Goal: Task Accomplishment & Management: Manage account settings

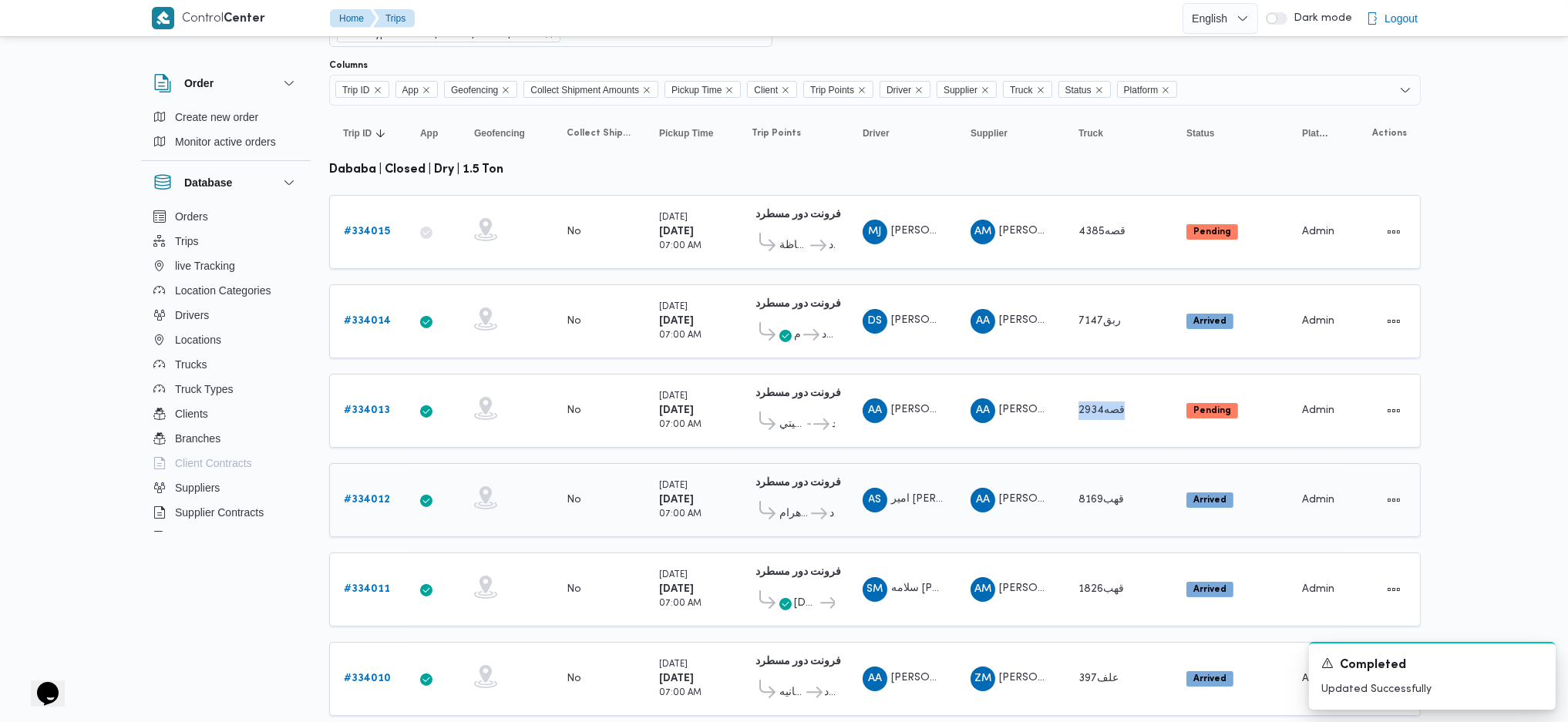
click at [952, 483] on td "Driver AS [PERSON_NAME]" at bounding box center [902, 499] width 108 height 74
click at [371, 673] on b "# 334010" at bounding box center [367, 678] width 47 height 10
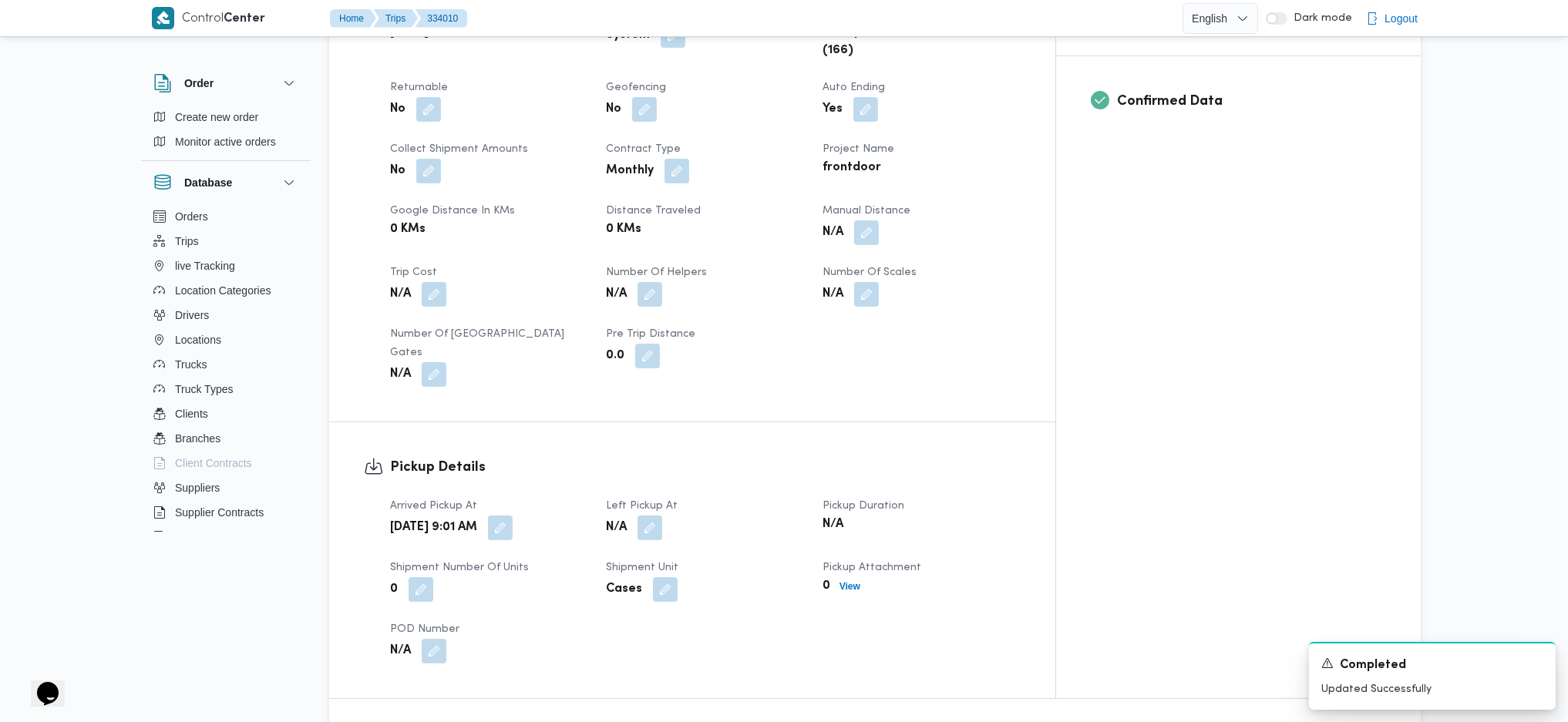
scroll to position [943, 0]
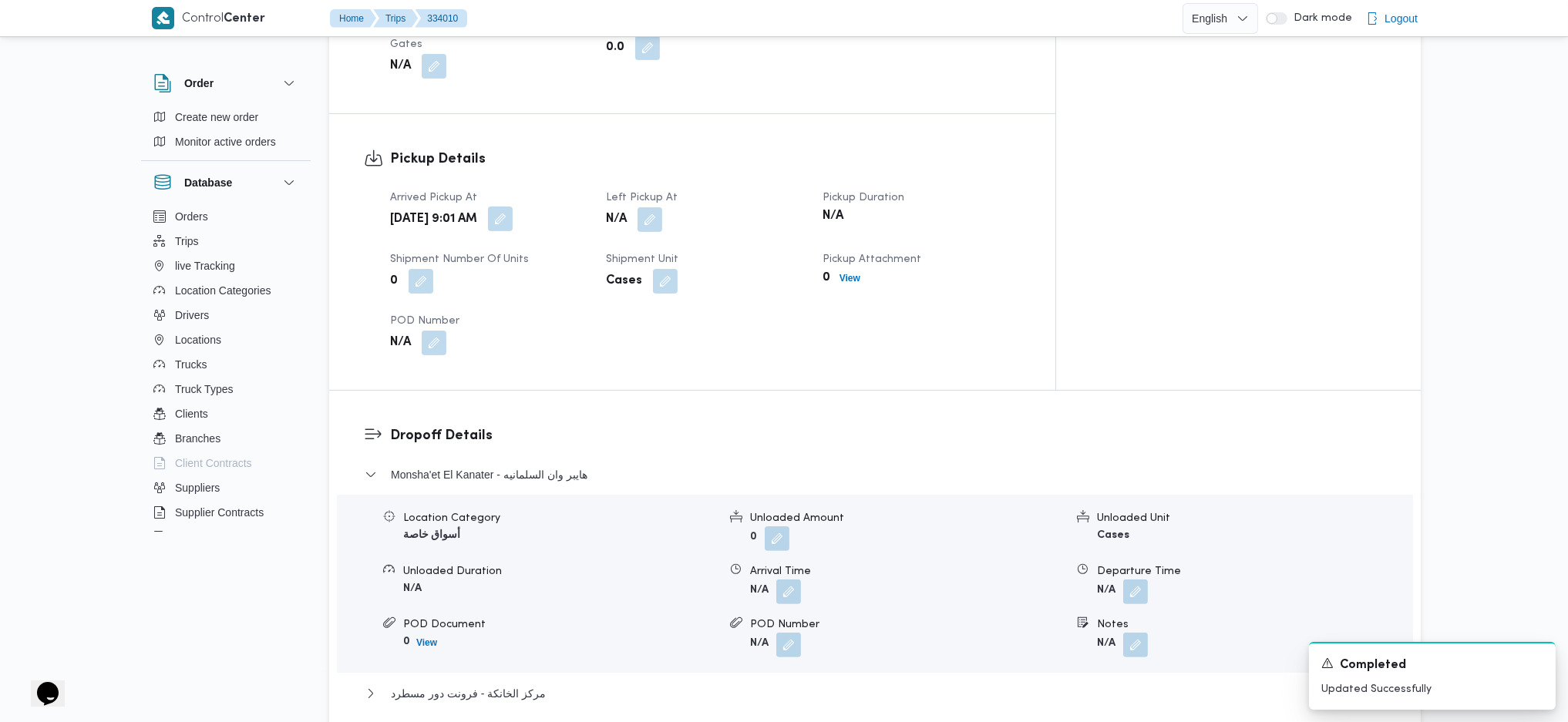
click at [513, 207] on button "button" at bounding box center [500, 219] width 24 height 24
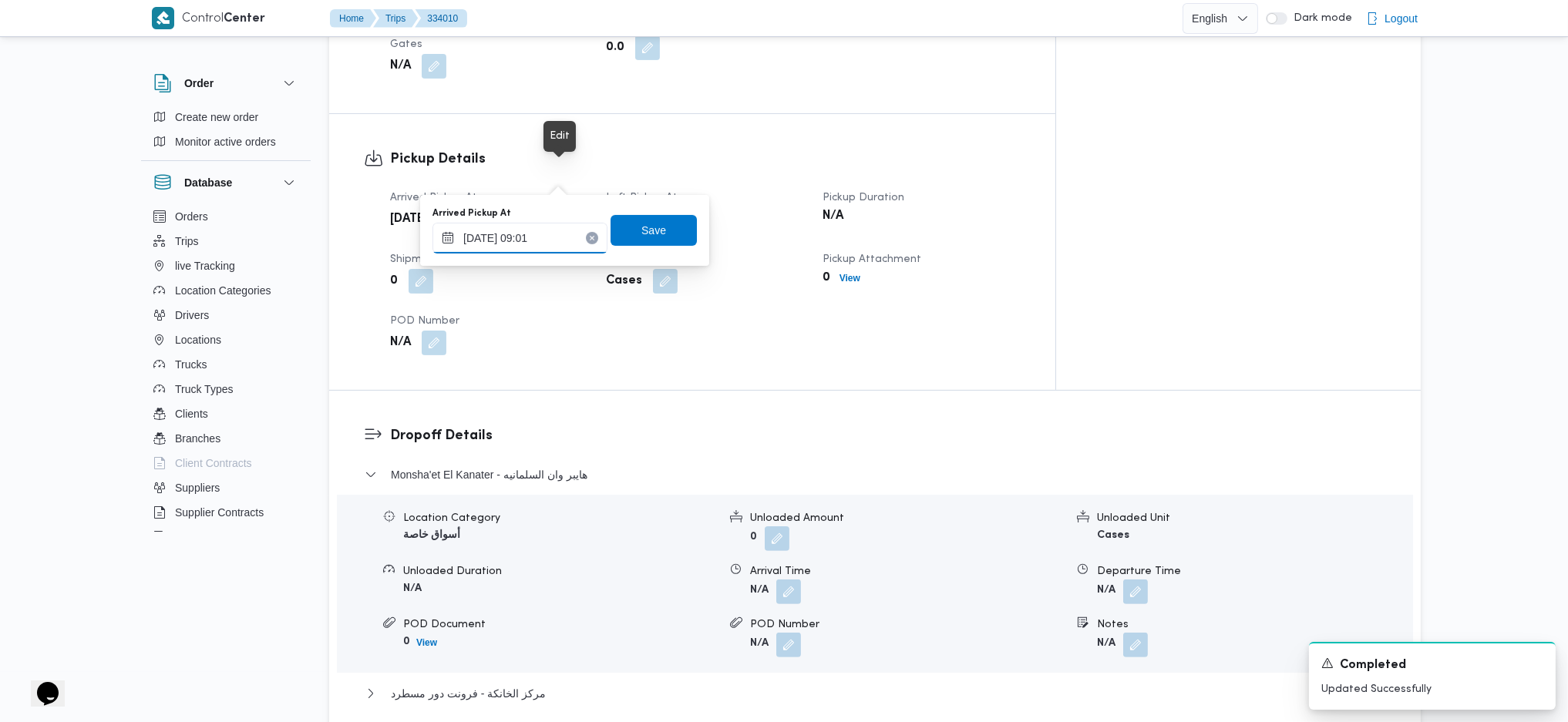
click at [532, 238] on input "[DATE] 09:01" at bounding box center [520, 238] width 175 height 31
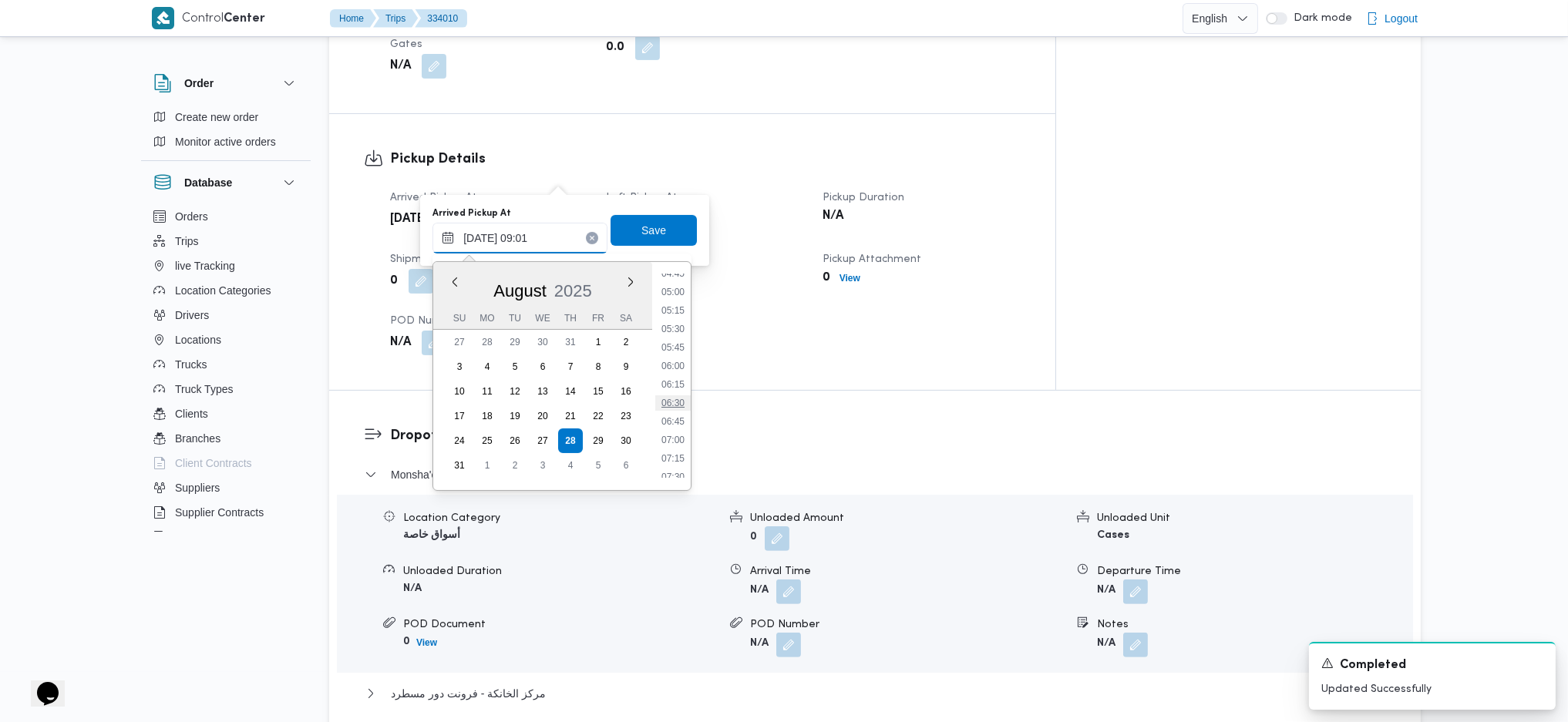
scroll to position [358, 0]
click at [670, 445] on li "07:00" at bounding box center [674, 442] width 36 height 15
type input "[DATE] 07:00"
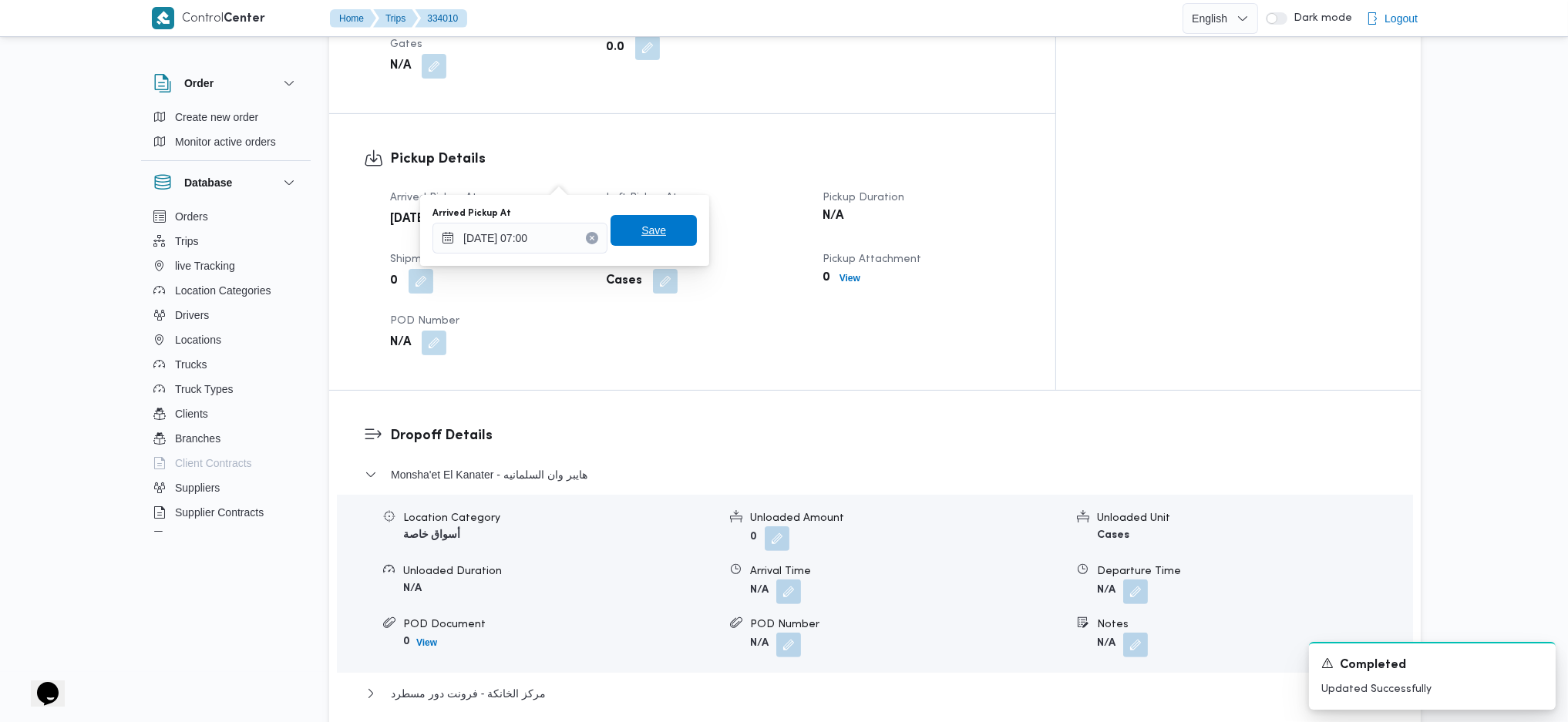
click at [675, 223] on span "Save" at bounding box center [654, 230] width 86 height 31
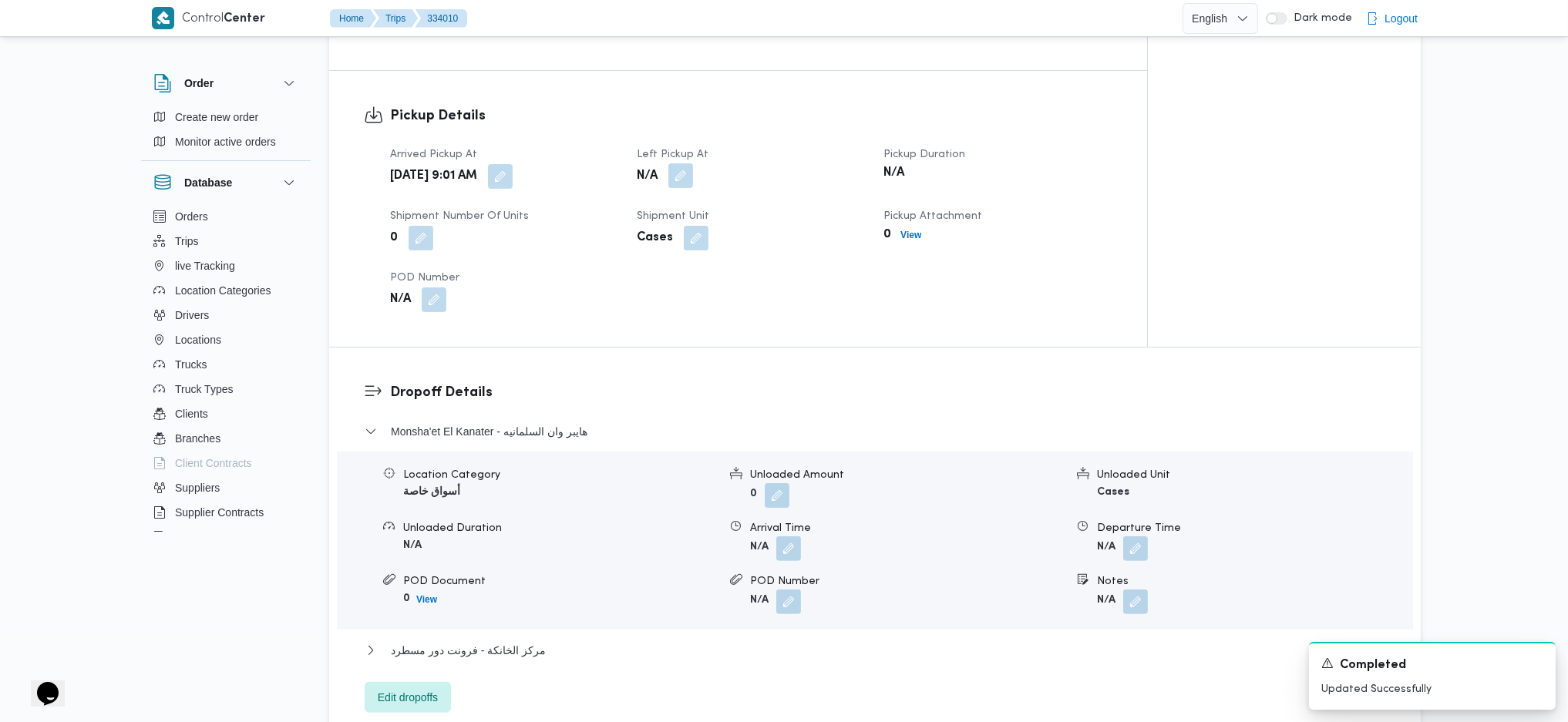
click at [675, 183] on button "button" at bounding box center [680, 176] width 24 height 24
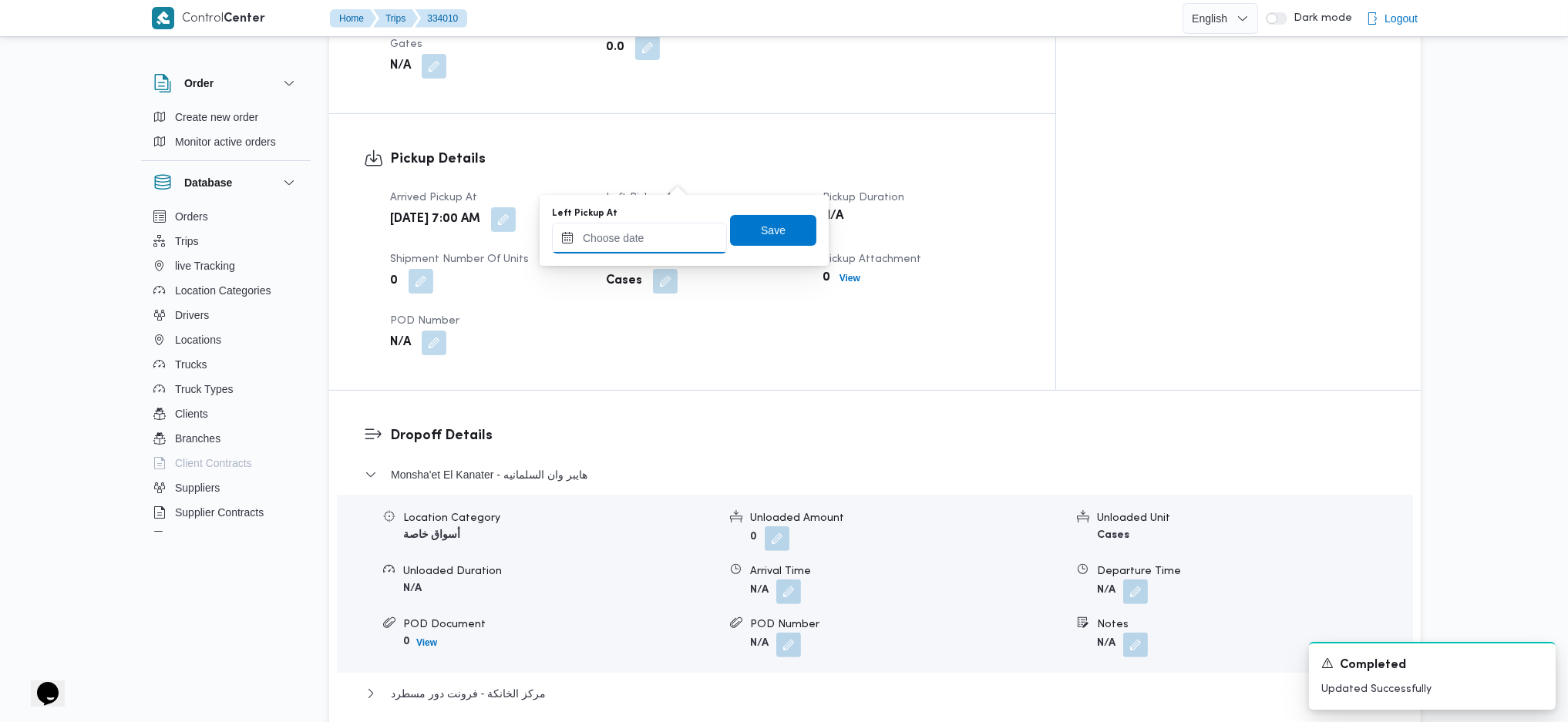
click at [656, 250] on input "Left Pickup At" at bounding box center [640, 238] width 175 height 31
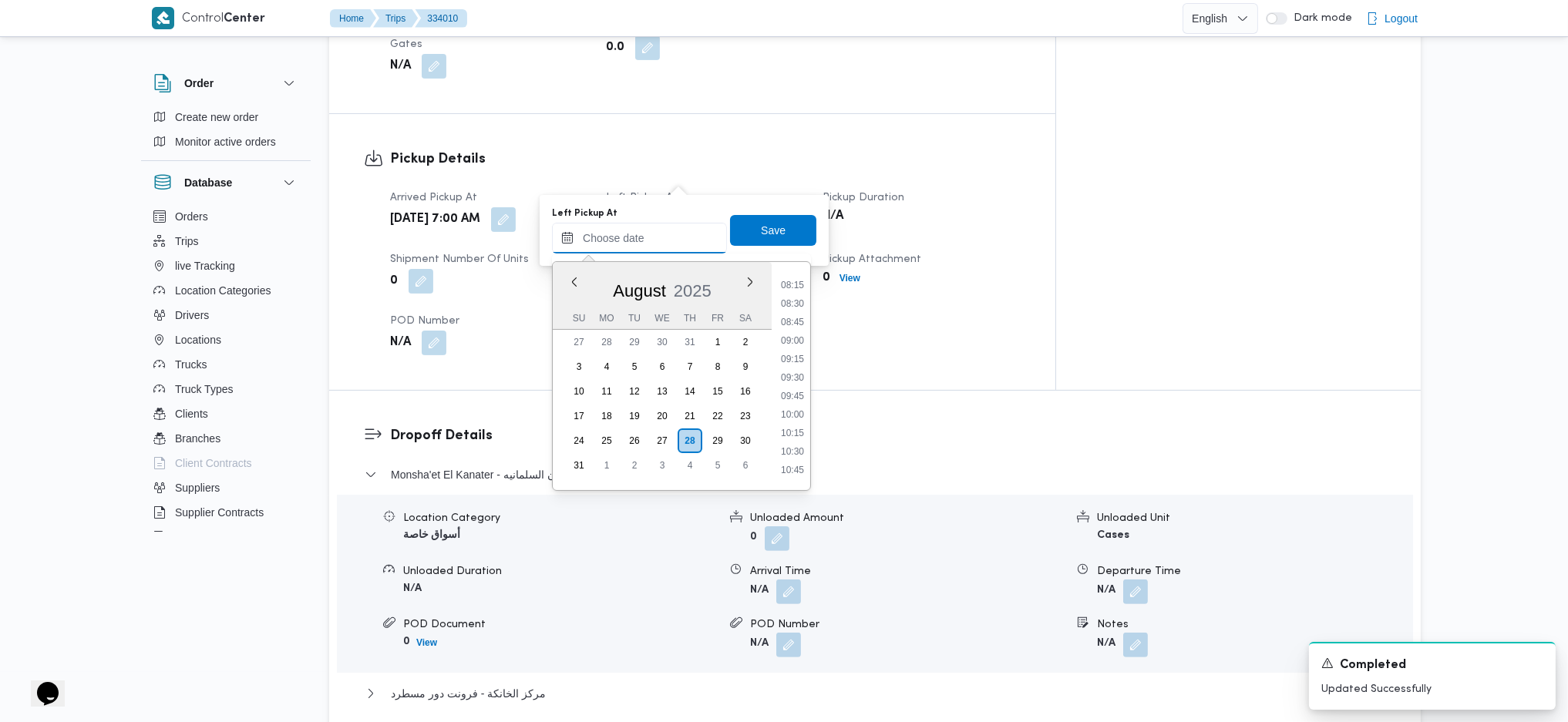
scroll to position [588, 0]
drag, startPoint x: 792, startPoint y: 290, endPoint x: 772, endPoint y: 244, distance: 50.2
click at [792, 288] on li "08:00" at bounding box center [793, 285] width 36 height 15
type input "[DATE] 08:00"
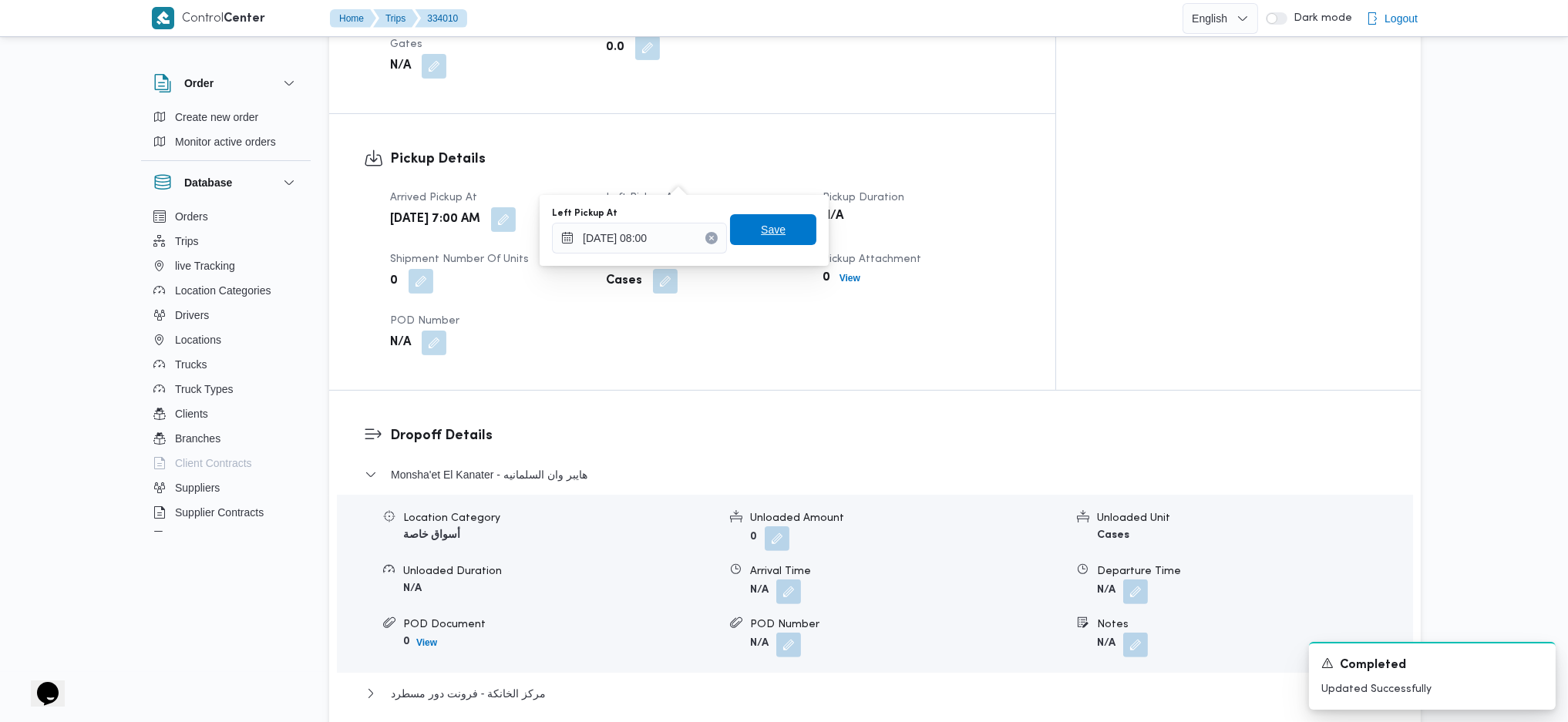
drag, startPoint x: 758, startPoint y: 213, endPoint x: 756, endPoint y: 222, distance: 9.2
click at [758, 215] on div "Left Pickup At [DATE] 08:00 Save" at bounding box center [684, 230] width 268 height 50
click at [758, 242] on span "Save" at bounding box center [773, 229] width 86 height 31
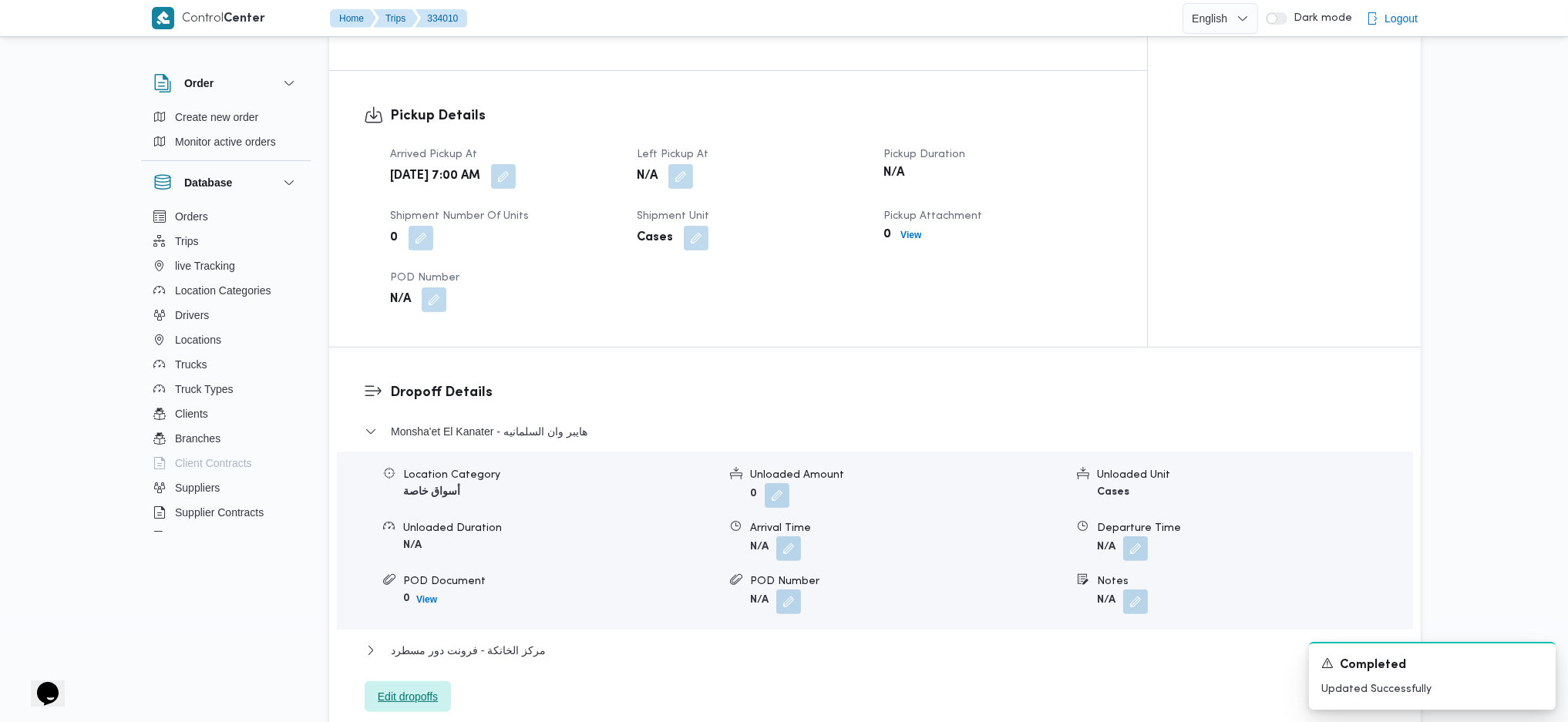
click at [420, 694] on span "Edit dropoffs" at bounding box center [408, 697] width 60 height 19
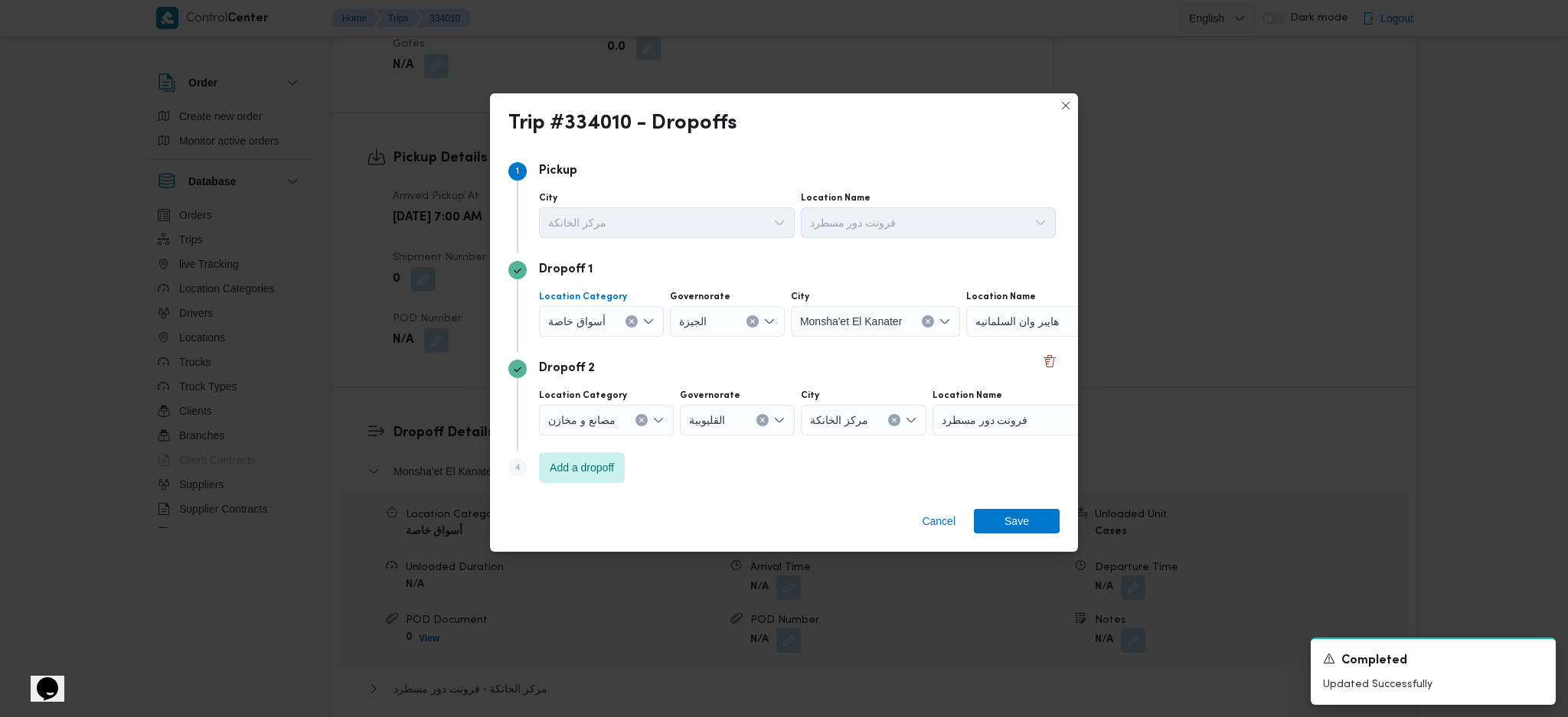
click at [631, 327] on div "أسواق خاصة" at bounding box center [602, 321] width 125 height 31
click at [630, 324] on icon "Clear input" at bounding box center [631, 321] width 7 height 7
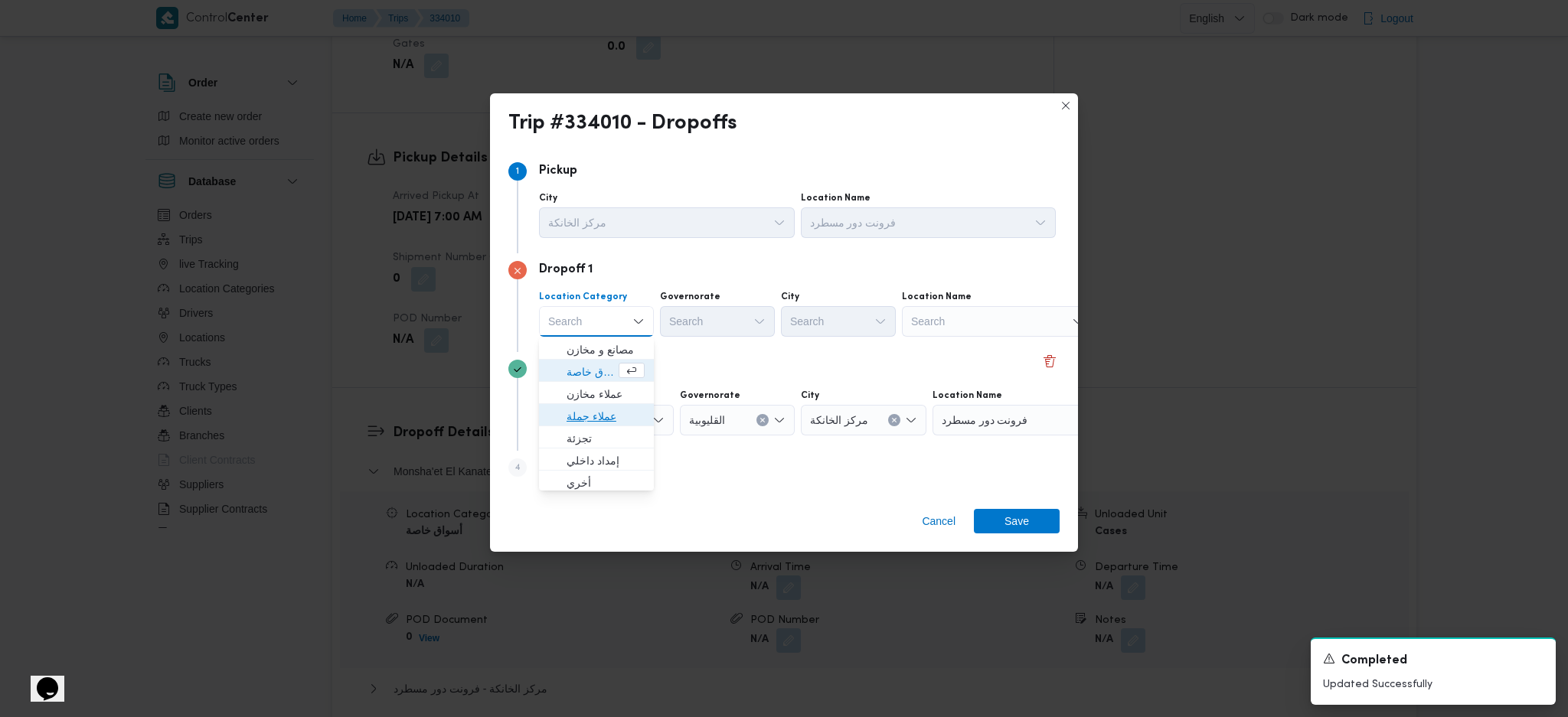
click at [606, 414] on span "عملاء جملة" at bounding box center [605, 417] width 78 height 19
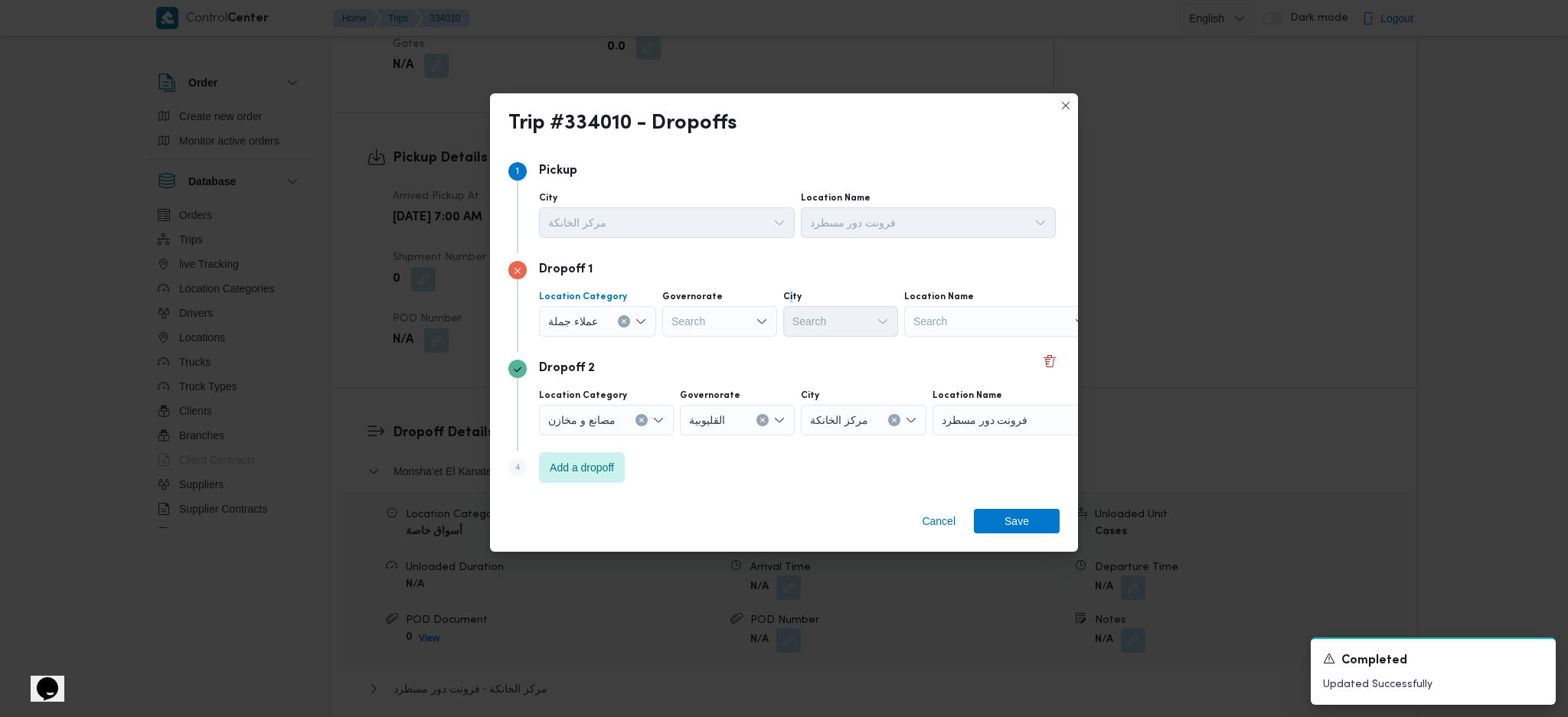
click at [787, 298] on label "City" at bounding box center [792, 296] width 19 height 12
click at [740, 323] on div "Search" at bounding box center [719, 321] width 115 height 31
drag, startPoint x: 711, startPoint y: 480, endPoint x: 861, endPoint y: 392, distance: 173.9
click at [716, 481] on span "الجيزة" at bounding box center [727, 483] width 78 height 19
click at [864, 307] on div "Search" at bounding box center [840, 321] width 115 height 31
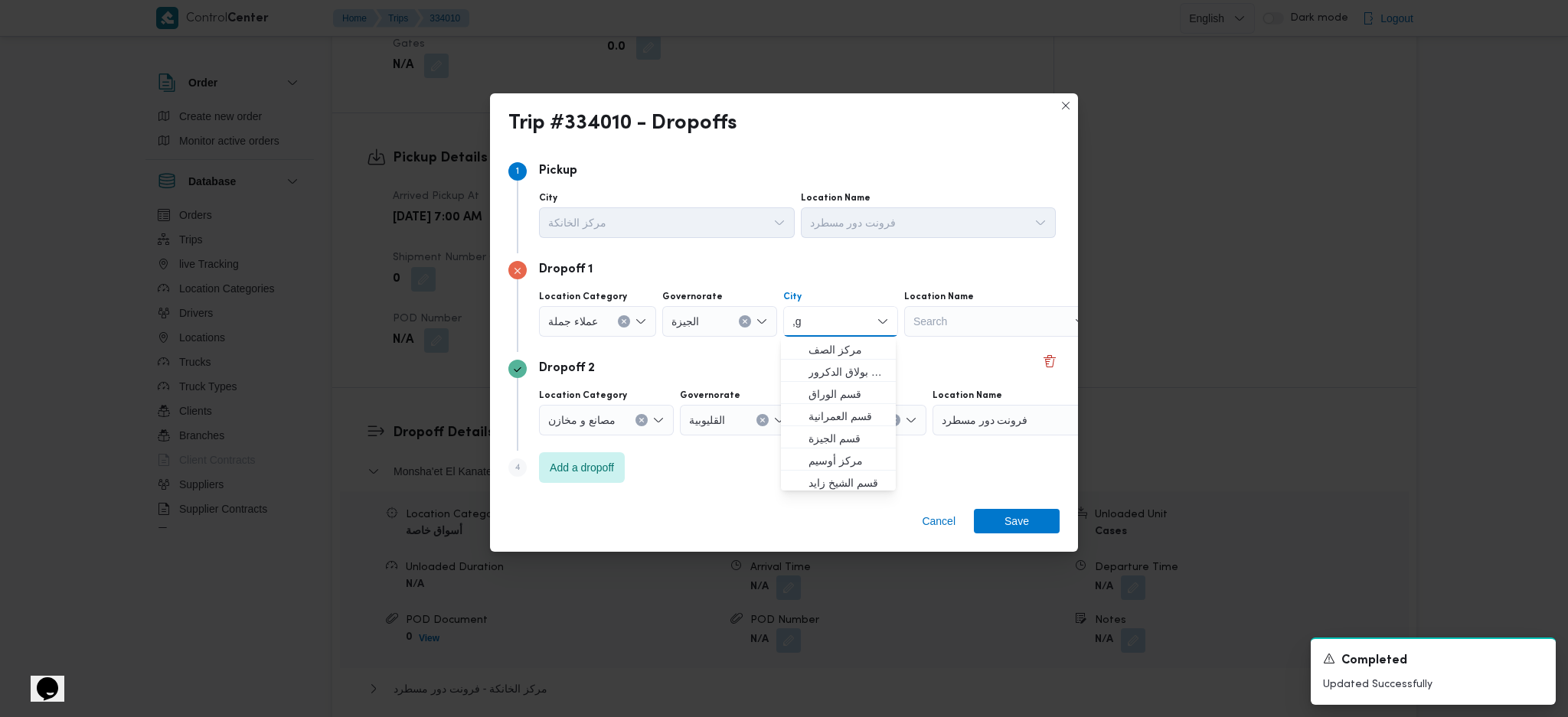
type input ","
type input "ول"
click at [839, 369] on span "قسم أ ول 6 أكتوبر" at bounding box center [848, 372] width 78 height 19
click at [1009, 520] on span "Save" at bounding box center [1017, 520] width 24 height 24
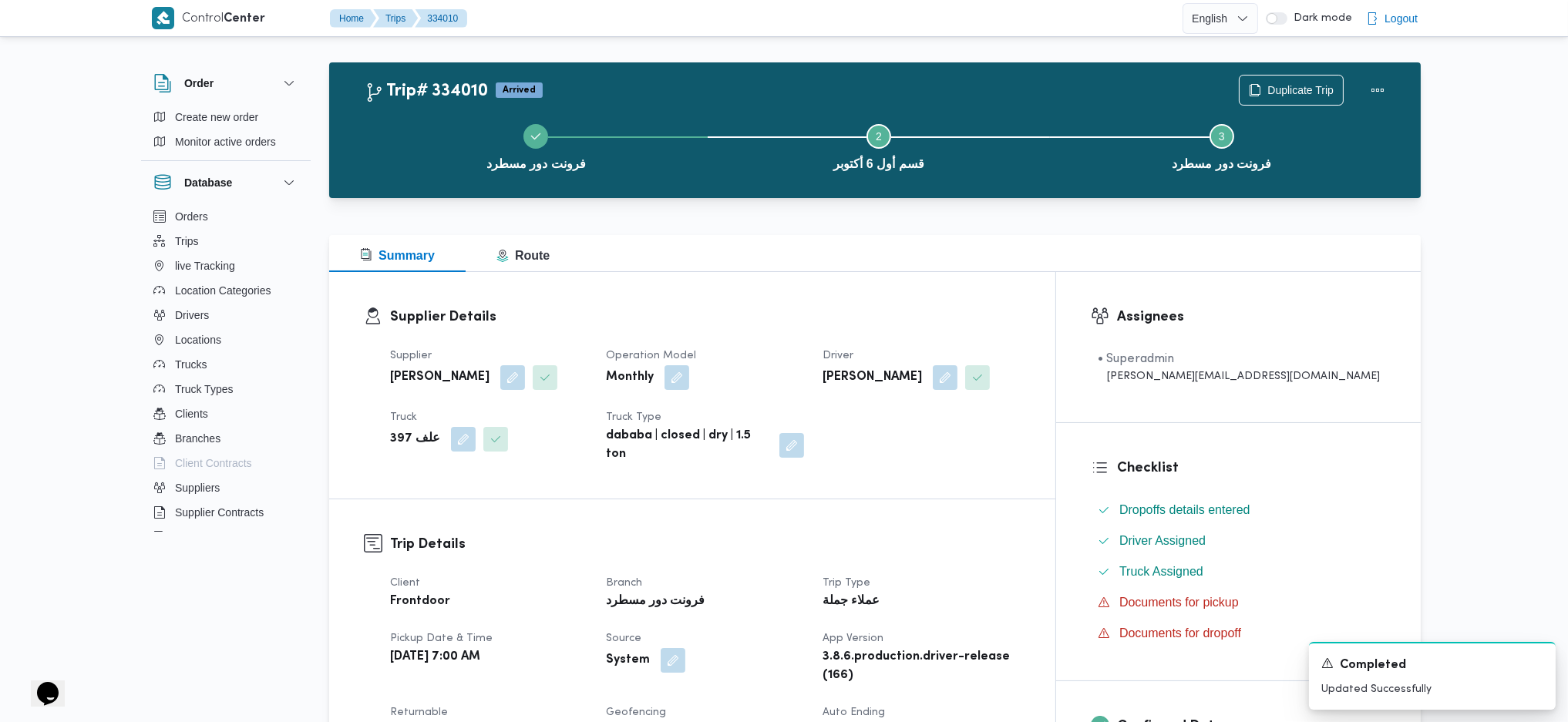
scroll to position [0, 0]
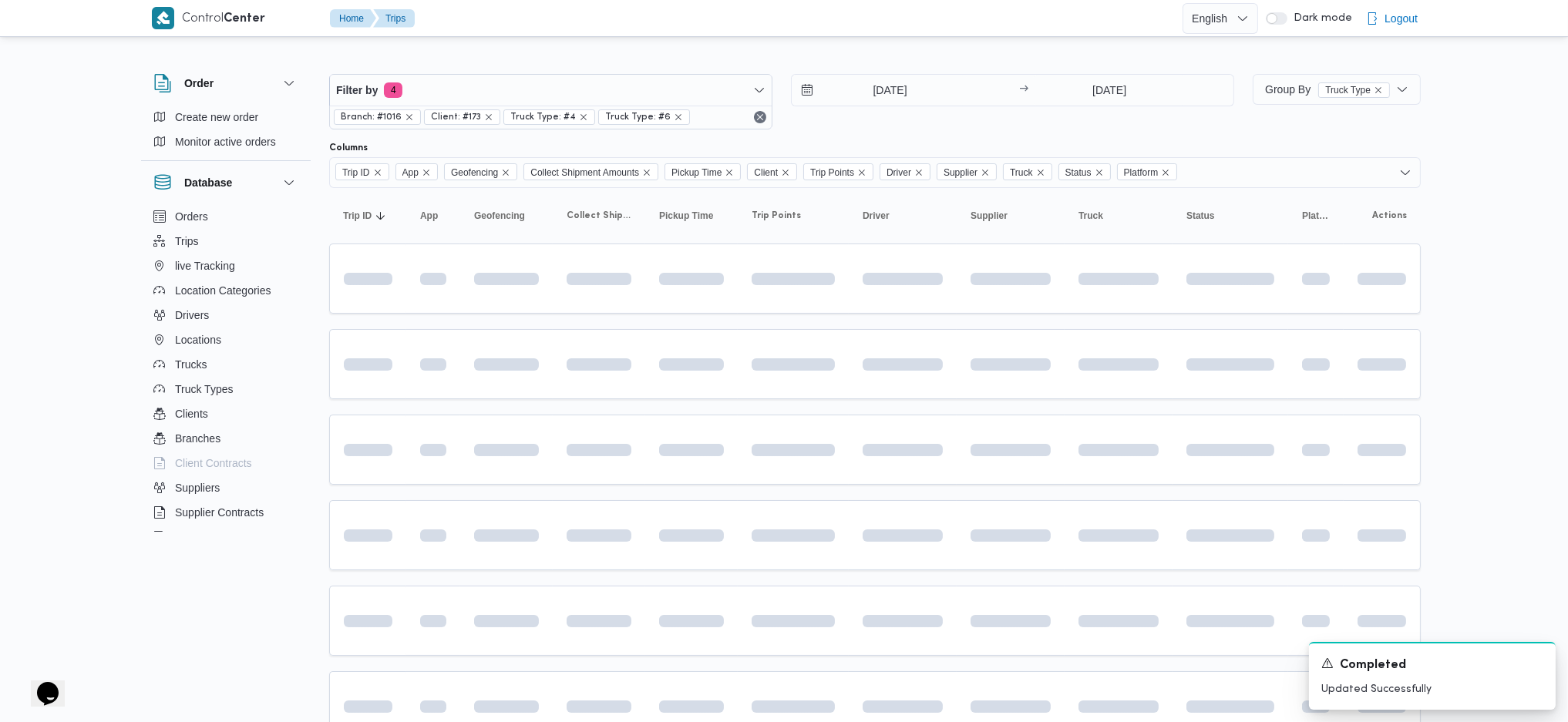
scroll to position [121, 0]
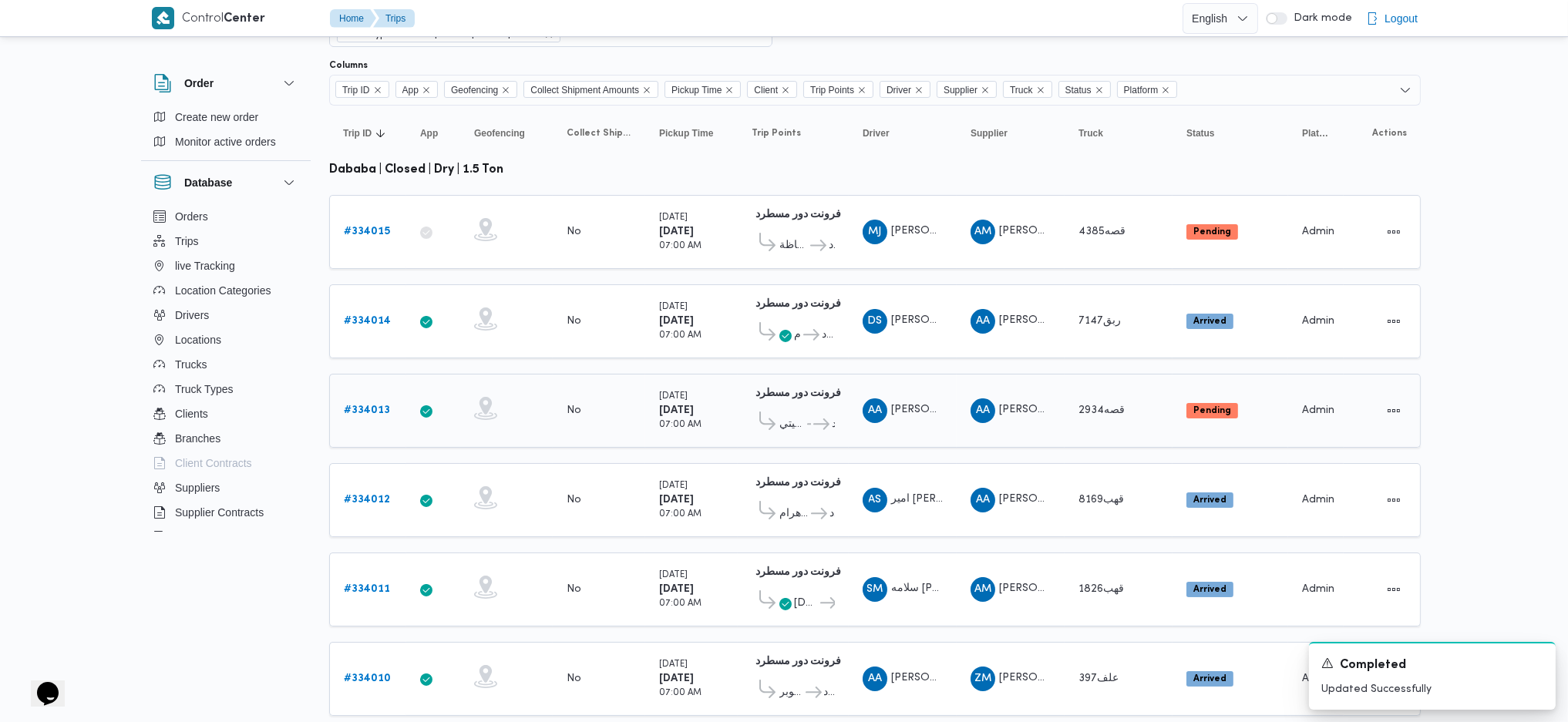
click at [388, 406] on b "# 334013" at bounding box center [366, 410] width 46 height 10
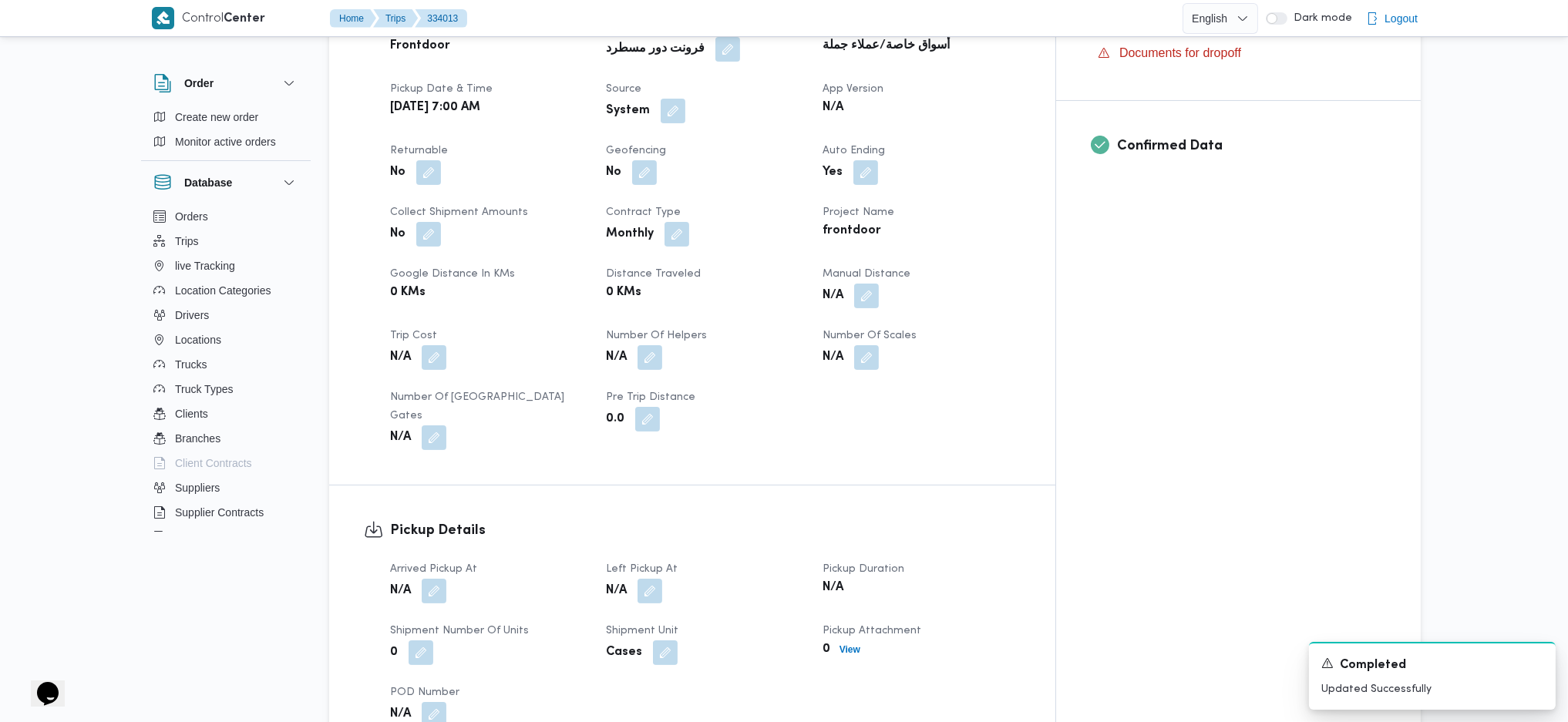
scroll to position [822, 0]
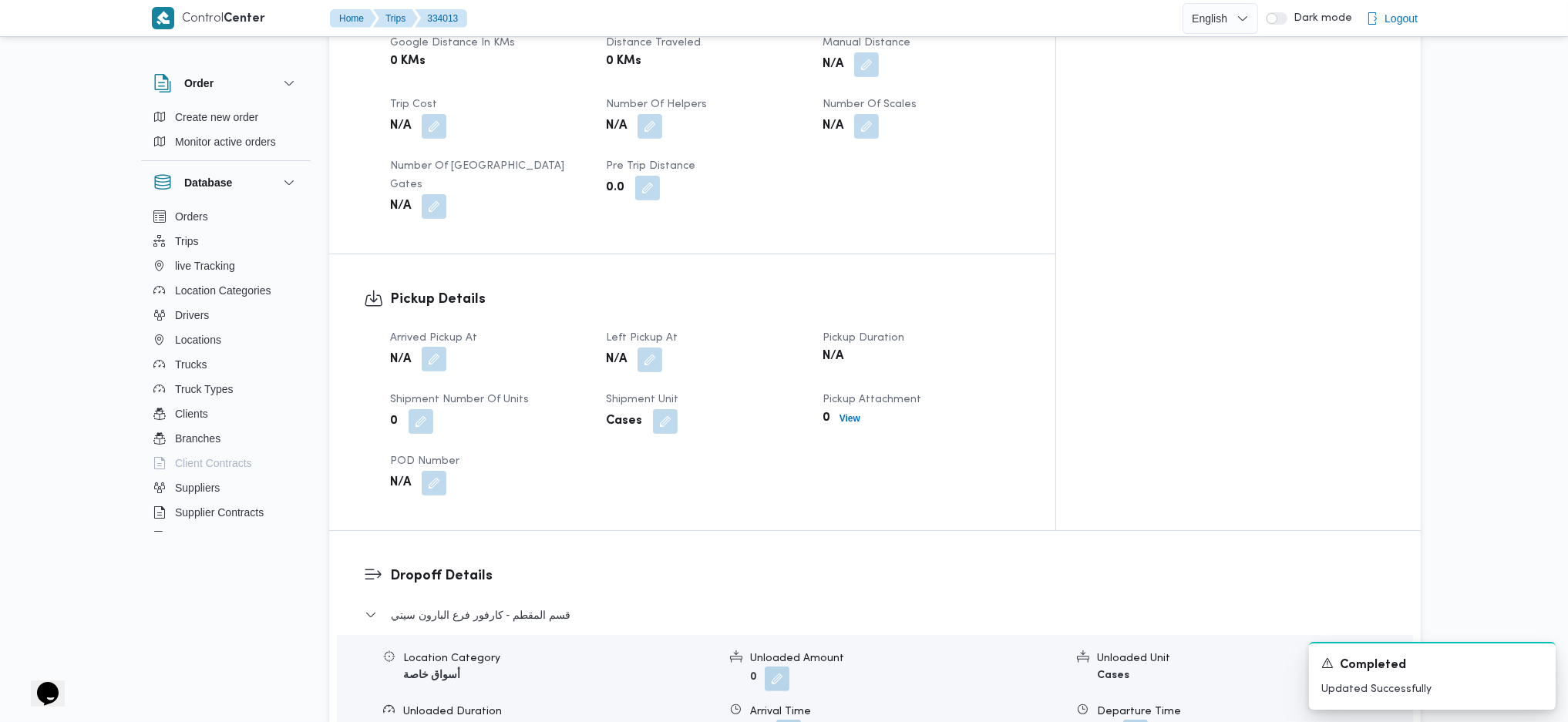
click at [439, 346] on button "button" at bounding box center [434, 359] width 24 height 24
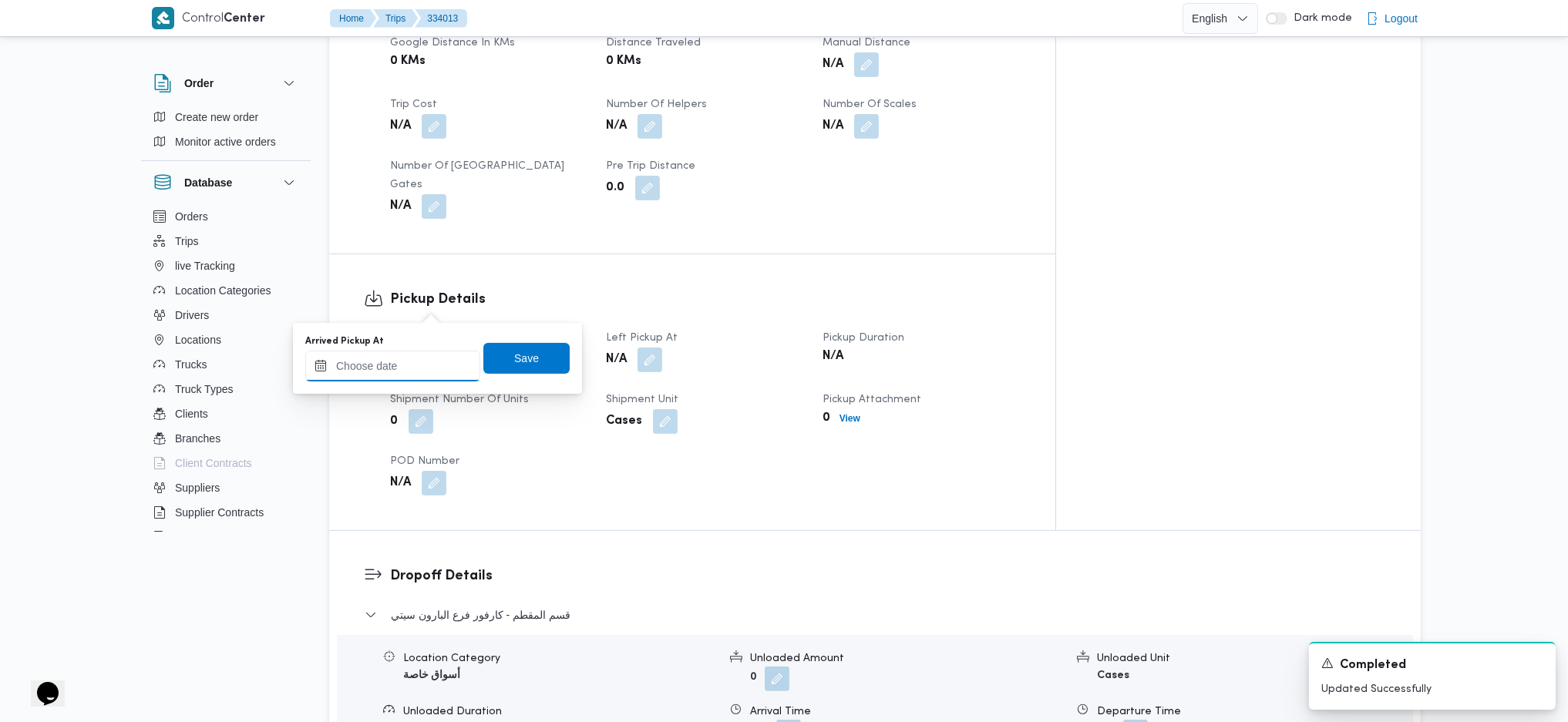
click at [424, 378] on input "Arrived Pickup At" at bounding box center [393, 365] width 175 height 31
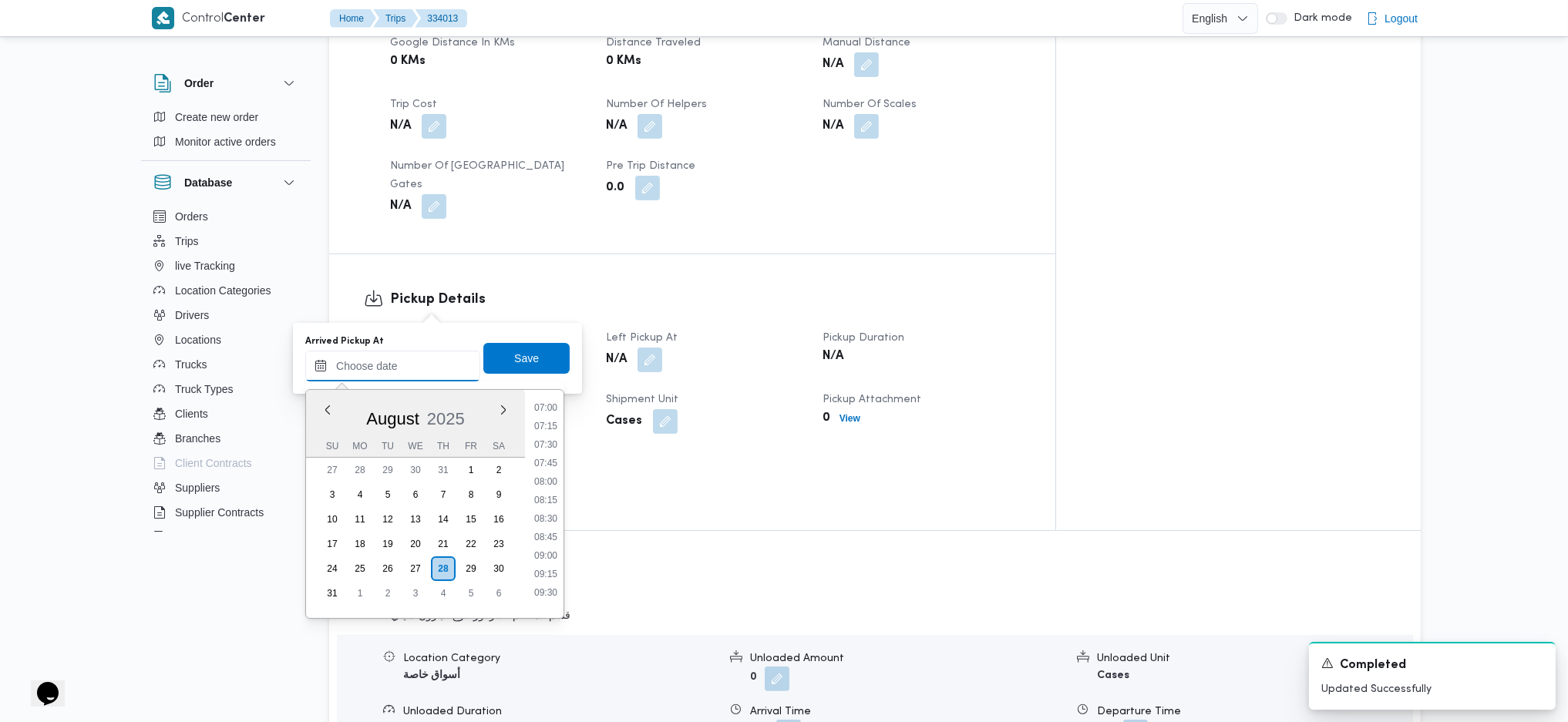
scroll to position [485, 0]
click at [548, 443] on li "07:00" at bounding box center [546, 442] width 36 height 15
type input "[DATE] 07:00"
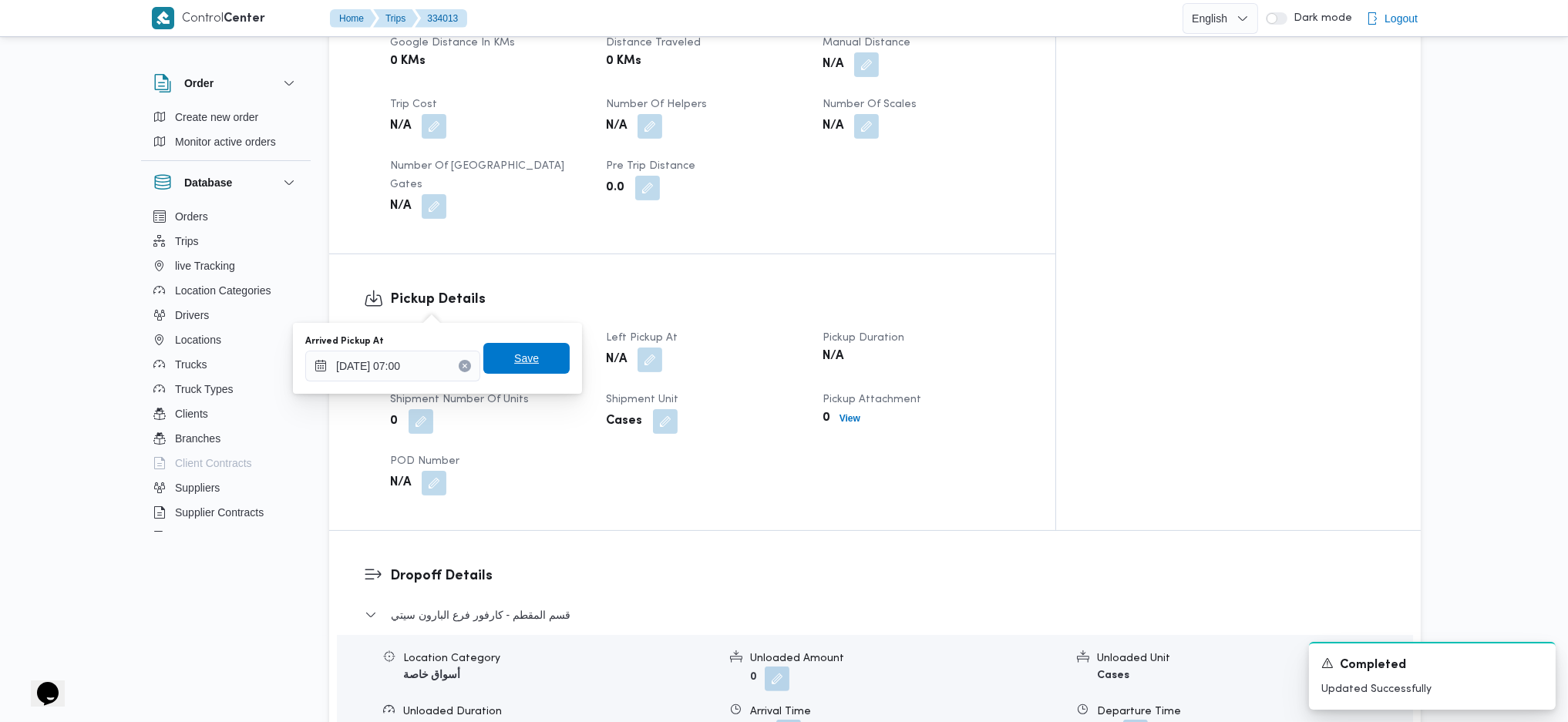
drag, startPoint x: 544, startPoint y: 367, endPoint x: 558, endPoint y: 361, distance: 15.2
click at [541, 367] on span "Save" at bounding box center [527, 358] width 86 height 31
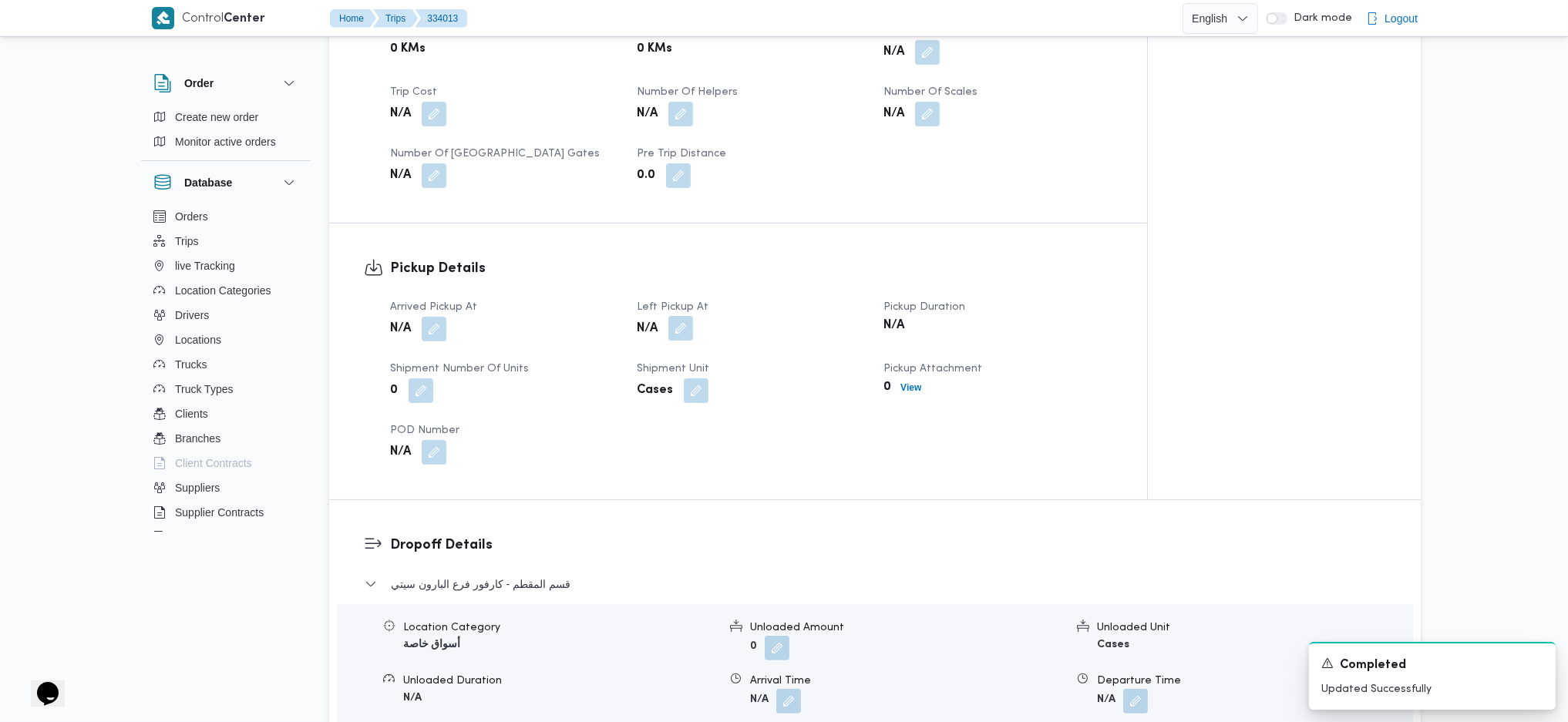
click at [686, 315] on button "button" at bounding box center [680, 328] width 24 height 24
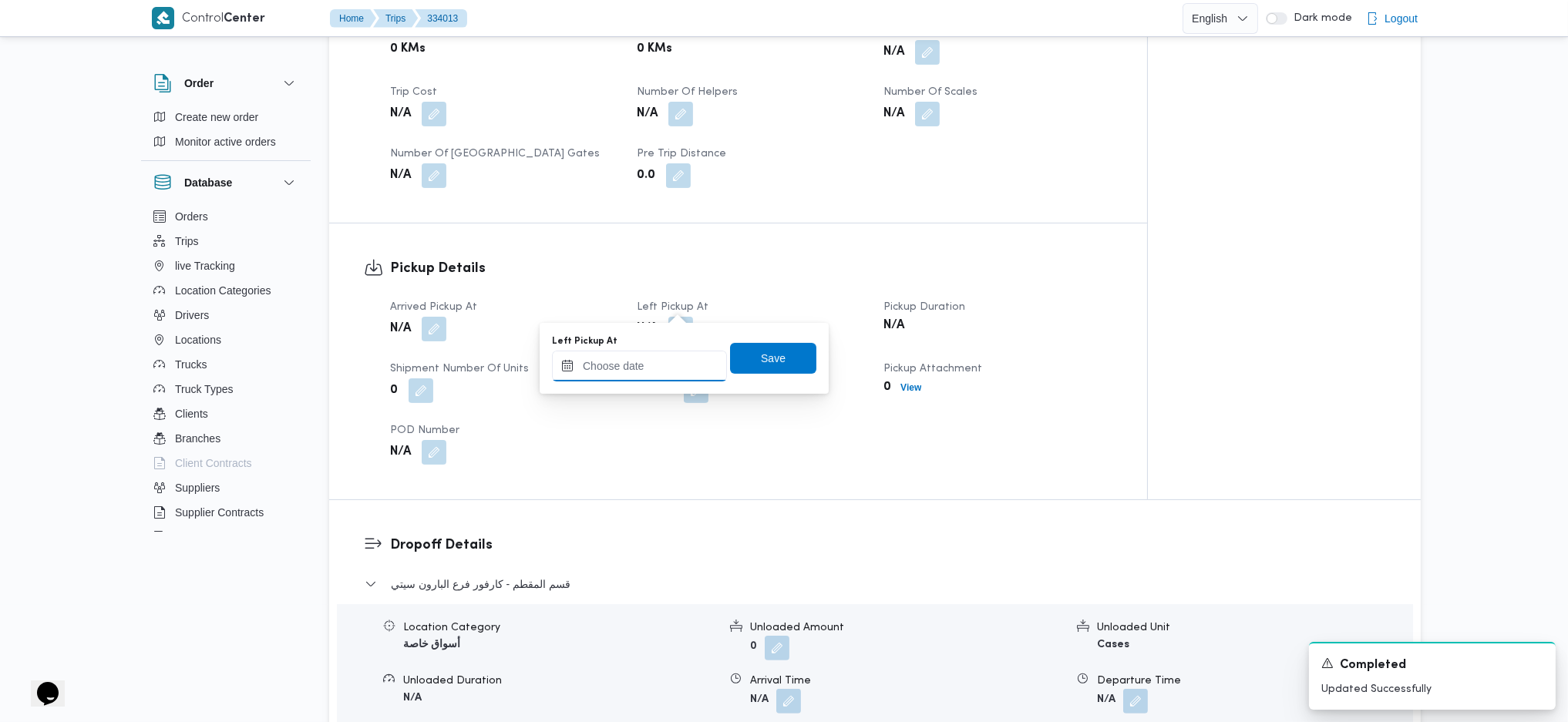
click at [668, 376] on input "Left Pickup At" at bounding box center [640, 365] width 175 height 31
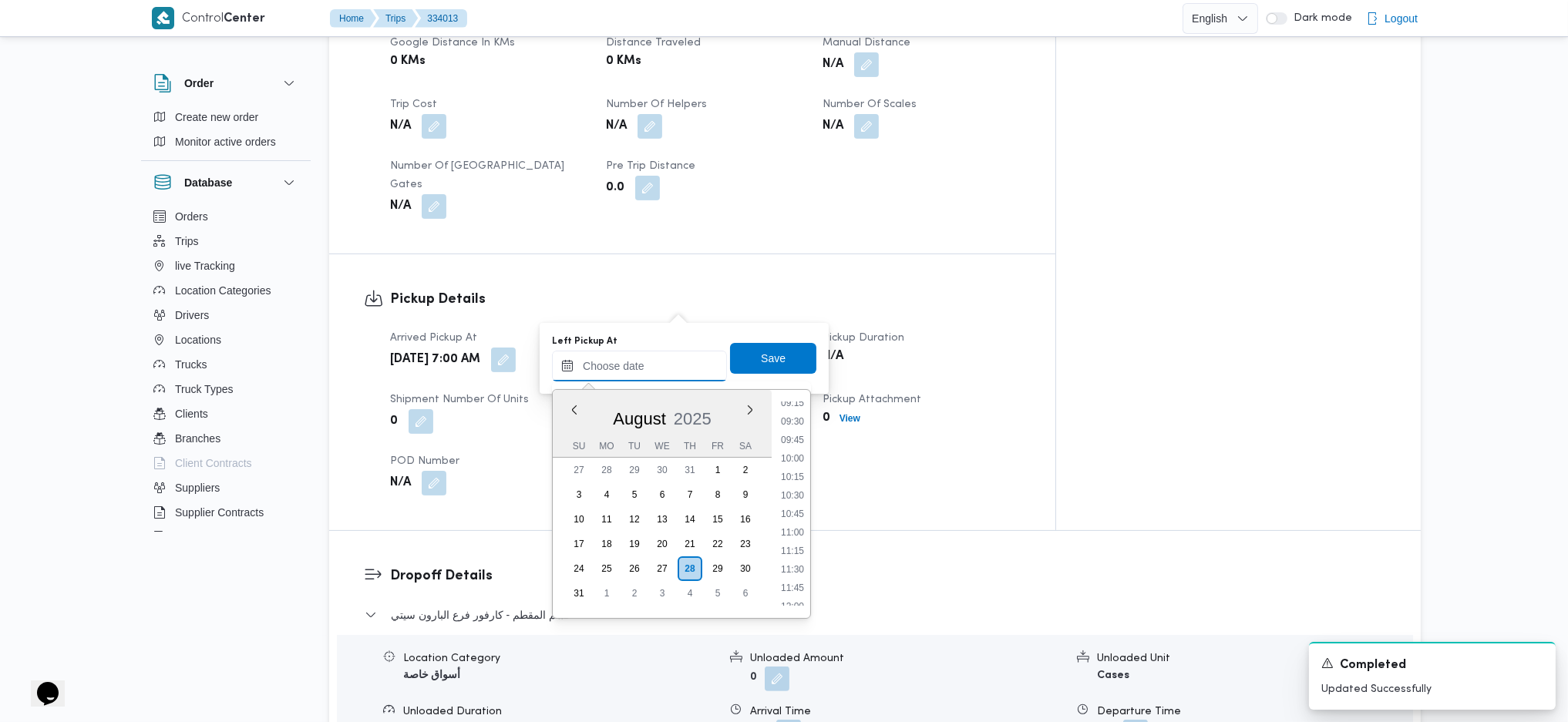
scroll to position [588, 0]
click at [792, 396] on div "Time 00:00 00:15 00:30 00:45 01:00 01:15 01:30 01:45 02:00 02:15 02:30 02:45 03…" at bounding box center [790, 503] width 39 height 228
click at [795, 415] on li "08:00" at bounding box center [793, 413] width 36 height 15
type input "[DATE] 08:00"
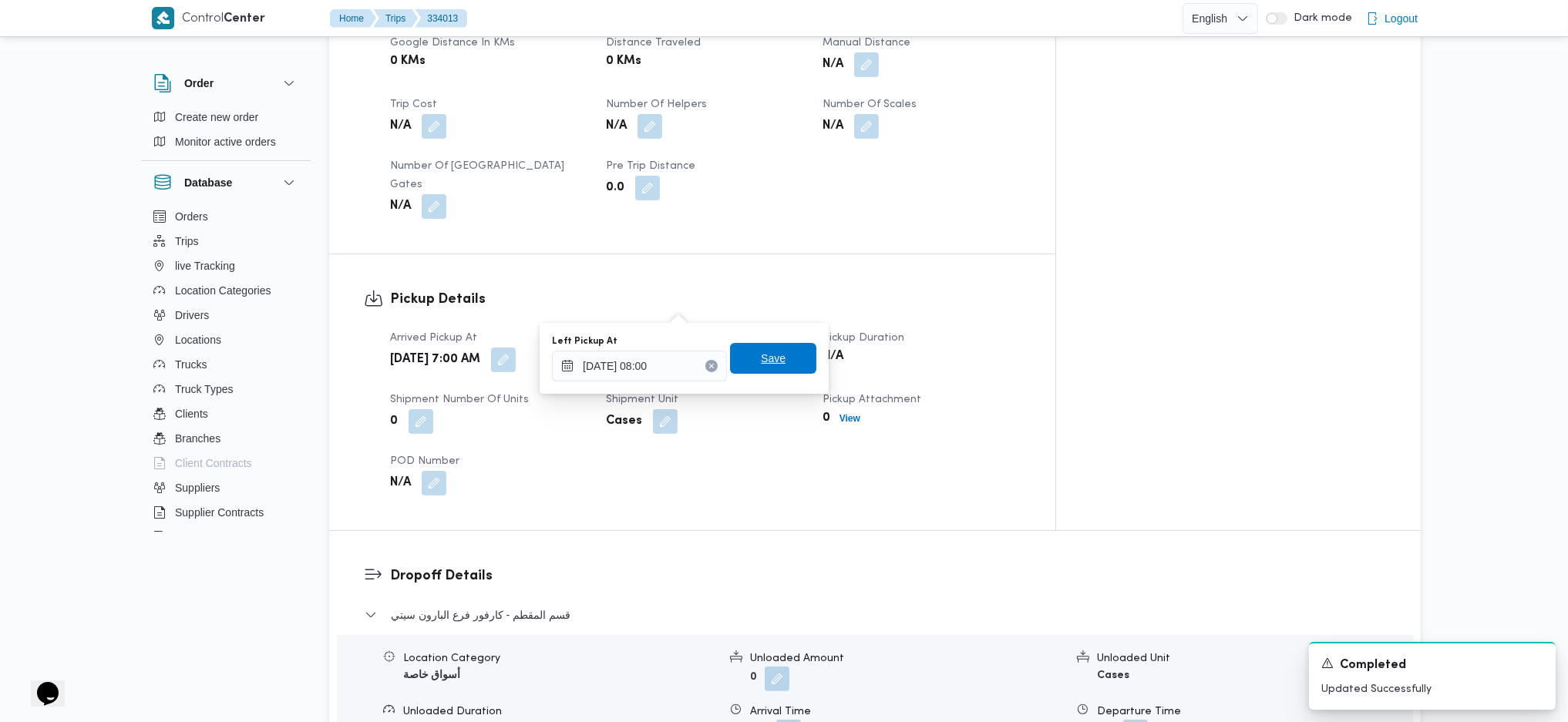
click at [762, 346] on span "Save" at bounding box center [773, 358] width 86 height 31
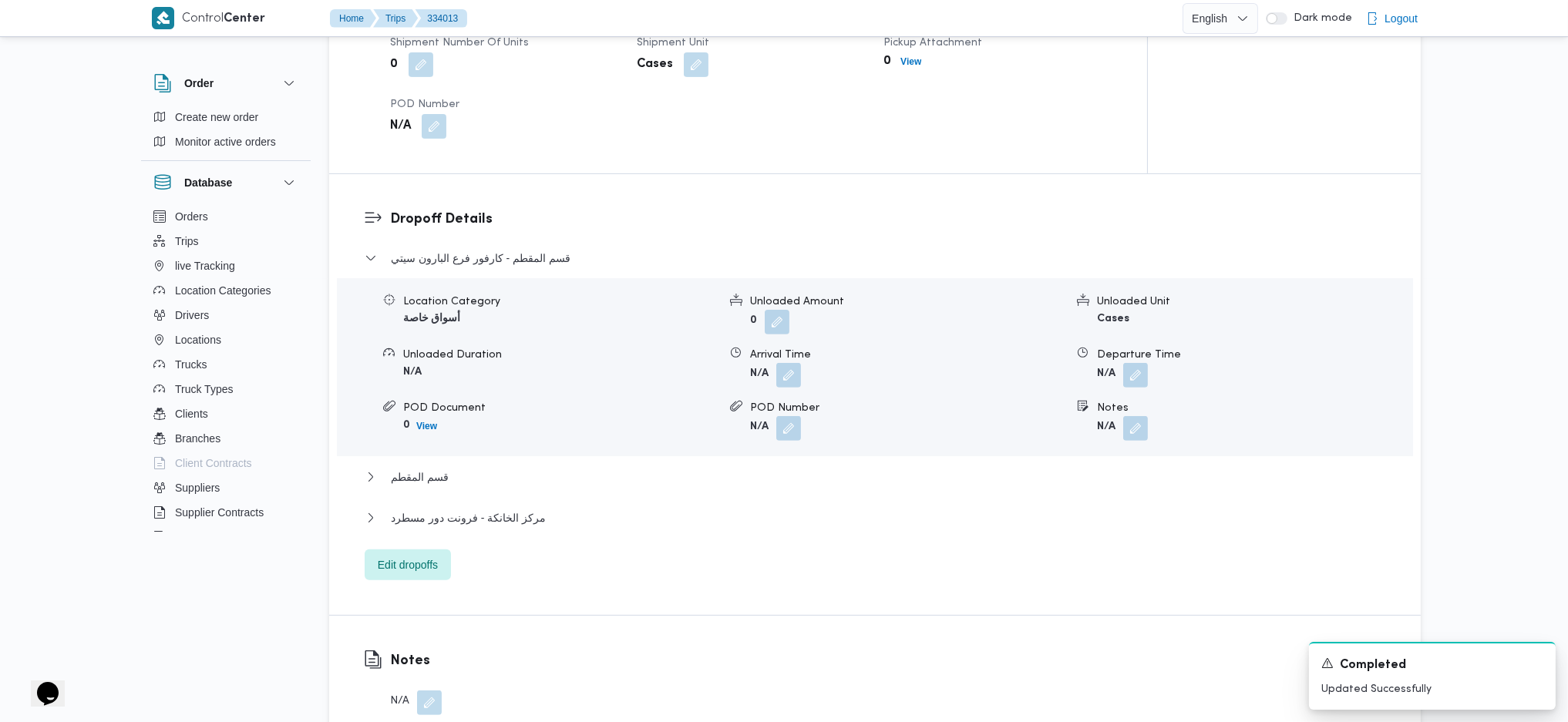
scroll to position [1233, 0]
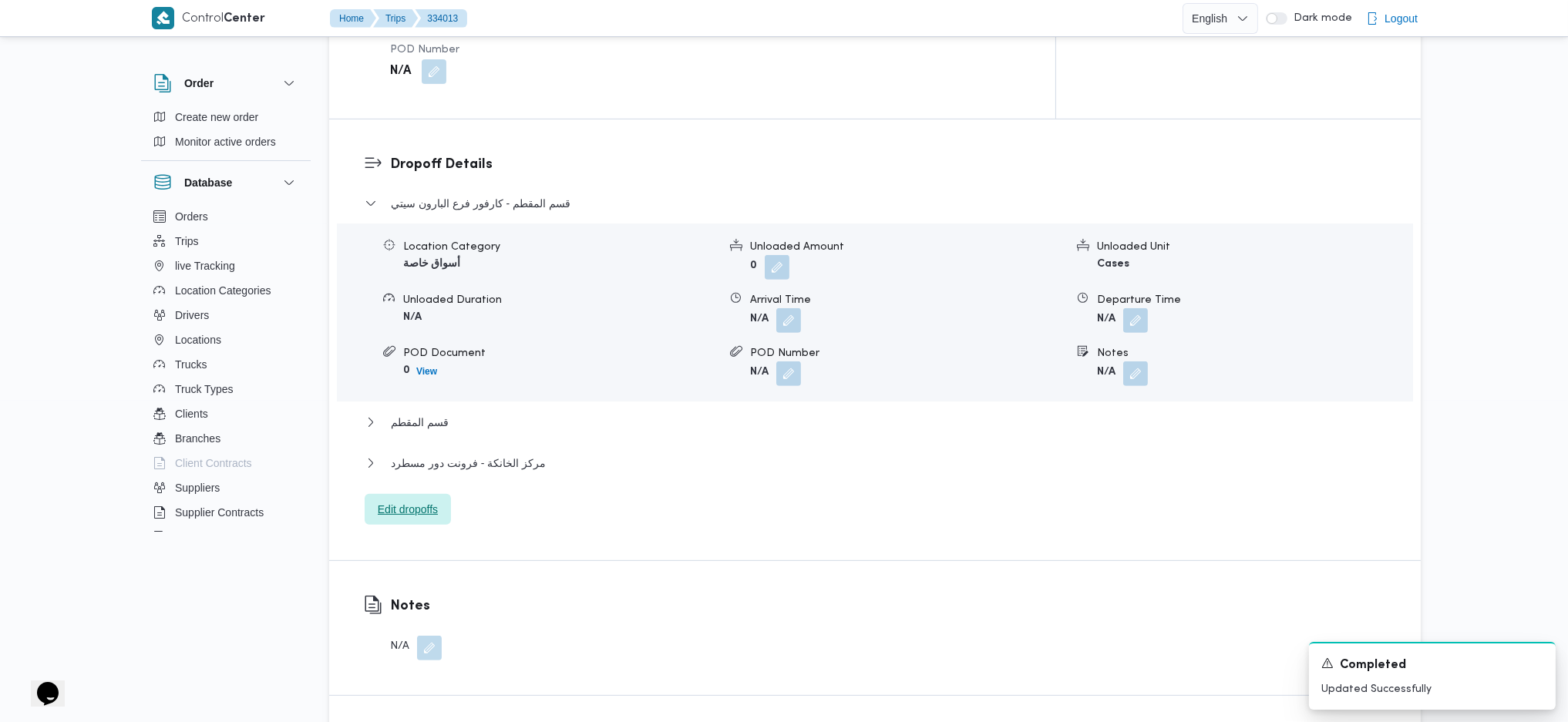
click at [440, 494] on span "Edit dropoffs" at bounding box center [408, 509] width 86 height 31
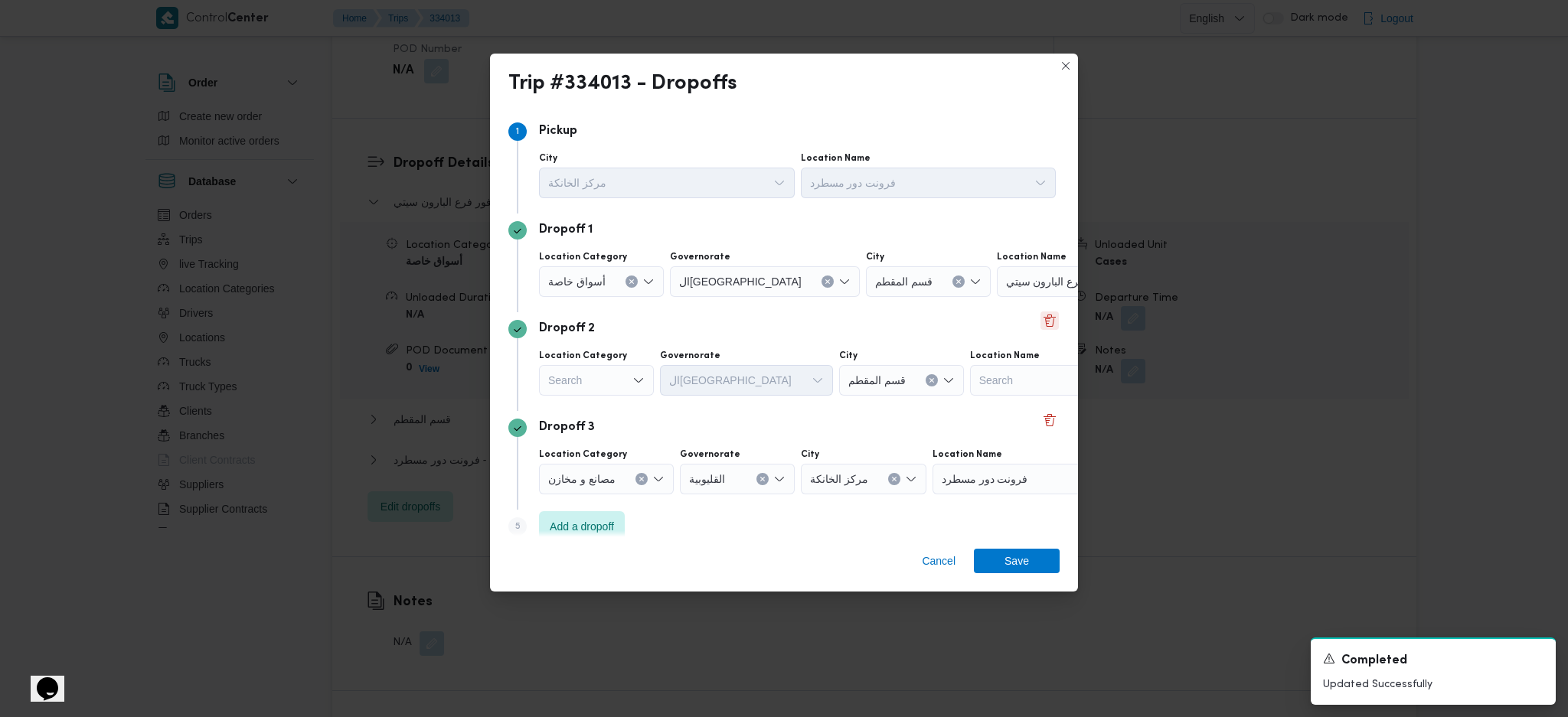
click at [1040, 322] on button "Delete" at bounding box center [1049, 321] width 19 height 19
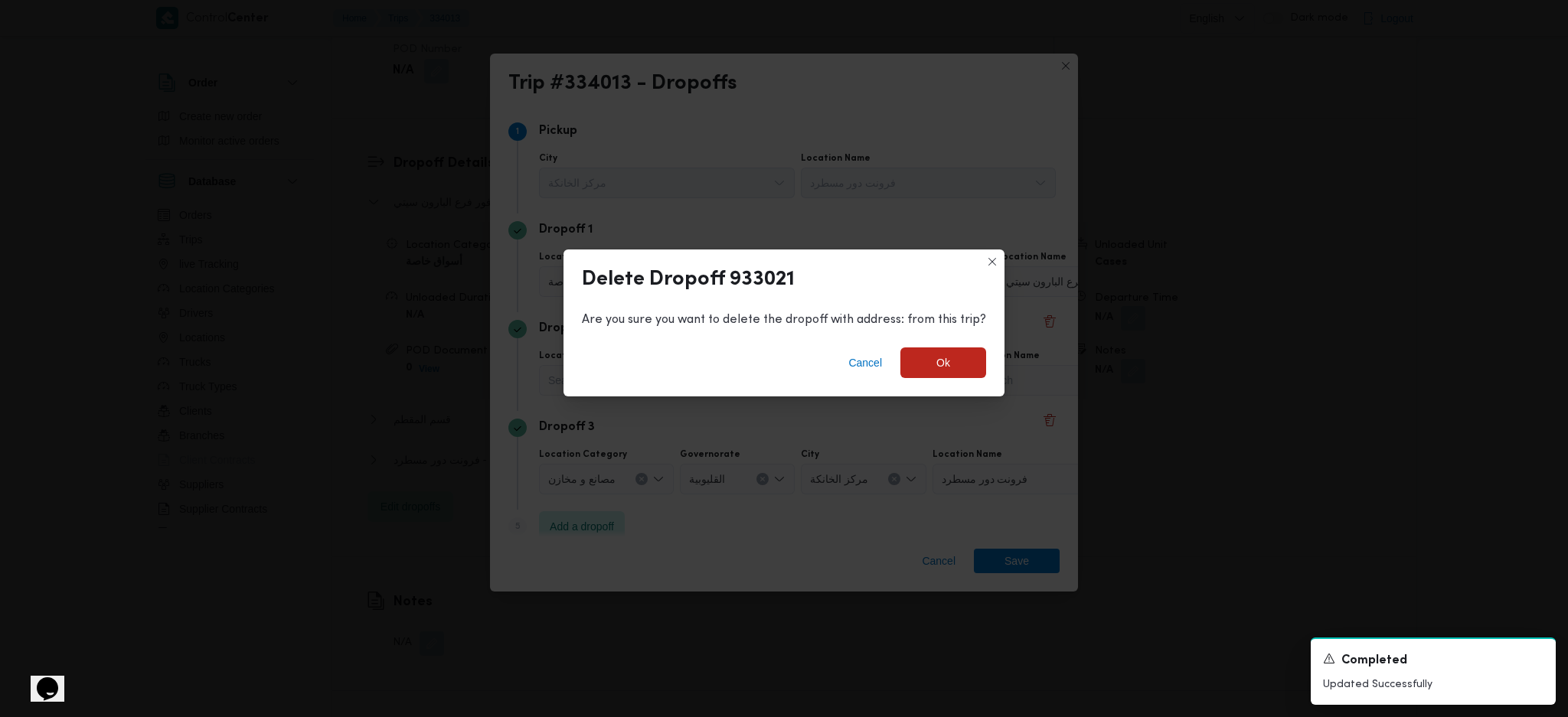
click at [885, 338] on div "Cancel Ok" at bounding box center [784, 365] width 441 height 62
drag, startPoint x: 945, startPoint y: 361, endPoint x: 742, endPoint y: 343, distance: 203.8
click at [945, 361] on span "Ok" at bounding box center [943, 363] width 14 height 19
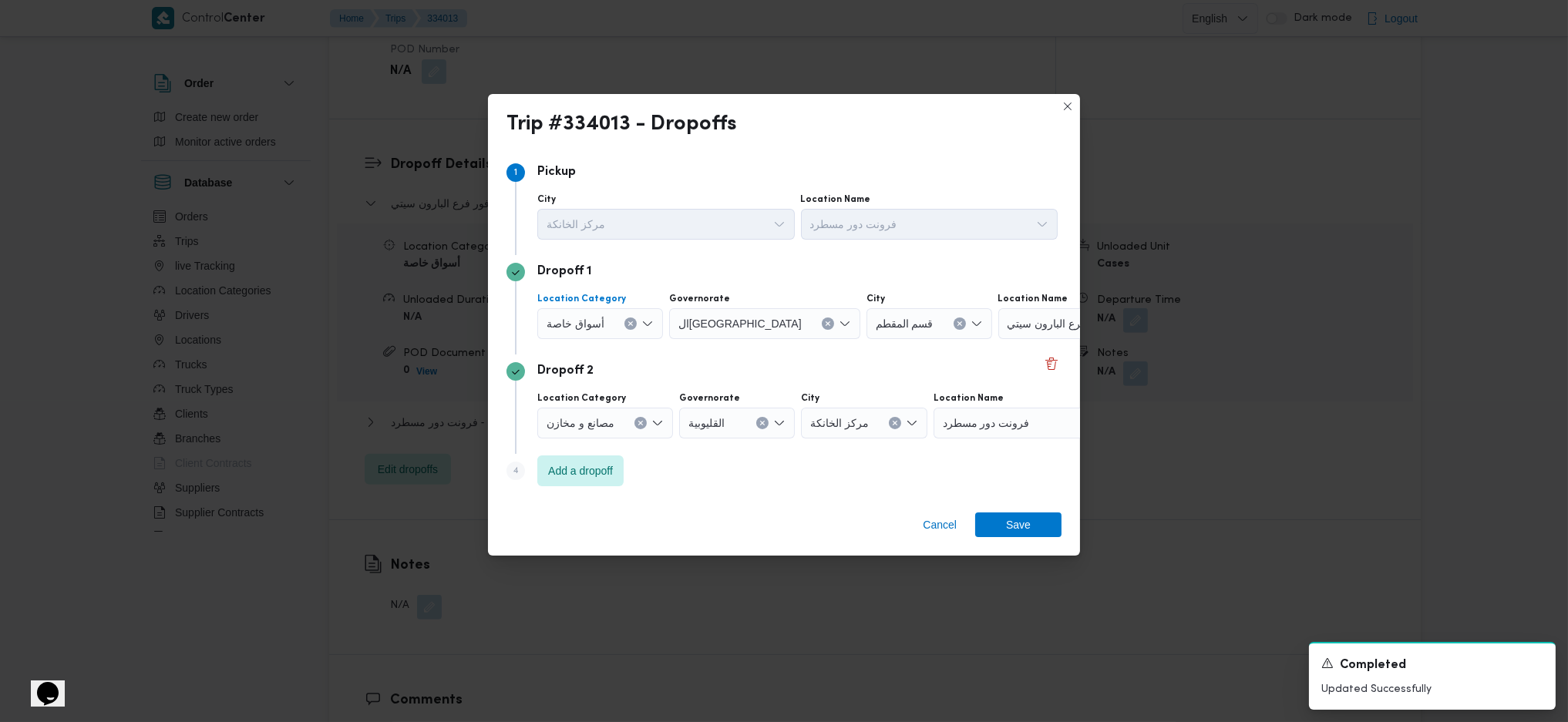
click at [620, 283] on div "Dropoff 1 Location Category أسواق خاصة Governorate [GEOGRAPHIC_DATA] City قسم ا…" at bounding box center [784, 305] width 555 height 100
click at [629, 320] on icon "Clear input" at bounding box center [630, 323] width 7 height 7
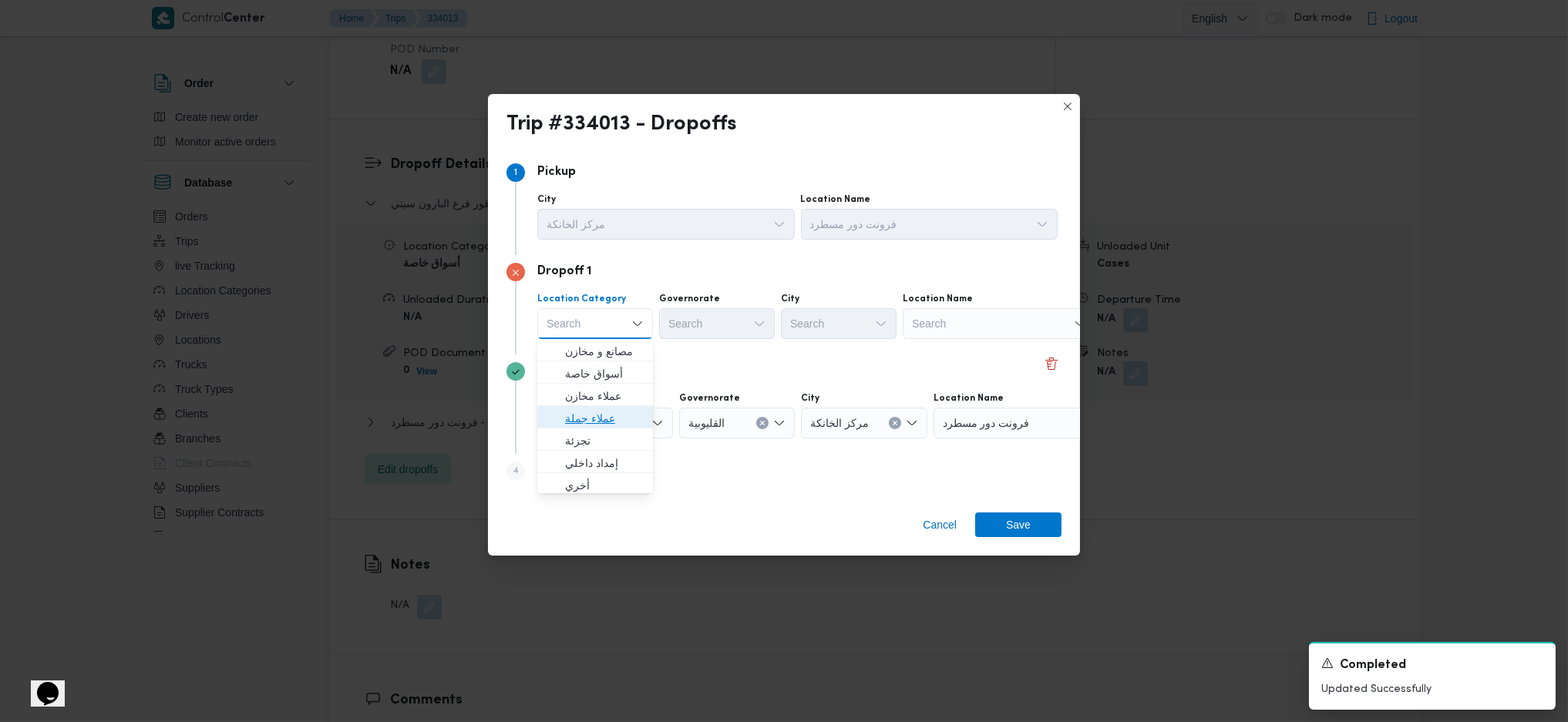
click at [591, 416] on span "عملاء جملة" at bounding box center [605, 419] width 79 height 19
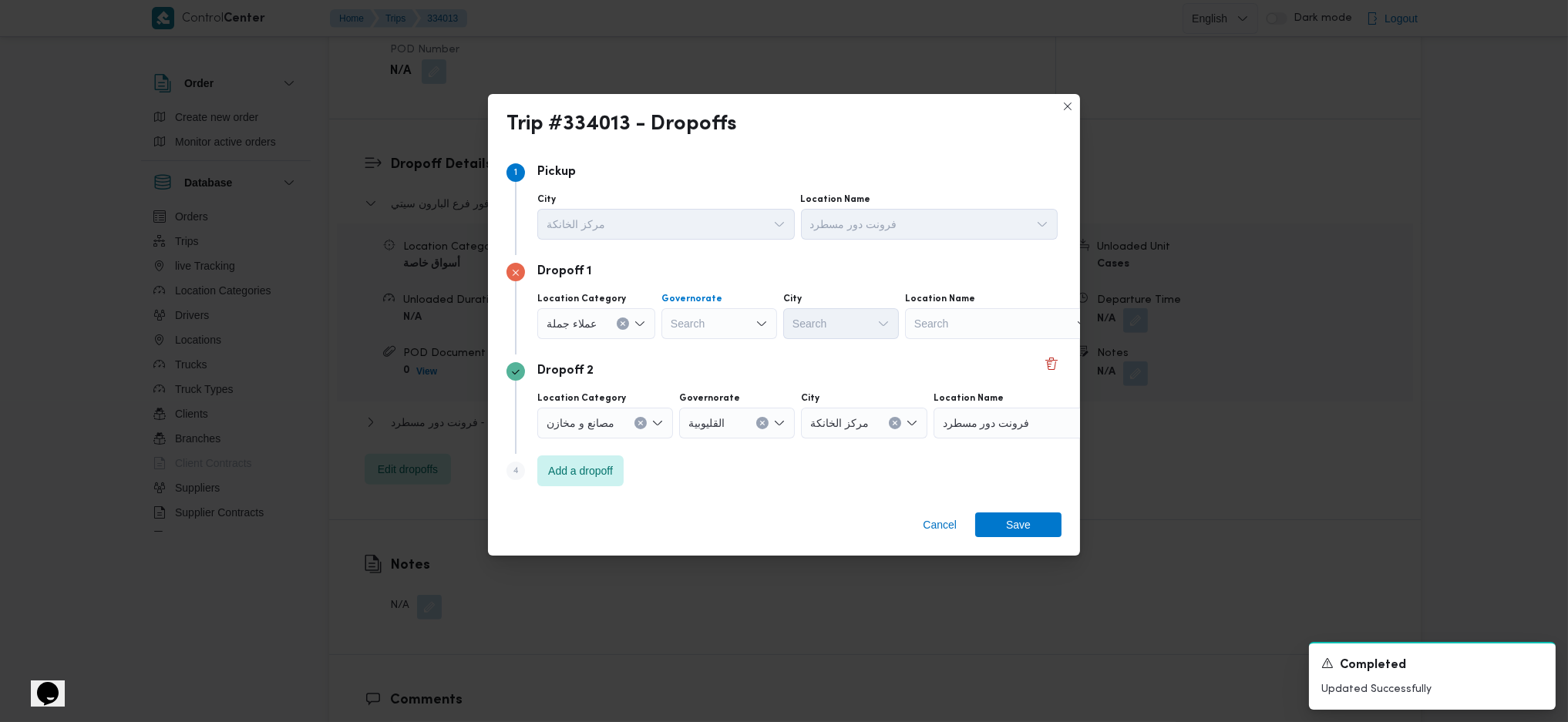
click at [733, 315] on div "Search" at bounding box center [719, 323] width 116 height 31
drag, startPoint x: 706, startPoint y: 372, endPoint x: 848, endPoint y: 343, distance: 144.9
click at [708, 372] on span "ال[GEOGRAPHIC_DATA]" at bounding box center [726, 370] width 79 height 19
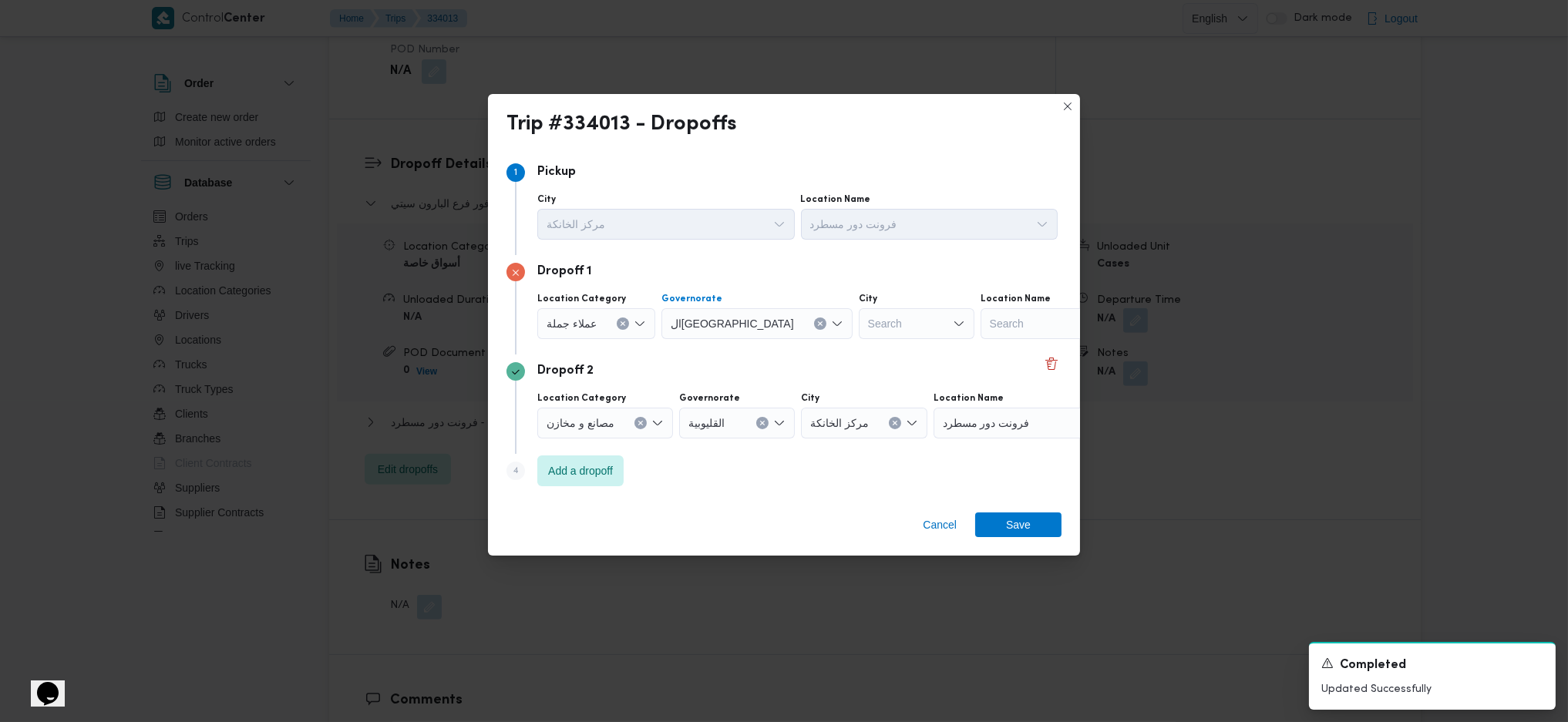
click at [953, 317] on icon "Open list of options" at bounding box center [958, 323] width 12 height 12
click at [862, 432] on span "قسم أول القاهرة الجديدة" at bounding box center [848, 428] width 79 height 19
click at [1017, 541] on div "Cancel Save" at bounding box center [784, 528] width 592 height 55
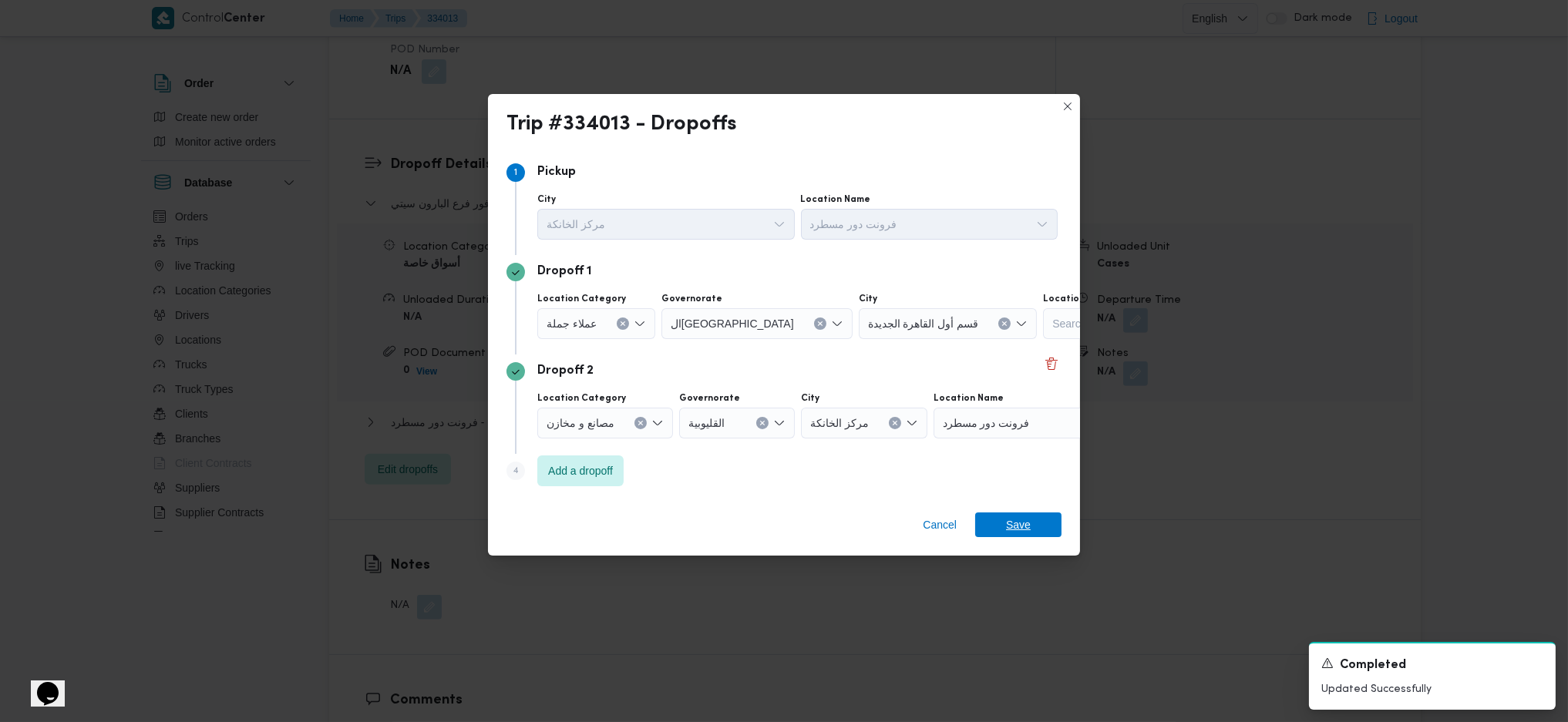
click at [1017, 531] on span "Save" at bounding box center [1018, 525] width 24 height 24
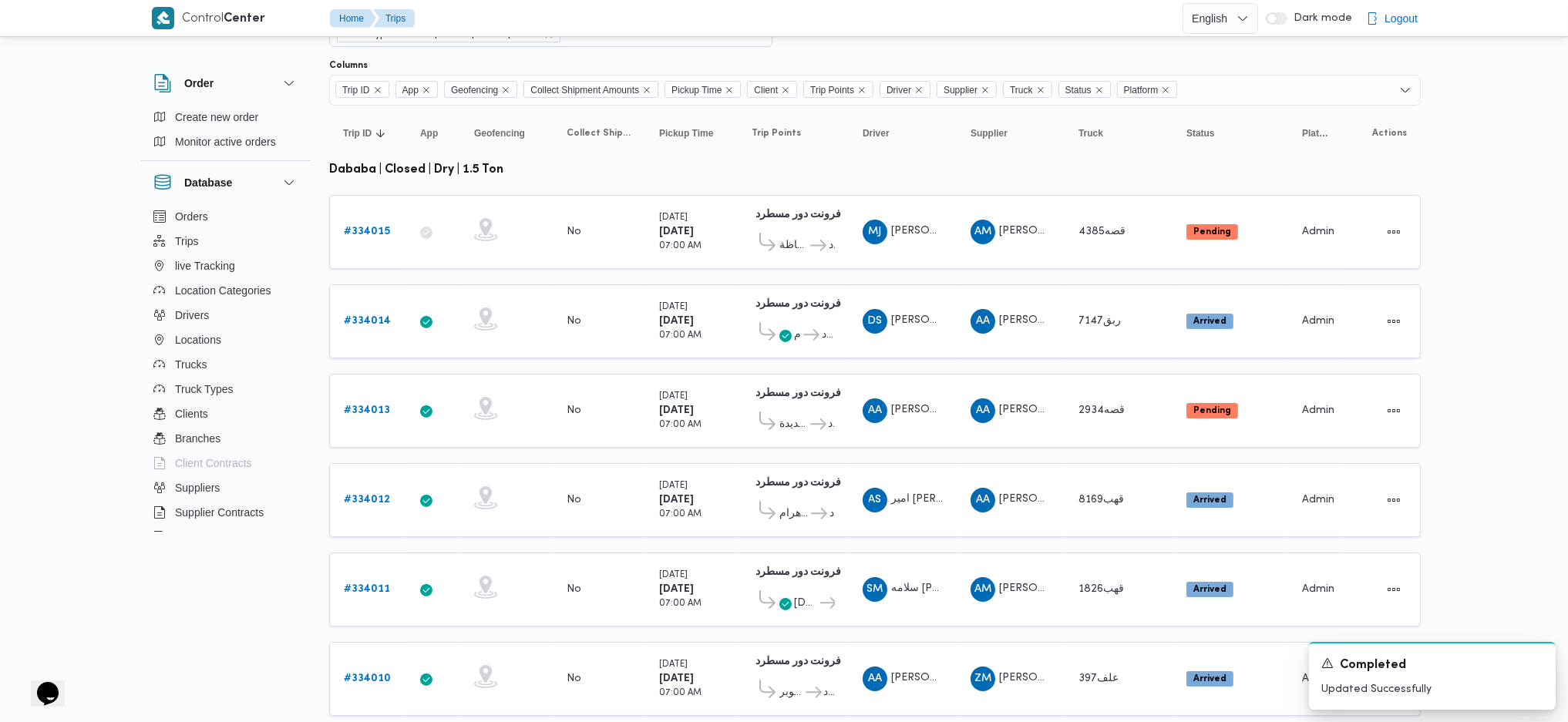
scroll to position [429, 0]
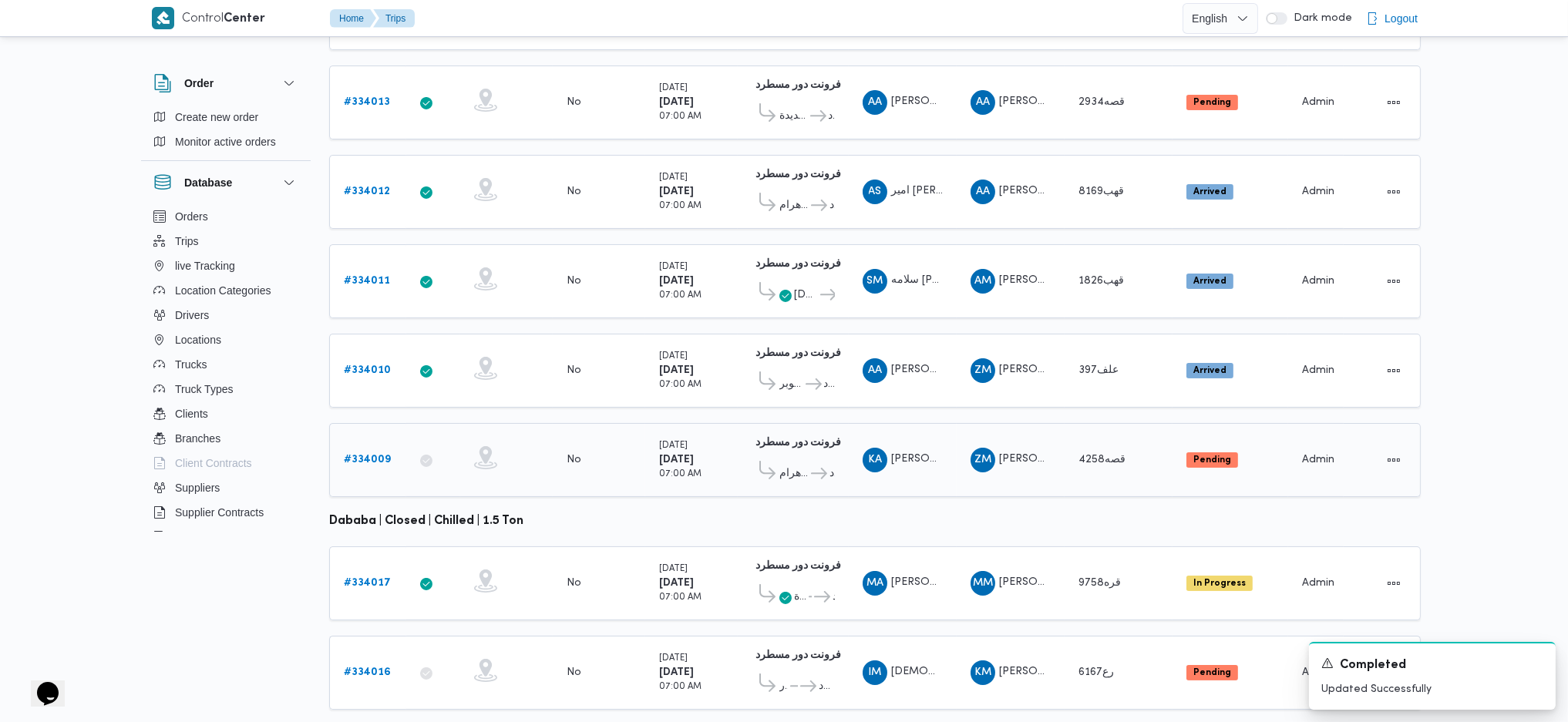
click at [354, 444] on div "# 334009" at bounding box center [367, 459] width 61 height 31
click at [370, 454] on b "# 334009" at bounding box center [367, 459] width 47 height 10
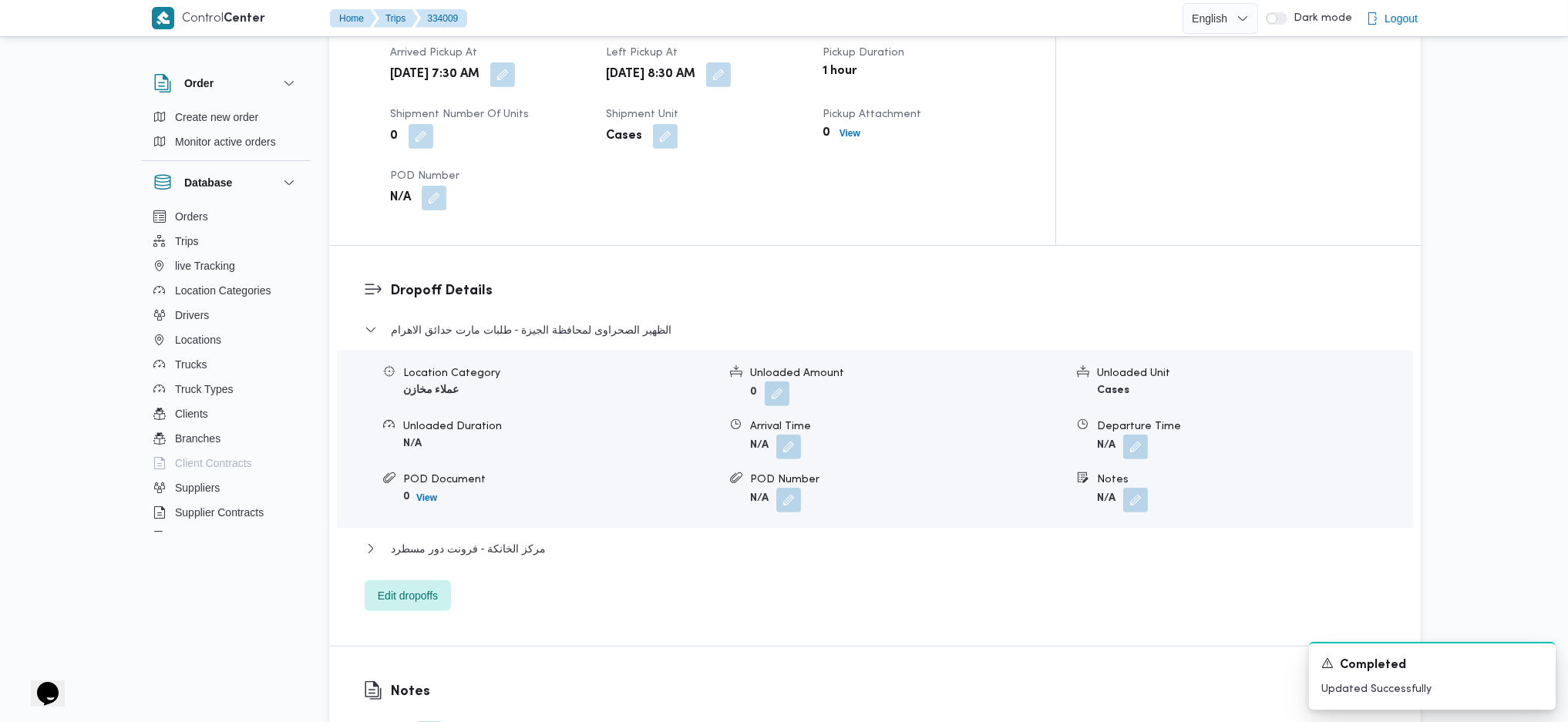
scroll to position [1129, 0]
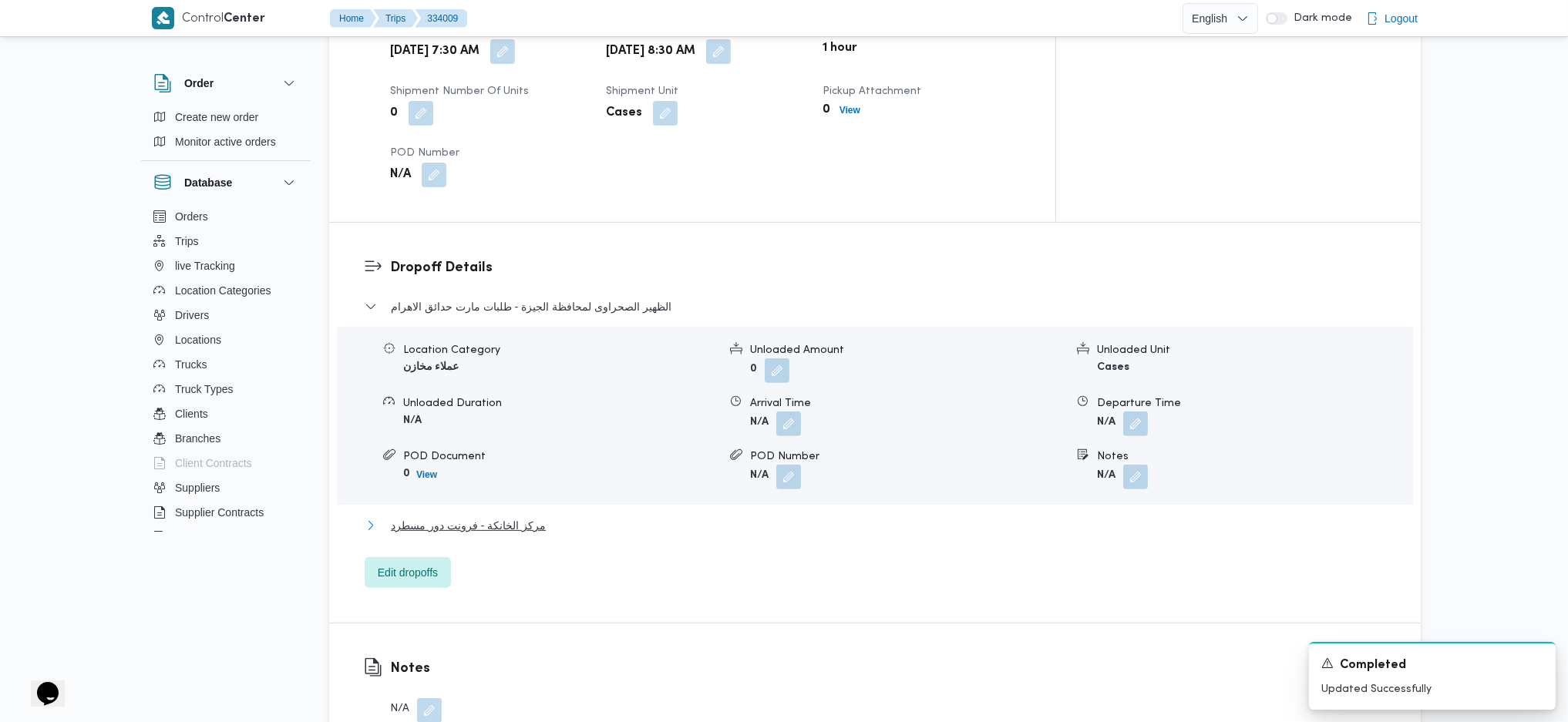
click at [523, 516] on span "مركز الخانكة - فرونت دور مسطرد" at bounding box center [468, 526] width 155 height 19
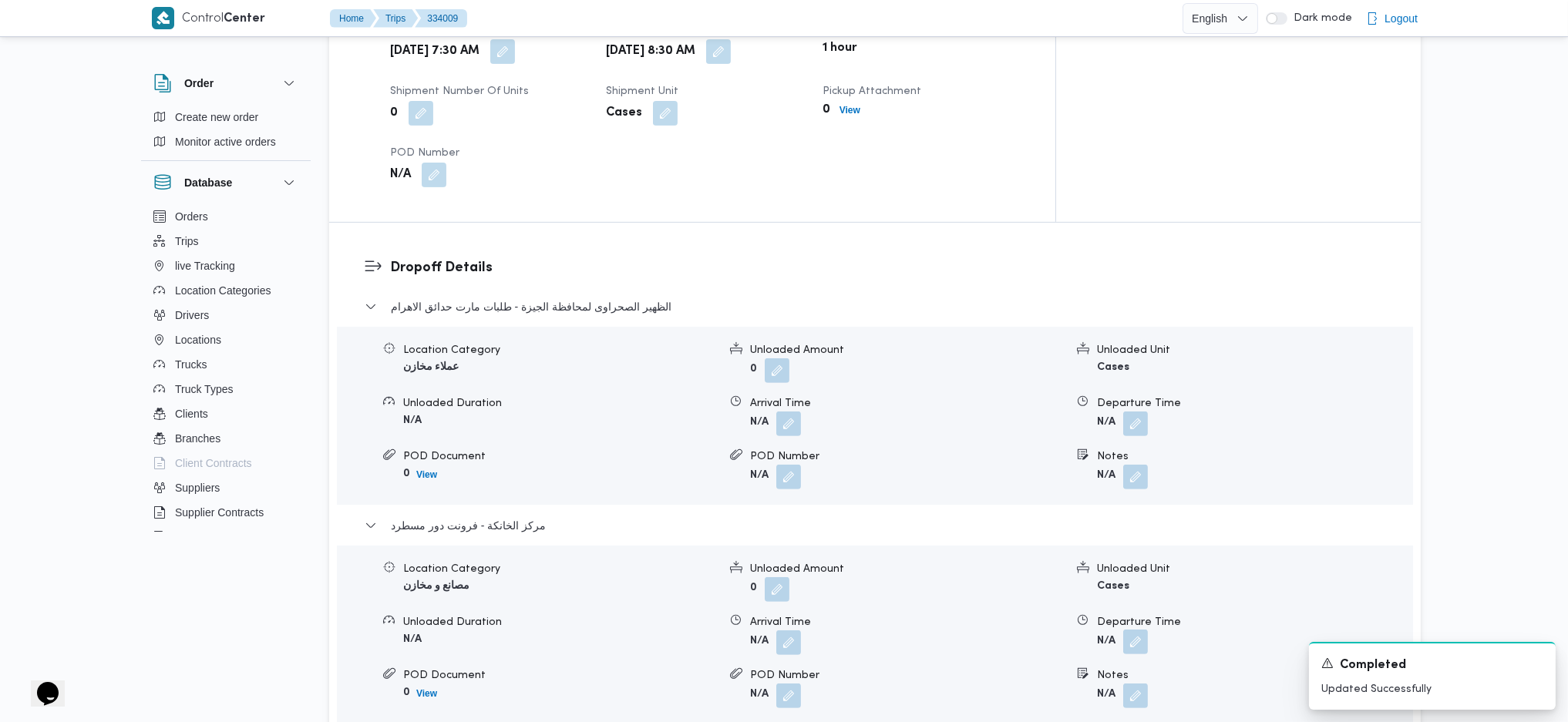
click at [1137, 629] on button "button" at bounding box center [1136, 641] width 24 height 24
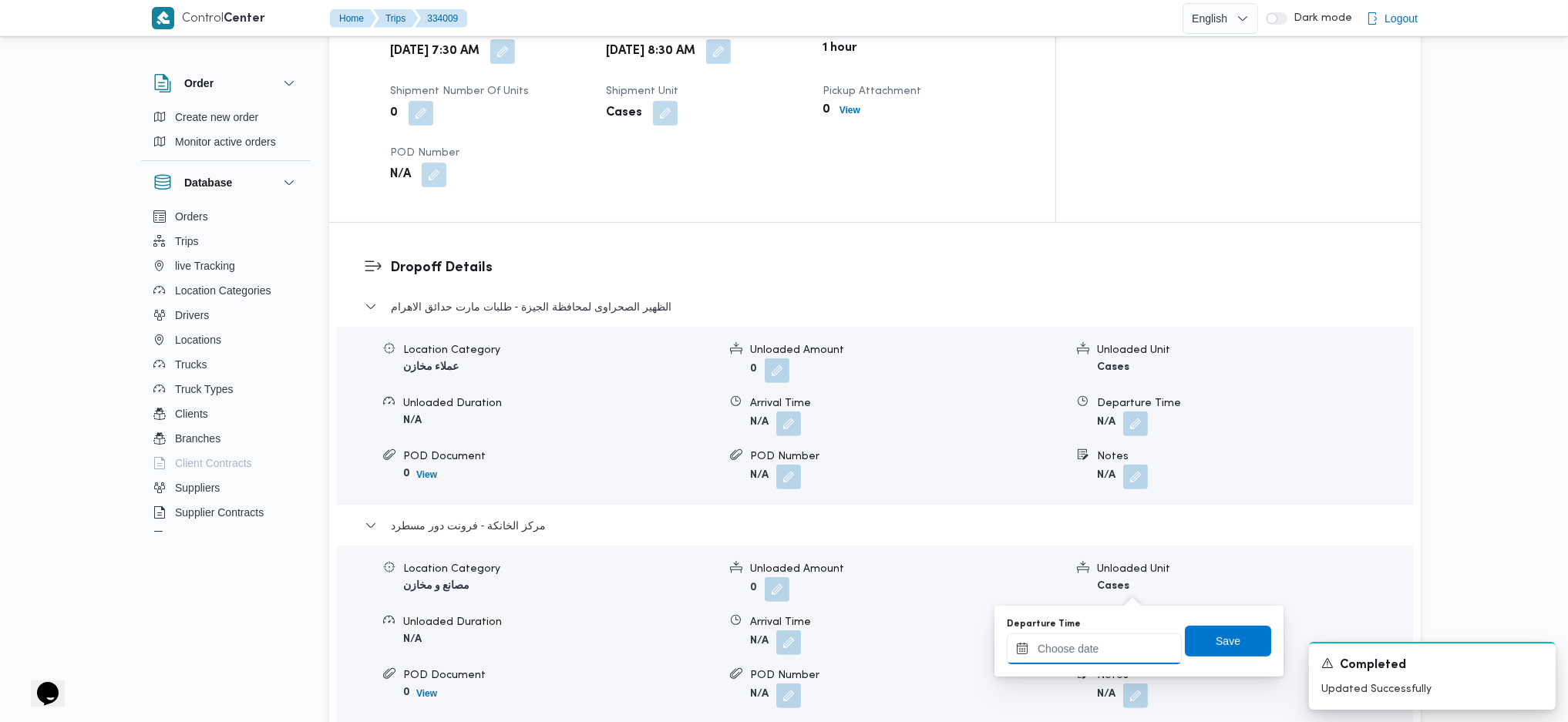
click at [1107, 647] on input "Departure Time" at bounding box center [1094, 649] width 175 height 31
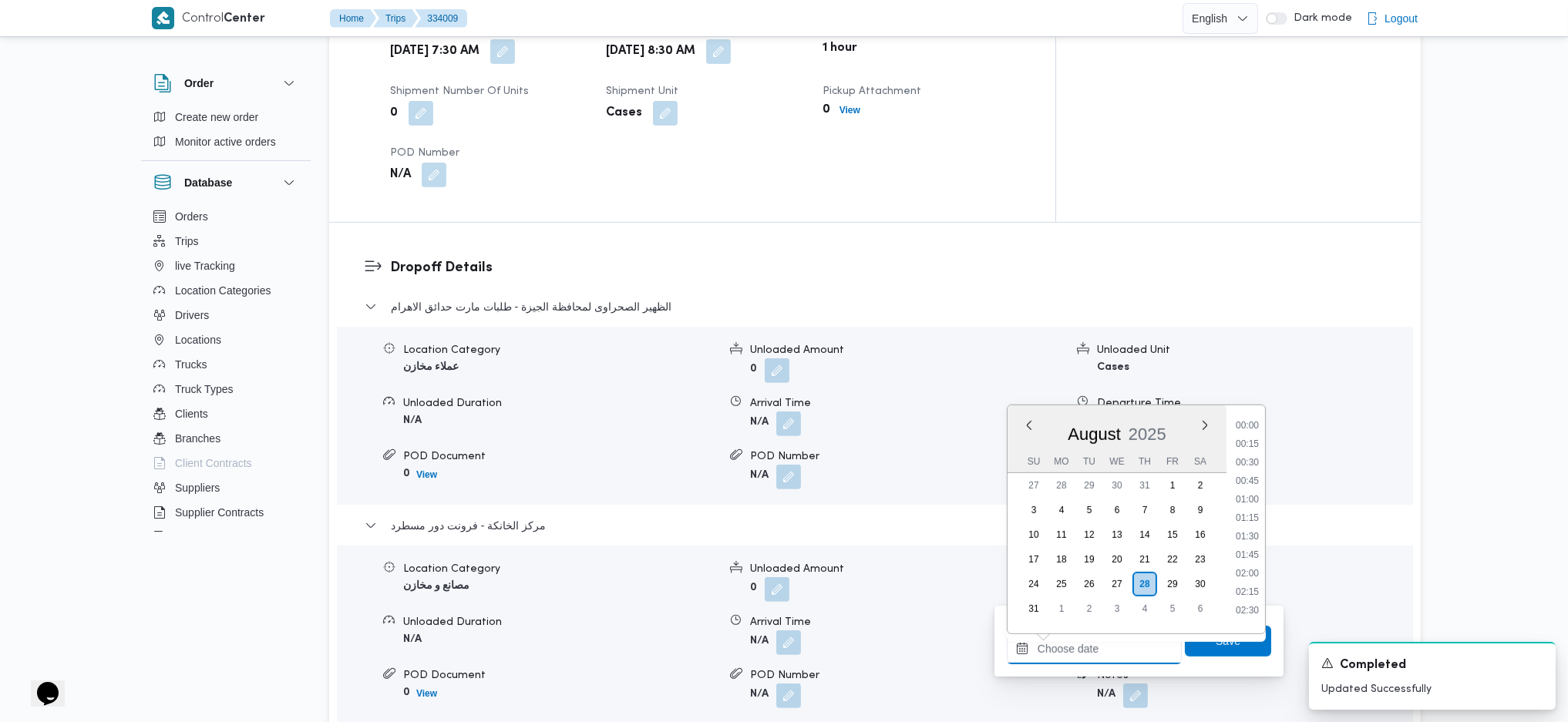
scroll to position [896, 0]
click at [1252, 487] on li "13:00" at bounding box center [1248, 491] width 36 height 15
type input "[DATE] 13:00"
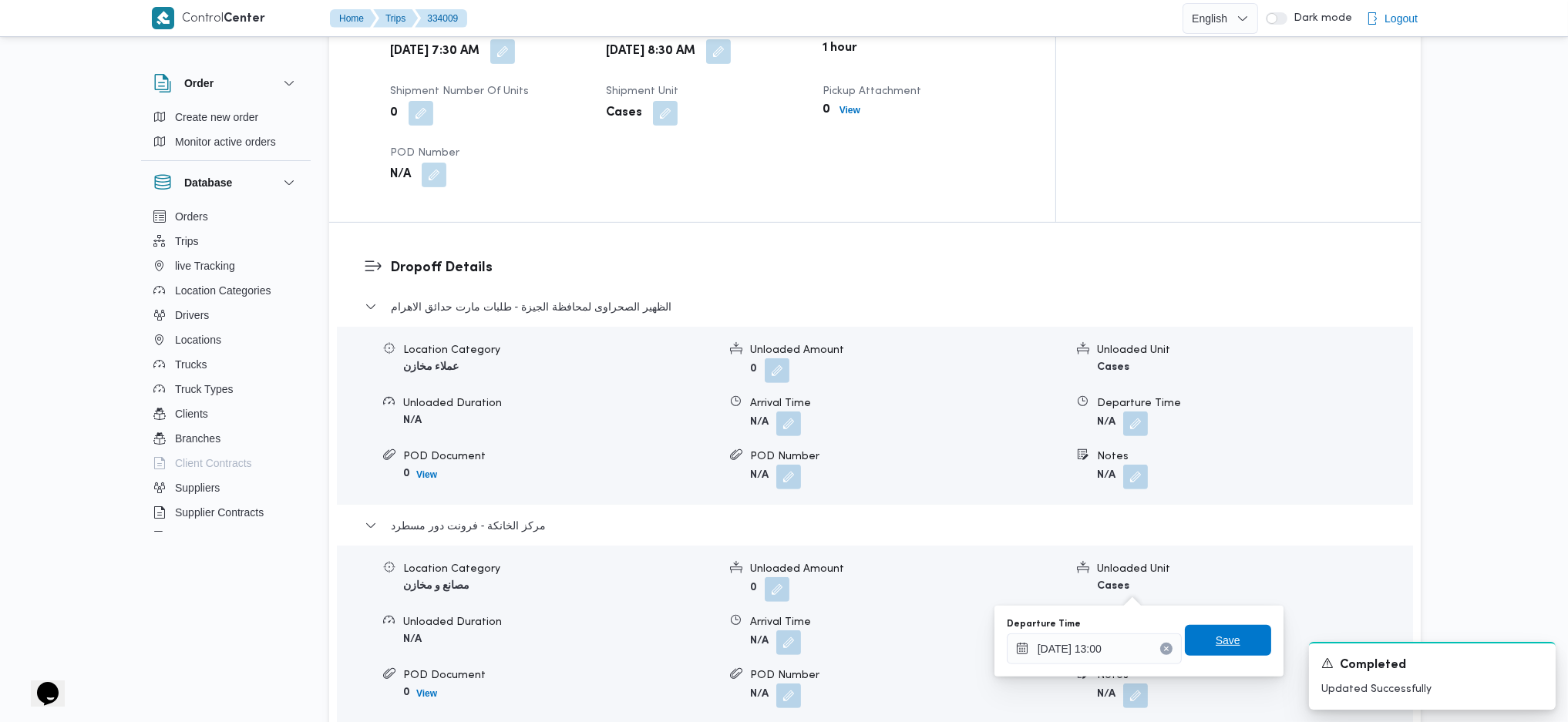
click at [1198, 635] on span "Save" at bounding box center [1228, 640] width 86 height 31
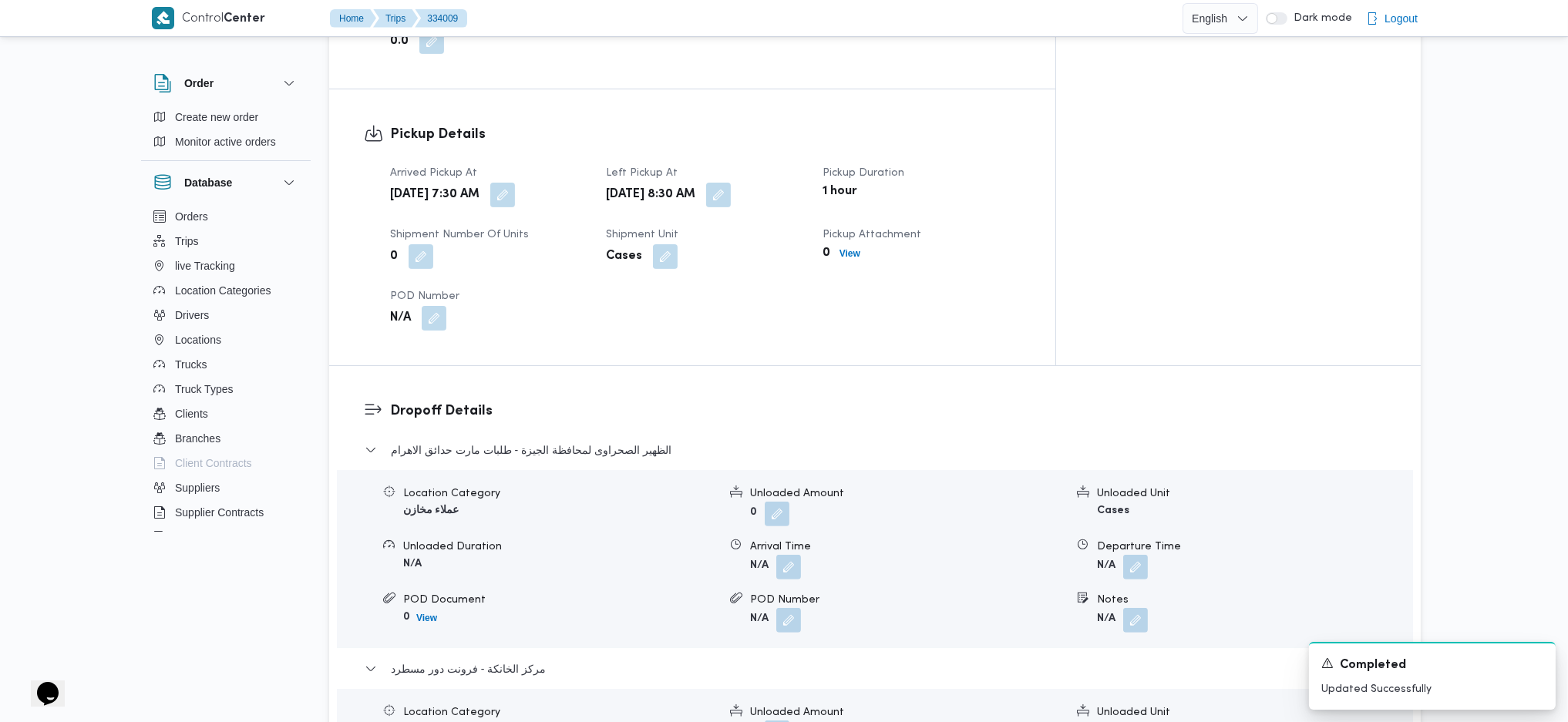
scroll to position [719, 0]
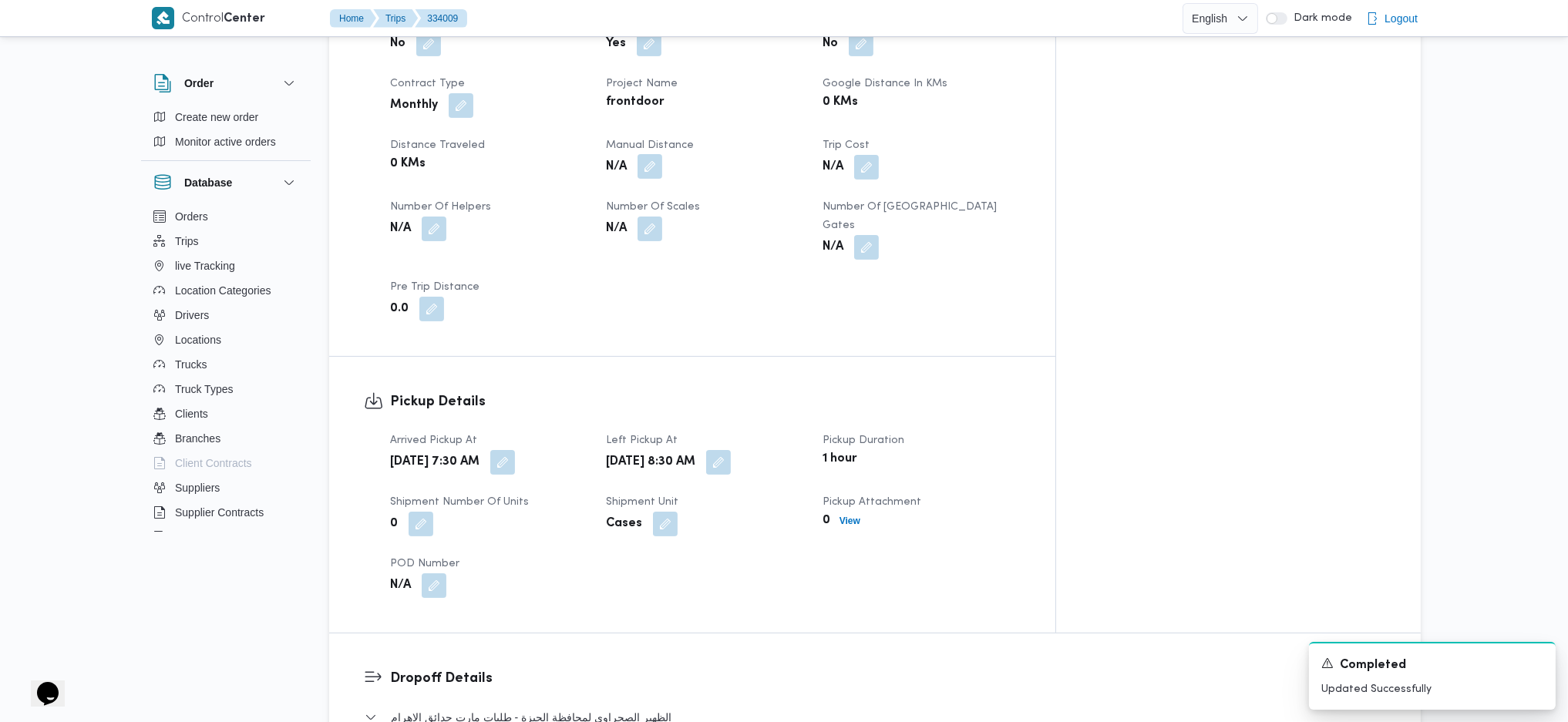
click at [662, 154] on button "button" at bounding box center [650, 166] width 24 height 24
click at [646, 198] on input "Manual Distance" at bounding box center [639, 192] width 153 height 31
type input "90"
click at [761, 190] on span "Save" at bounding box center [762, 183] width 24 height 19
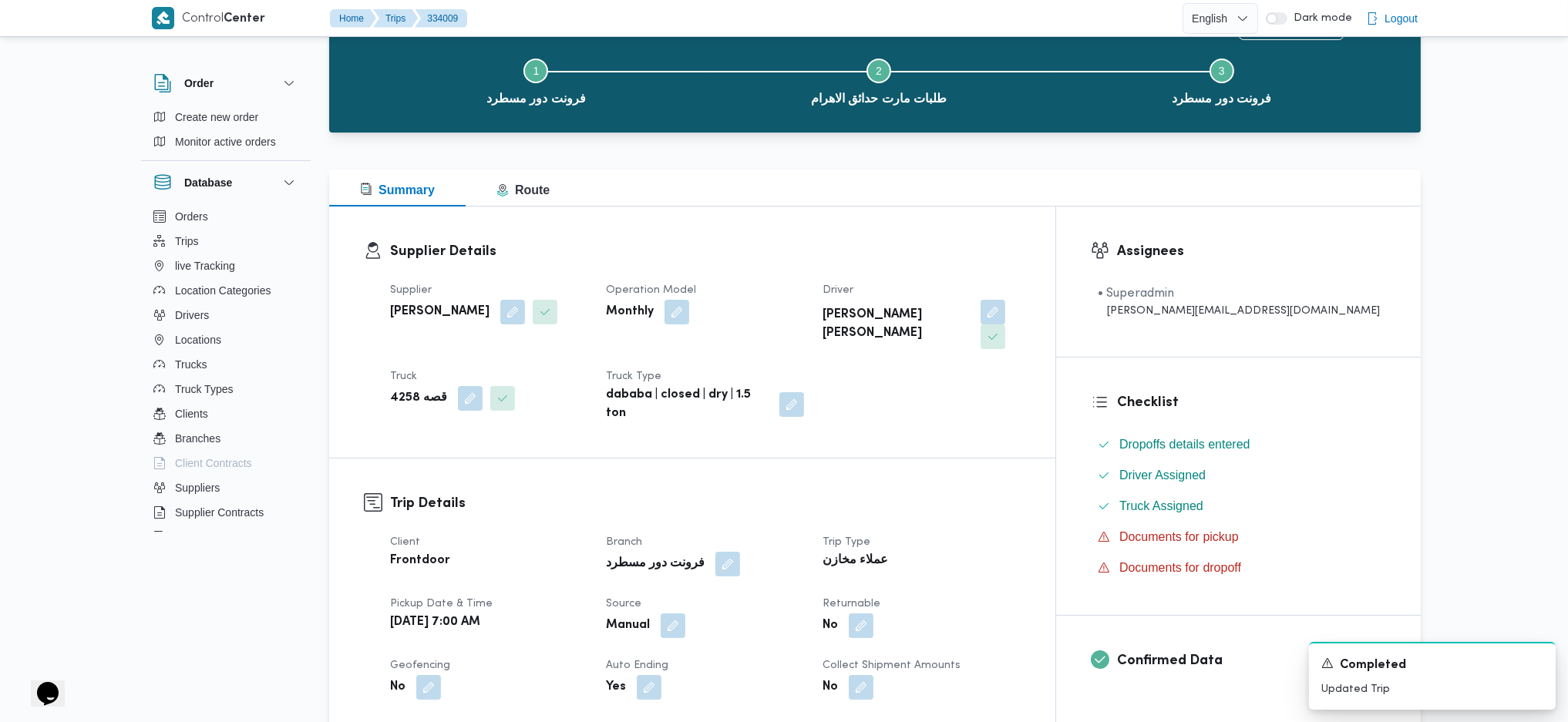
scroll to position [0, 0]
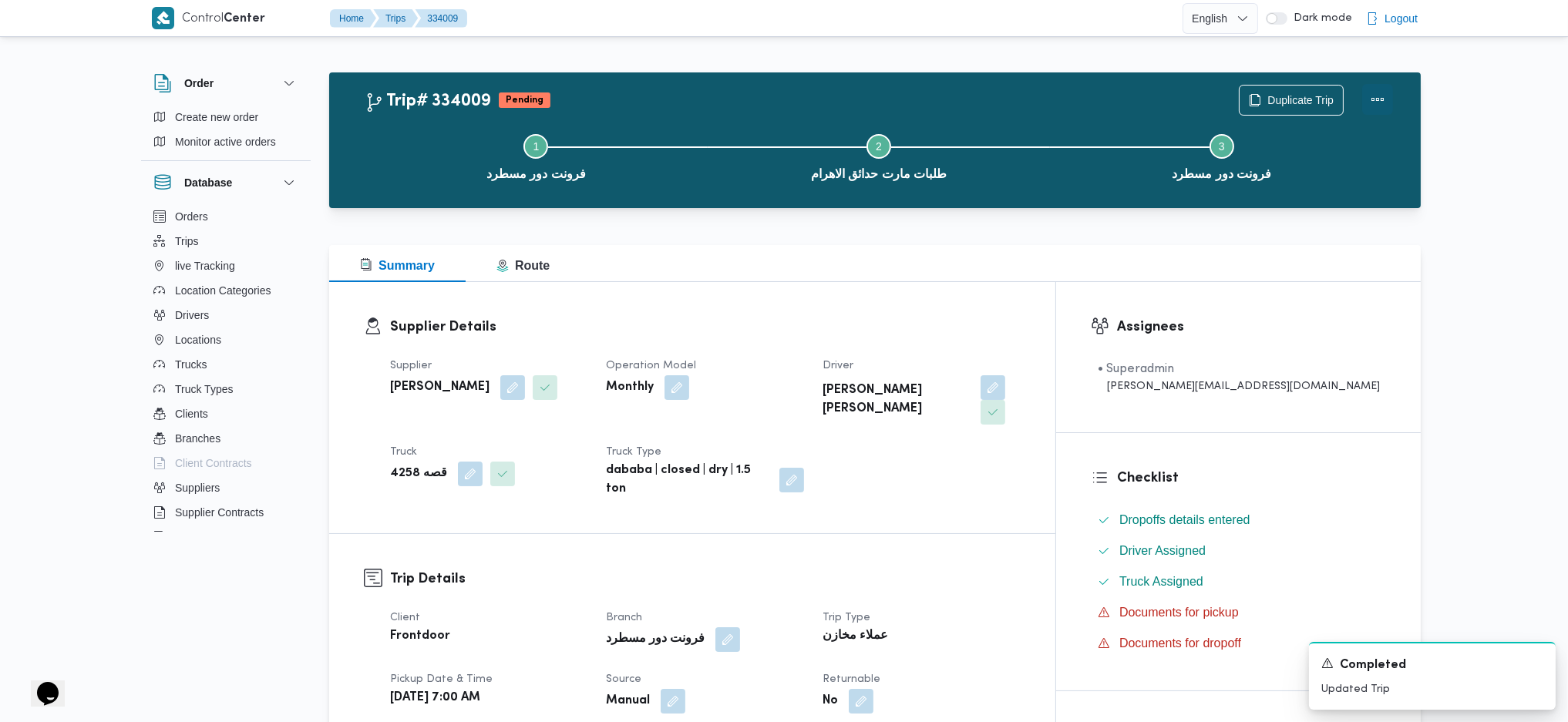
click at [1376, 88] on button "Actions" at bounding box center [1377, 99] width 31 height 31
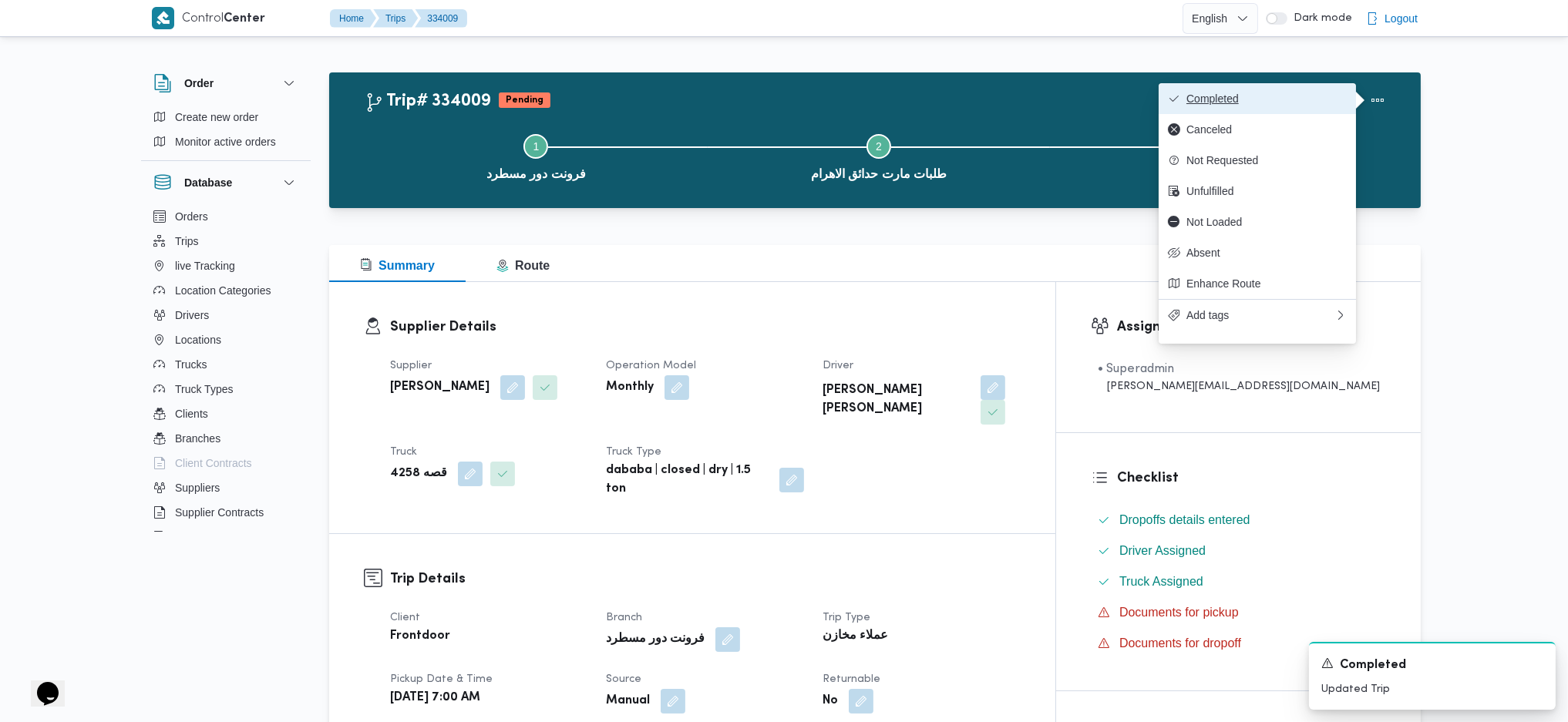
click at [1284, 94] on span "Completed" at bounding box center [1266, 98] width 161 height 12
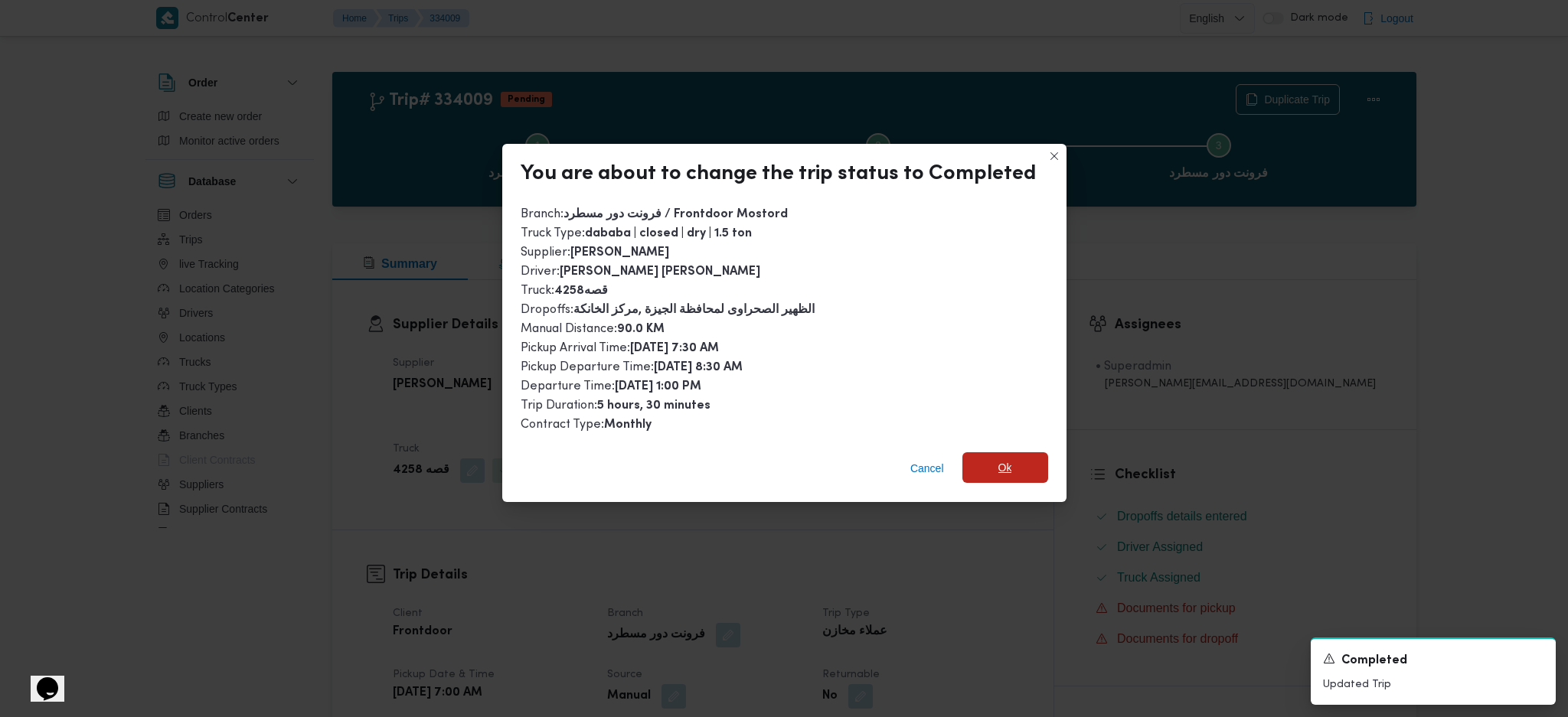
click at [998, 471] on span "Ok" at bounding box center [1005, 468] width 14 height 19
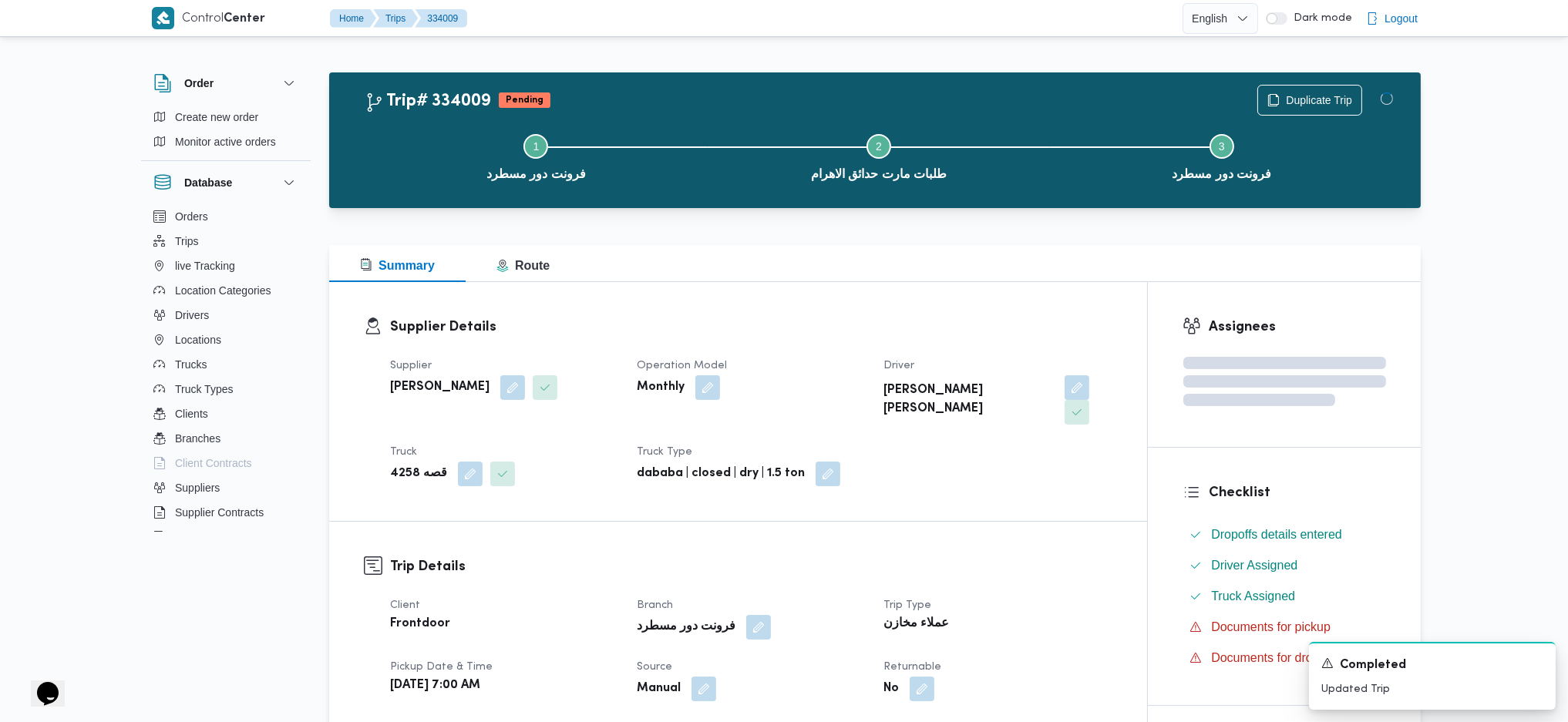
click at [1010, 556] on h3 "Trip Details" at bounding box center [751, 566] width 722 height 21
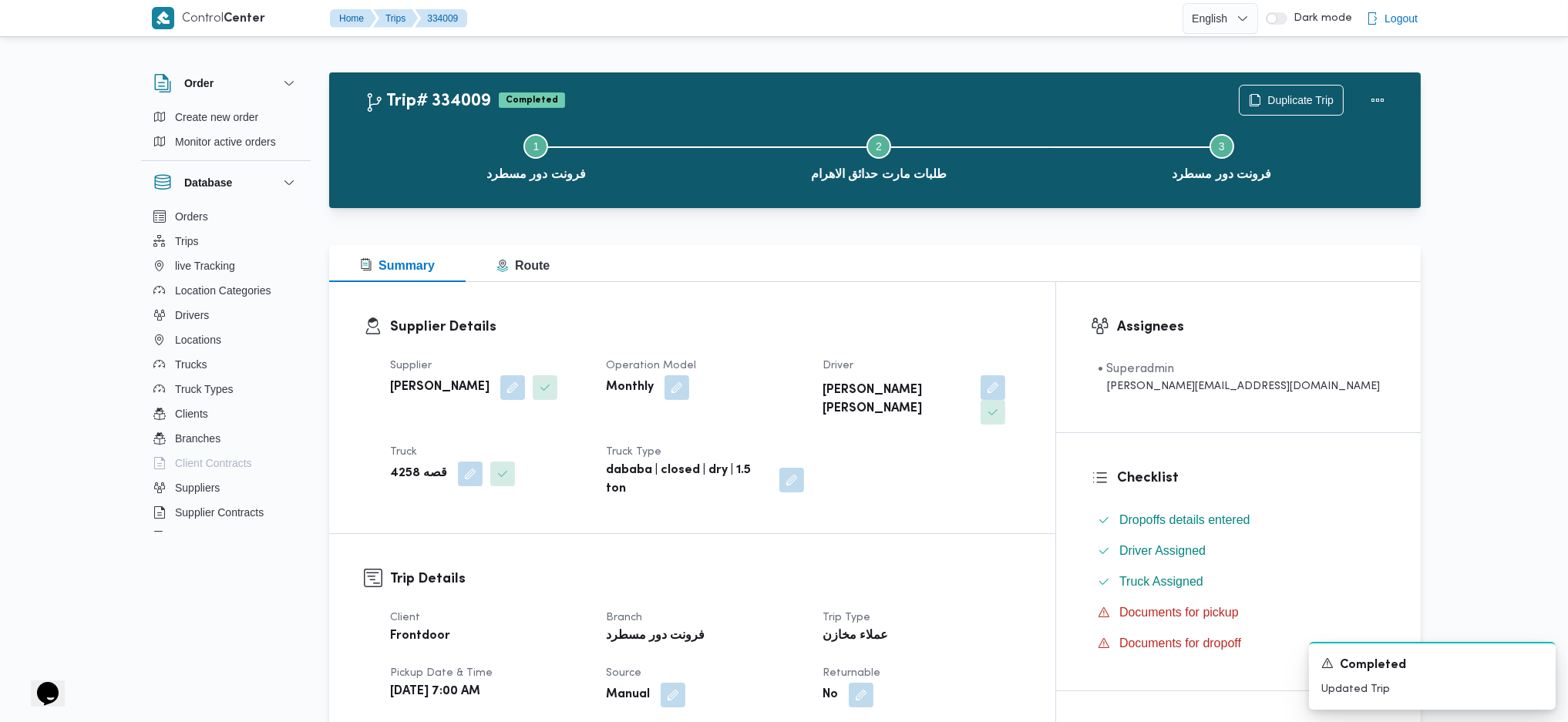
click at [849, 312] on div "Supplier Details Supplier [PERSON_NAME] Operation Model Monthly Driver [PERSON_…" at bounding box center [691, 407] width 726 height 252
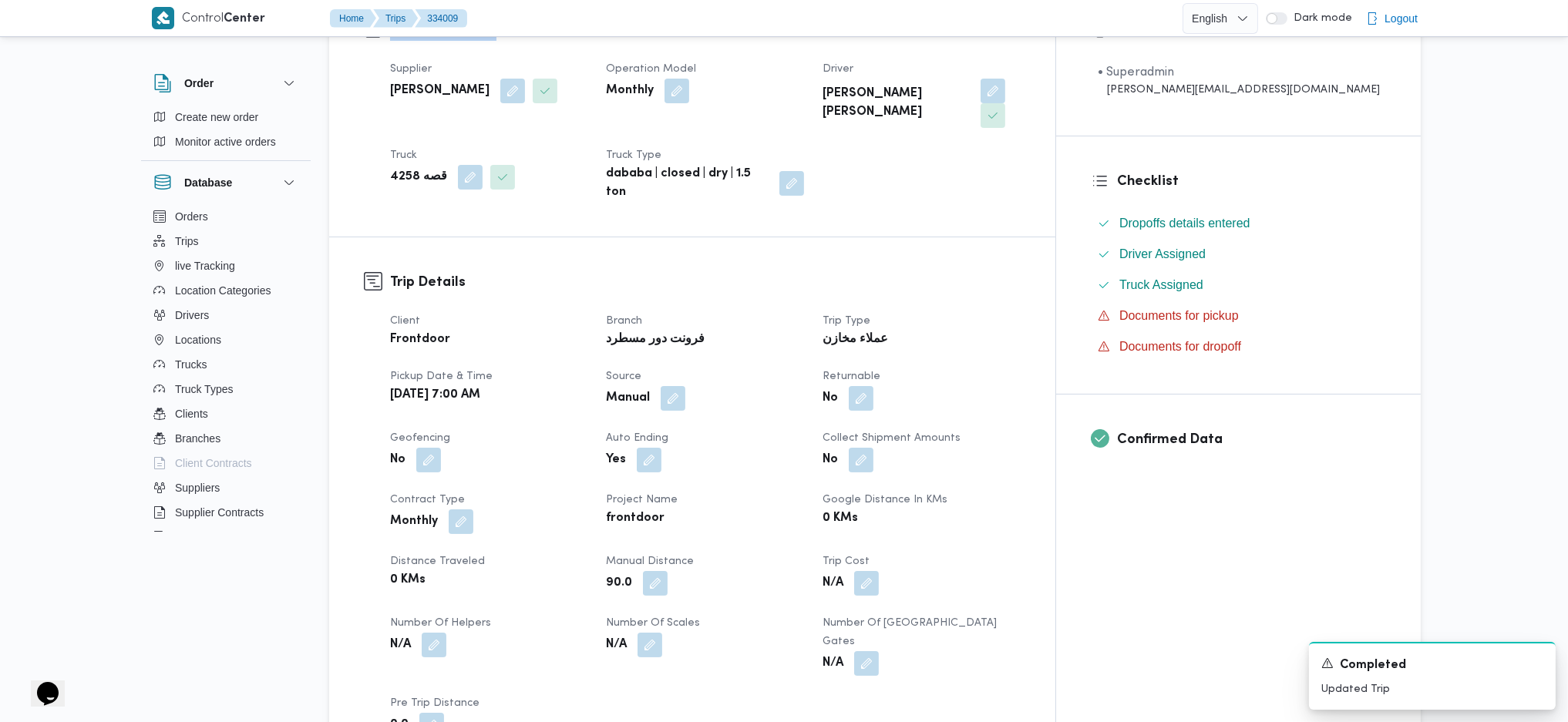
scroll to position [410, 0]
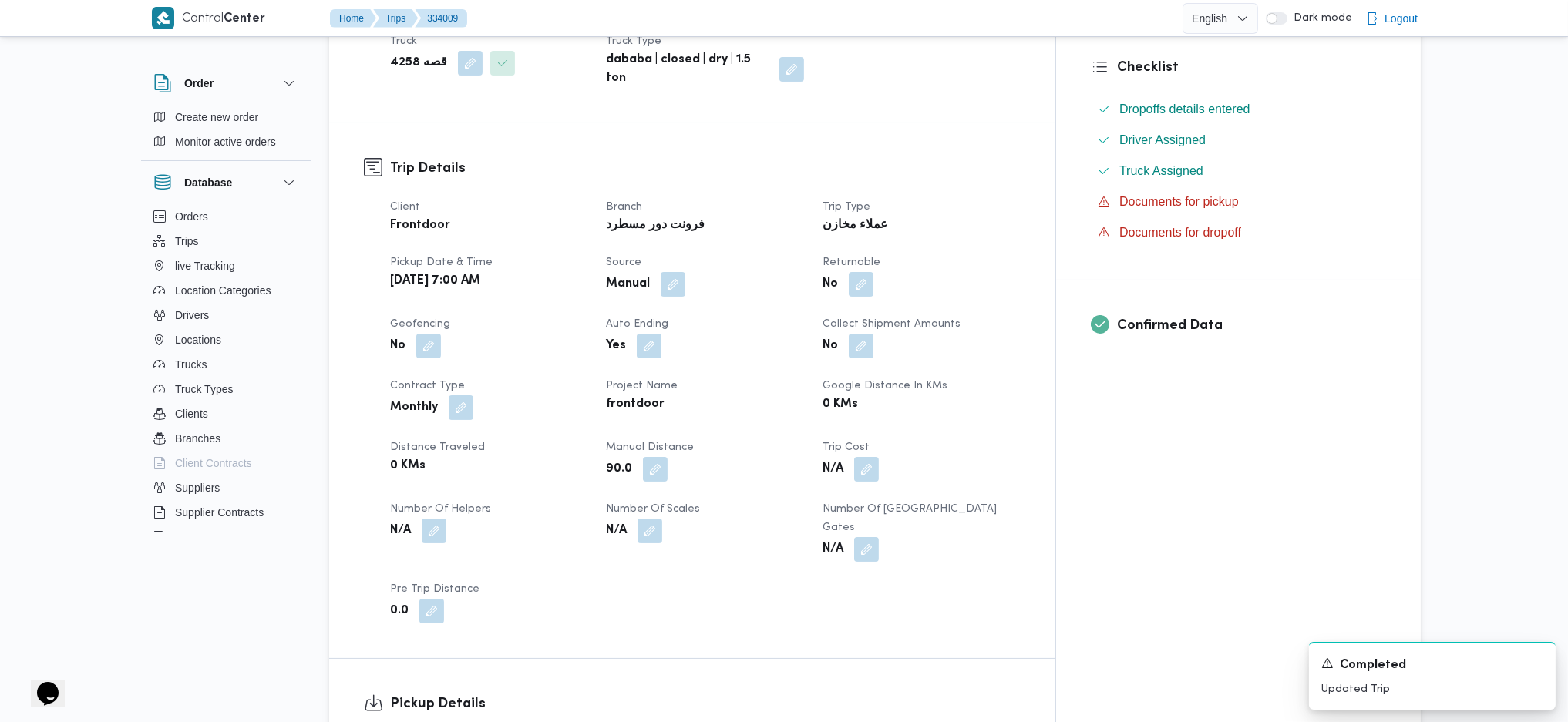
click at [803, 315] on dt "Auto Ending" at bounding box center [705, 325] width 197 height 19
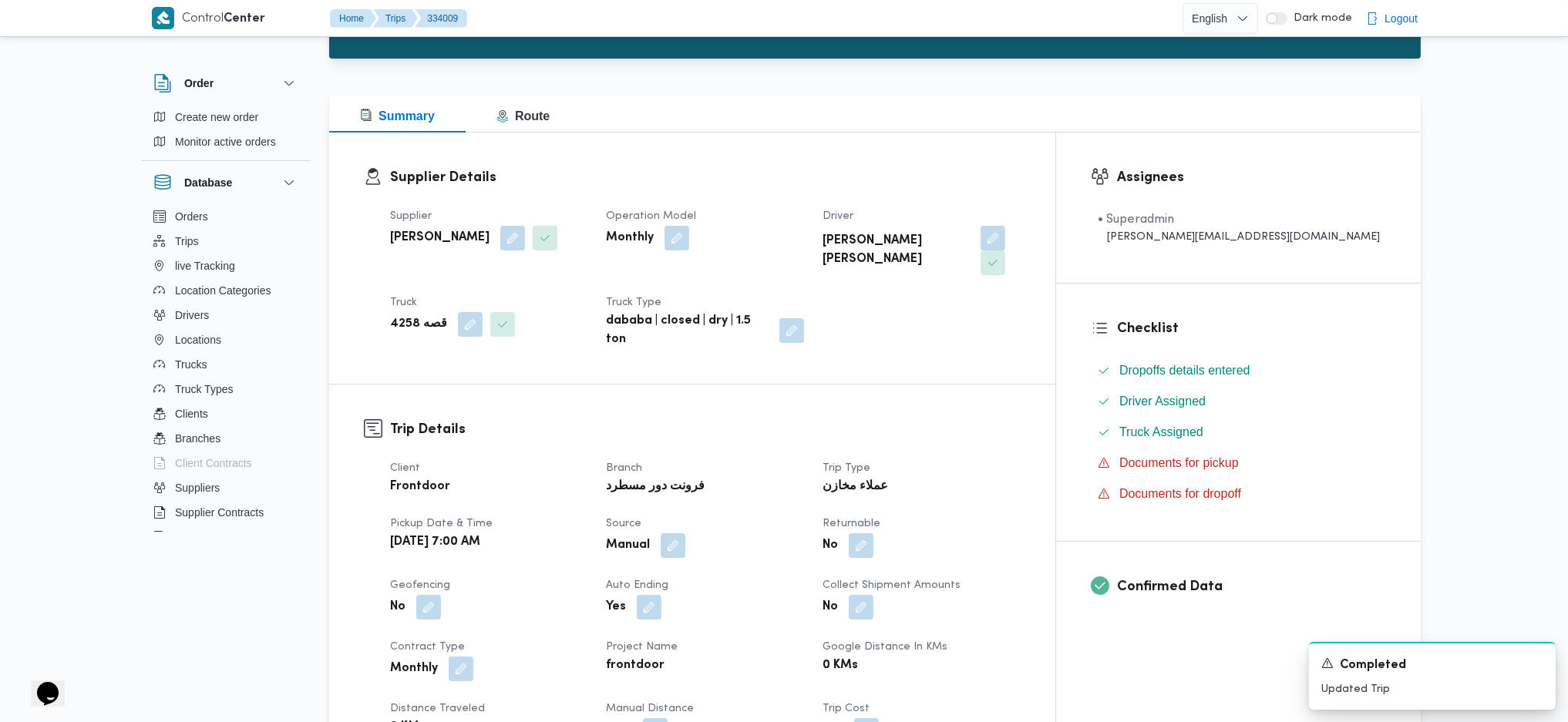
scroll to position [0, 0]
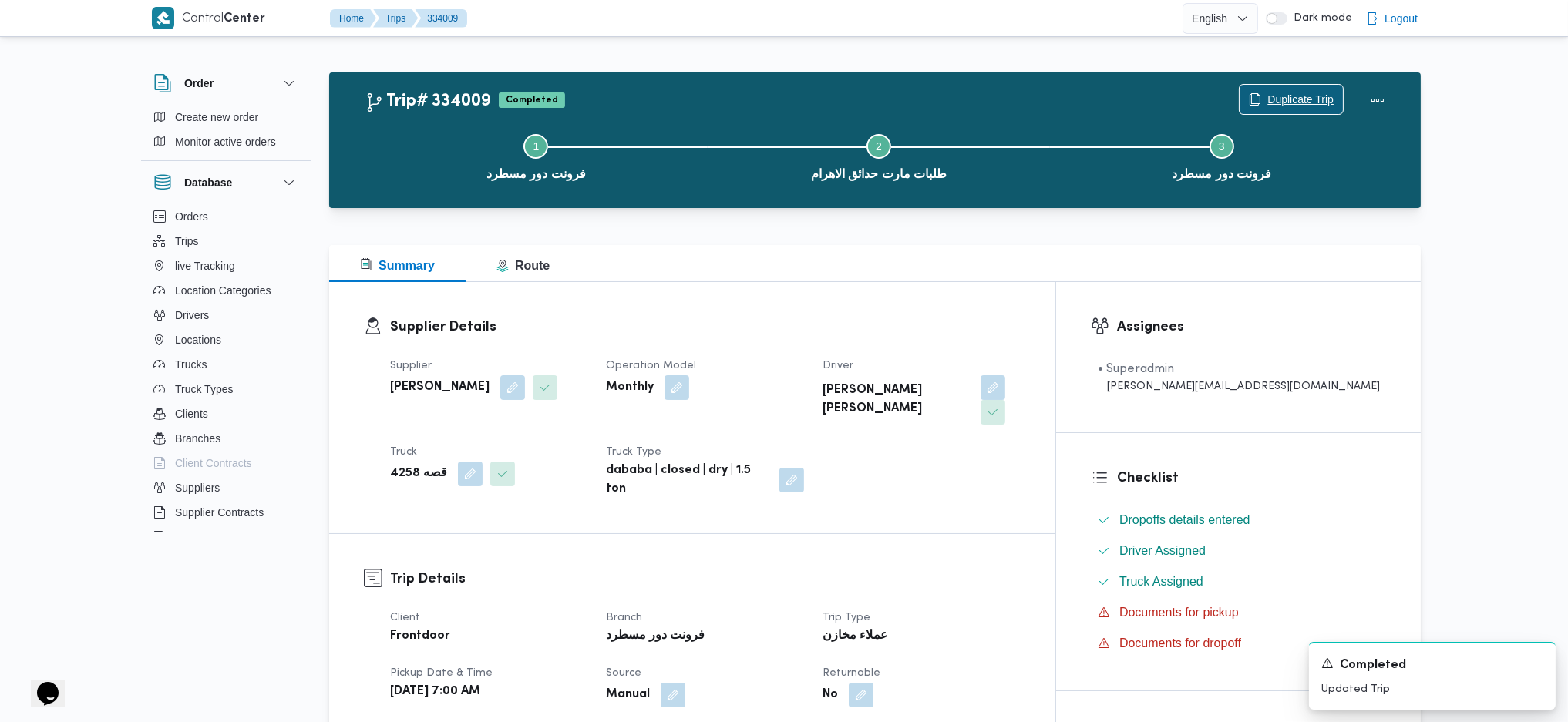
click at [1304, 101] on span "Duplicate Trip" at bounding box center [1300, 100] width 67 height 19
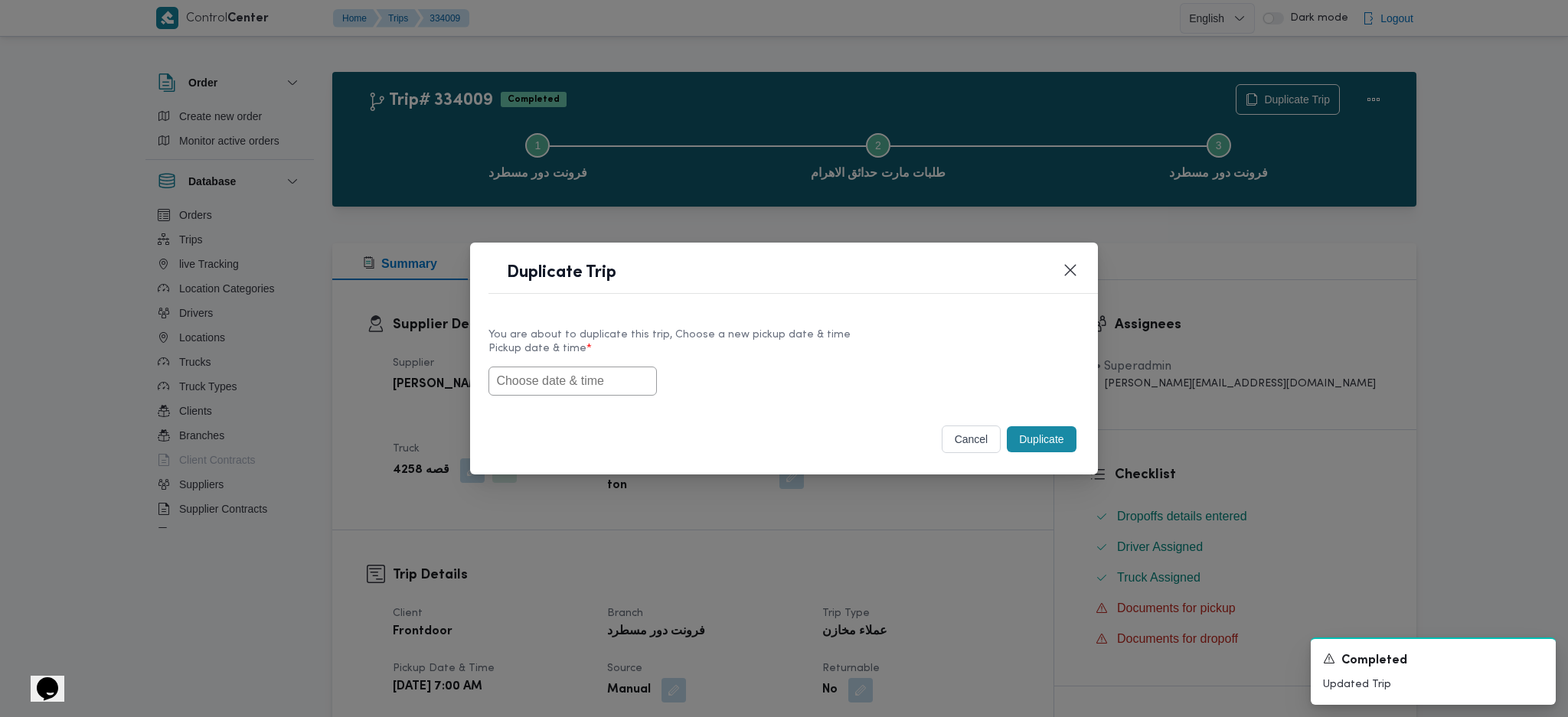
click at [963, 449] on button "cancel" at bounding box center [971, 439] width 60 height 28
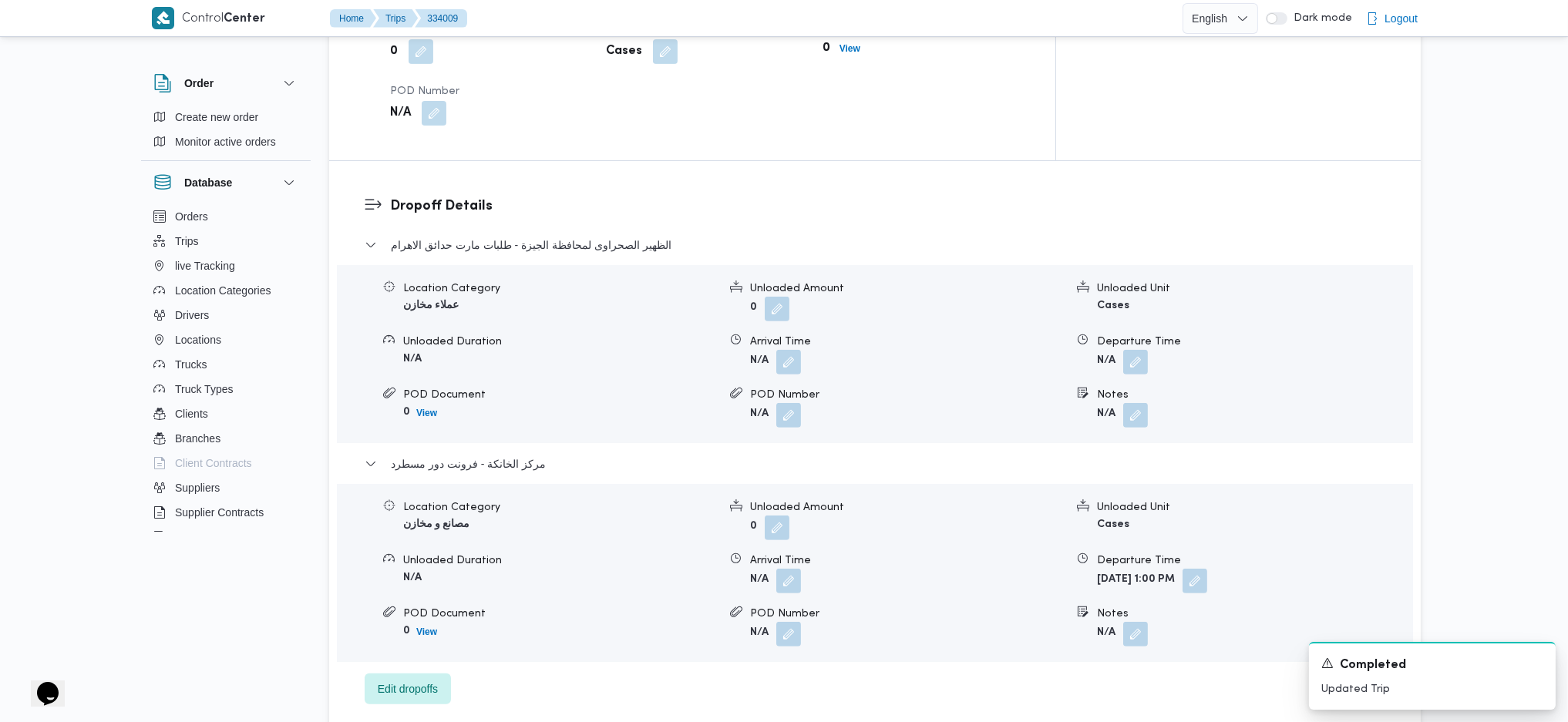
scroll to position [1233, 0]
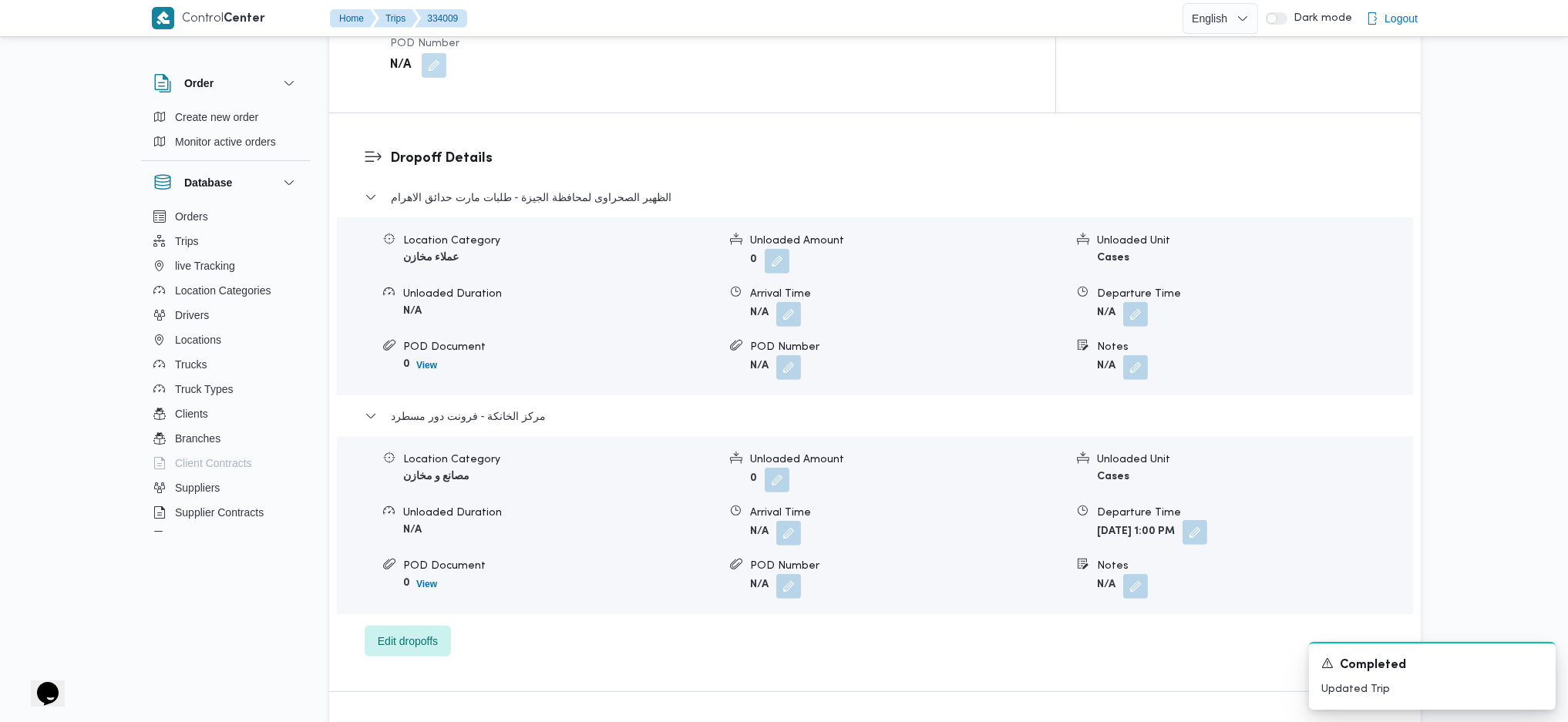
drag, startPoint x: 1236, startPoint y: 485, endPoint x: 1251, endPoint y: 486, distance: 15.0
click at [1207, 520] on button "button" at bounding box center [1195, 532] width 24 height 24
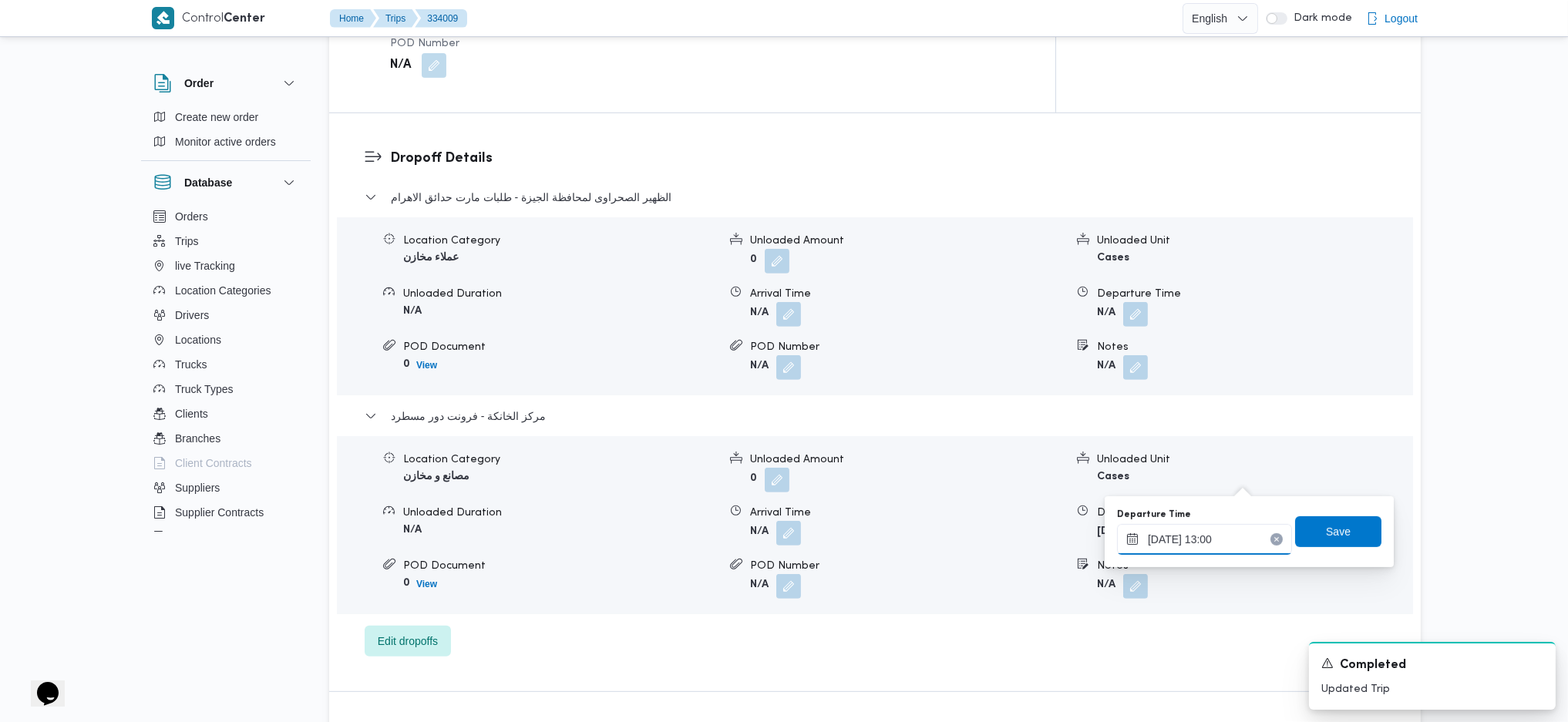
click at [1199, 549] on input "[DATE] 13:00" at bounding box center [1204, 539] width 175 height 31
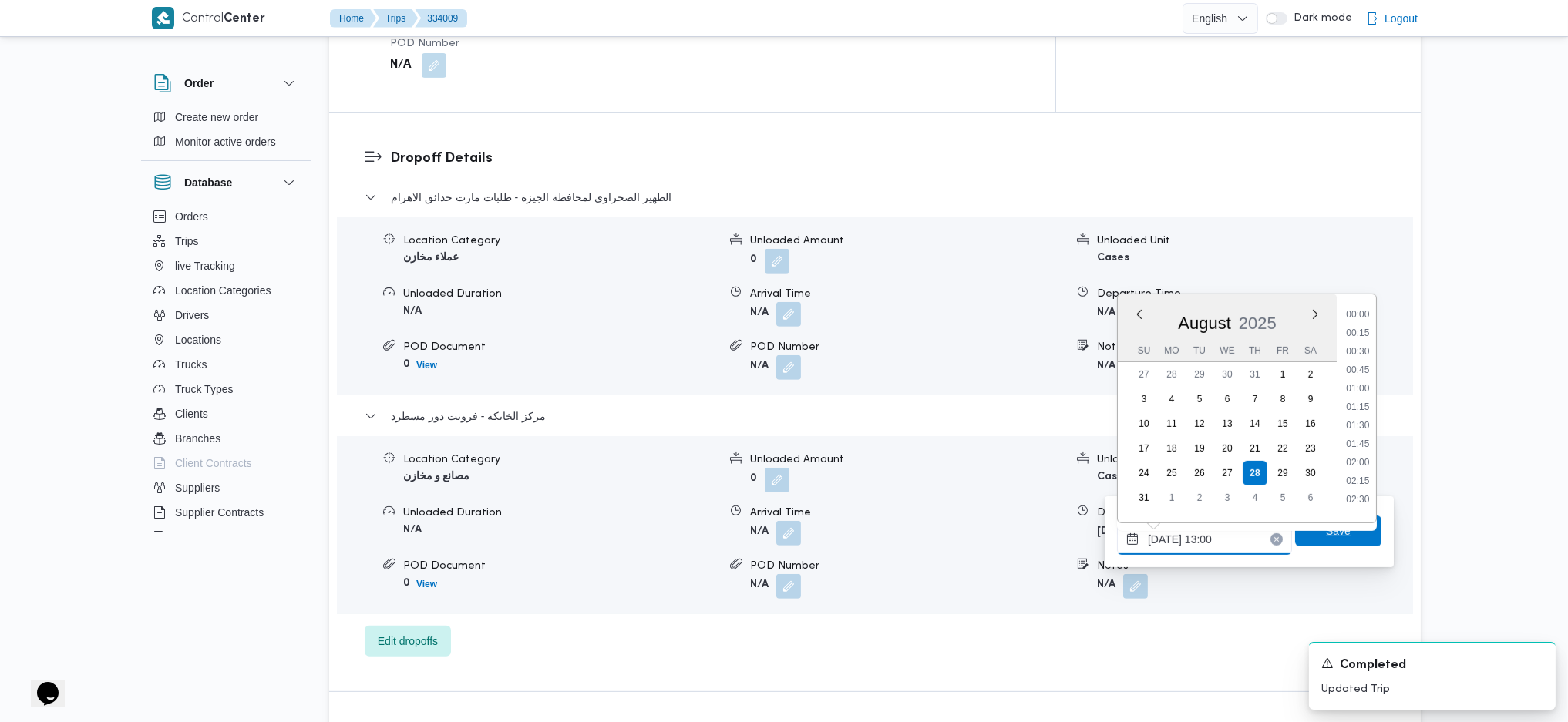
scroll to position [858, 0]
click at [1355, 343] on li "12:00" at bounding box center [1358, 344] width 36 height 15
type input "[DATE] 12:00"
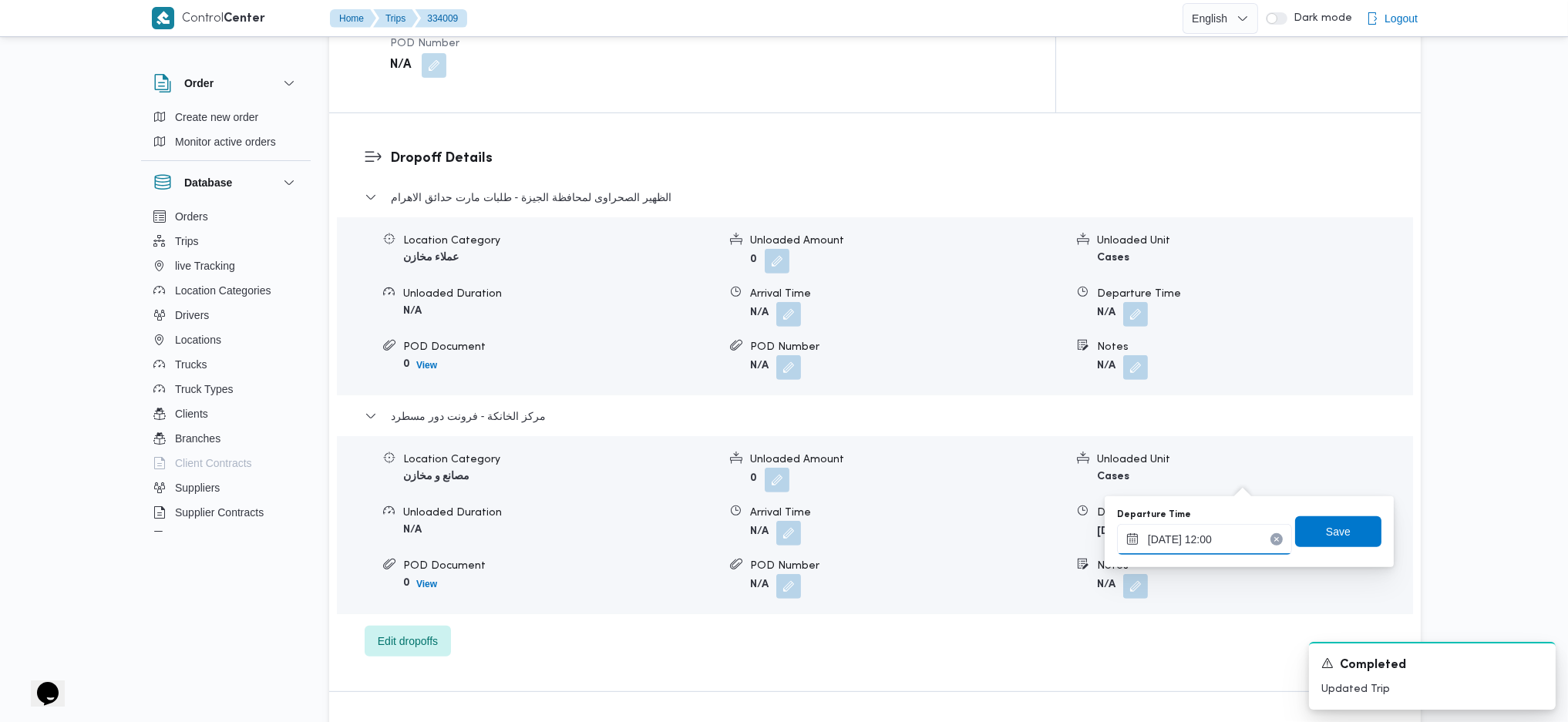
click at [1199, 543] on input "[DATE] 12:00" at bounding box center [1204, 539] width 175 height 31
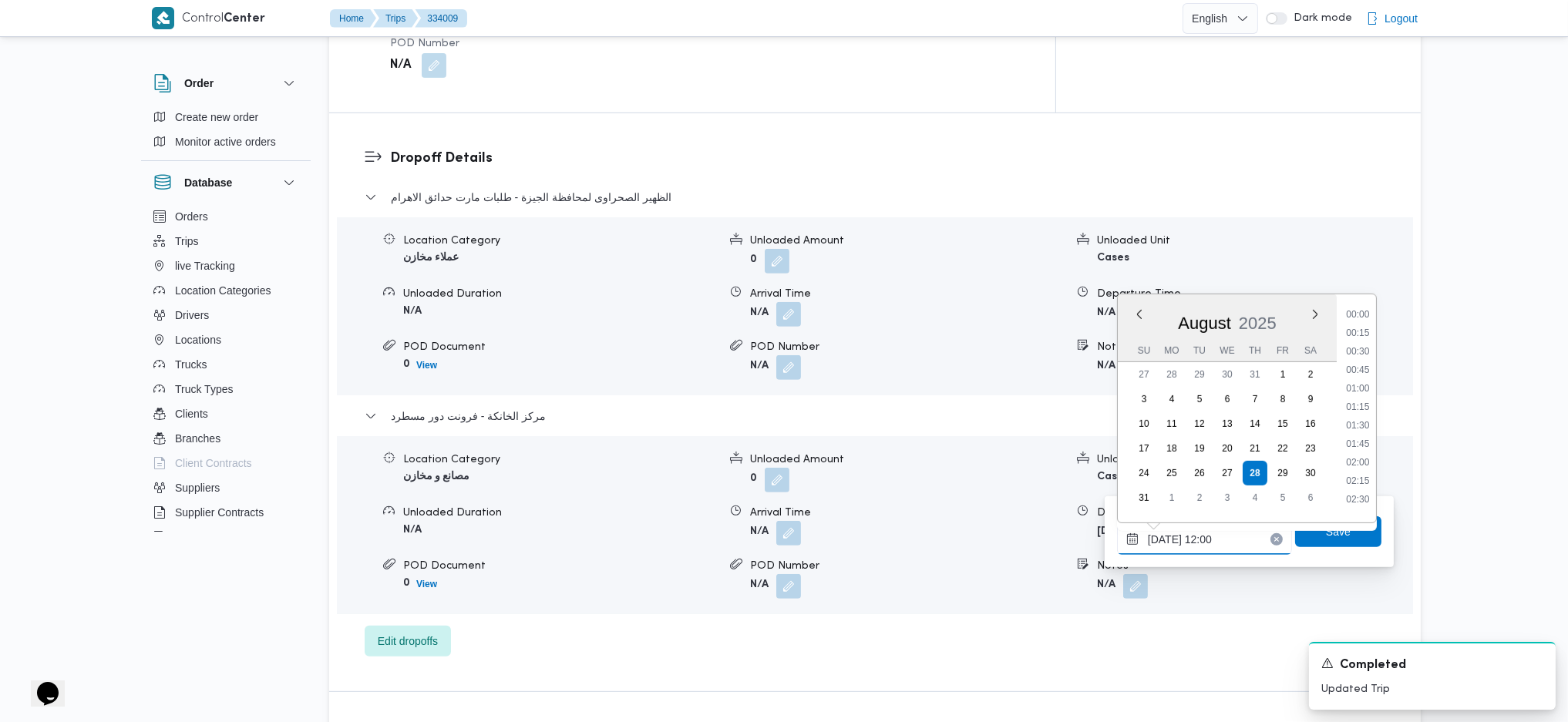
scroll to position [784, 0]
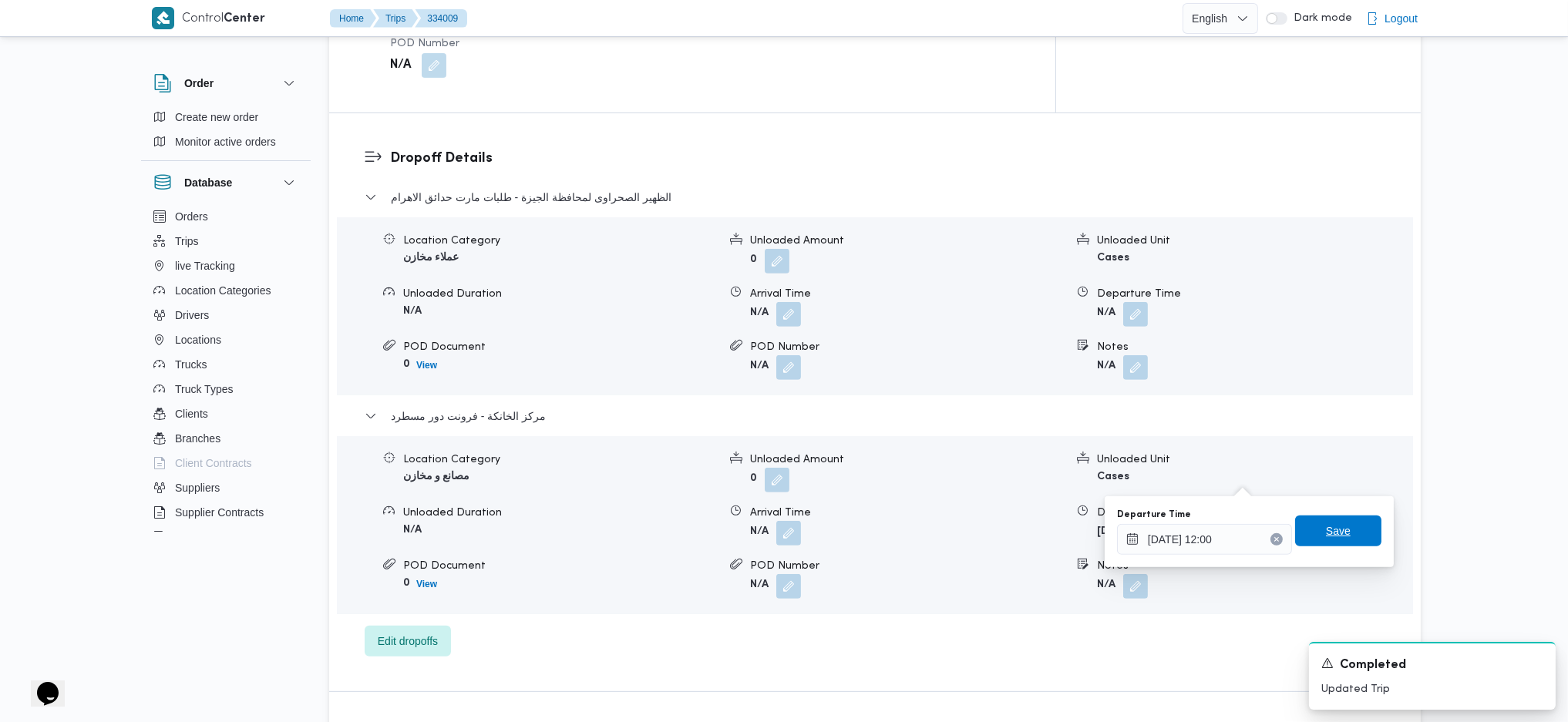
click at [1330, 535] on span "Save" at bounding box center [1338, 531] width 24 height 19
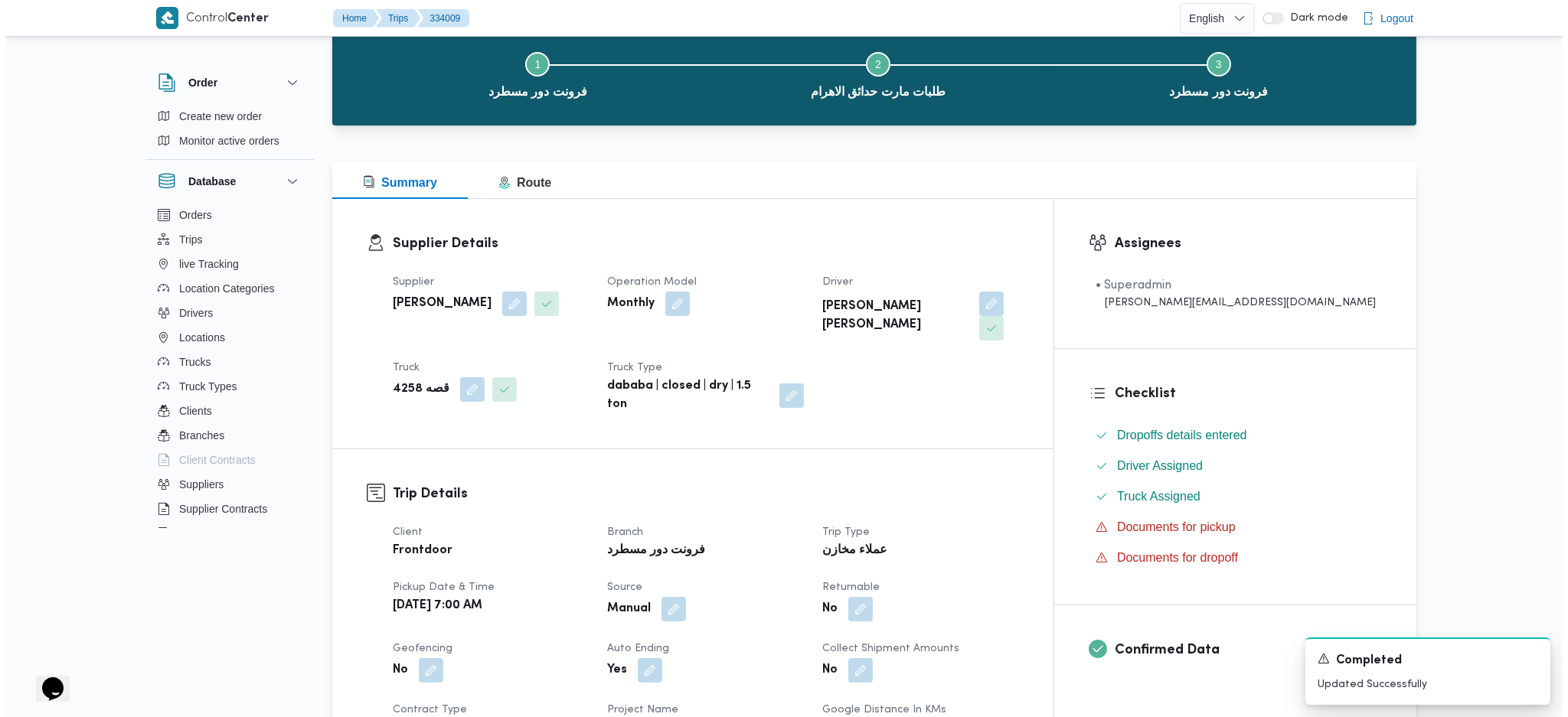
scroll to position [0, 0]
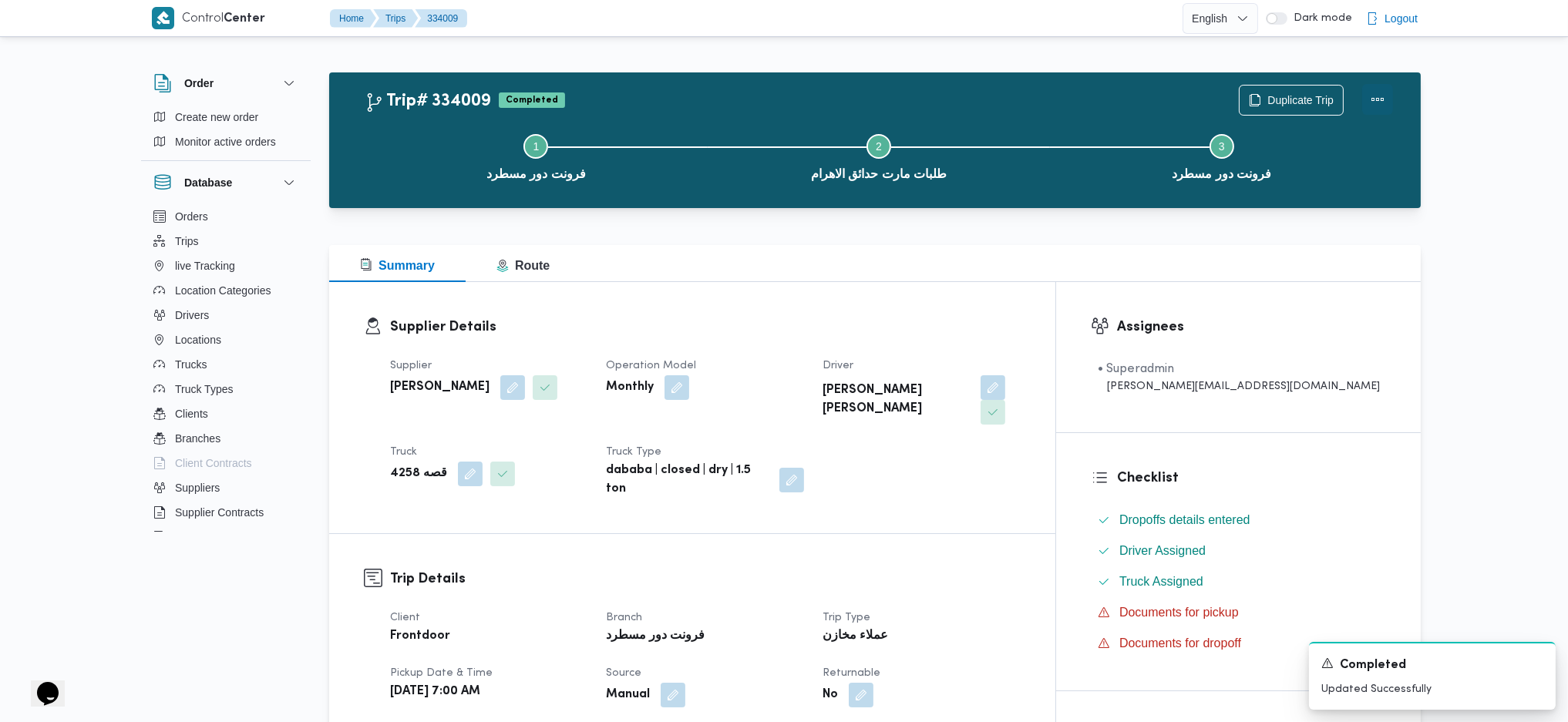
click at [1371, 93] on button "Actions" at bounding box center [1377, 99] width 31 height 31
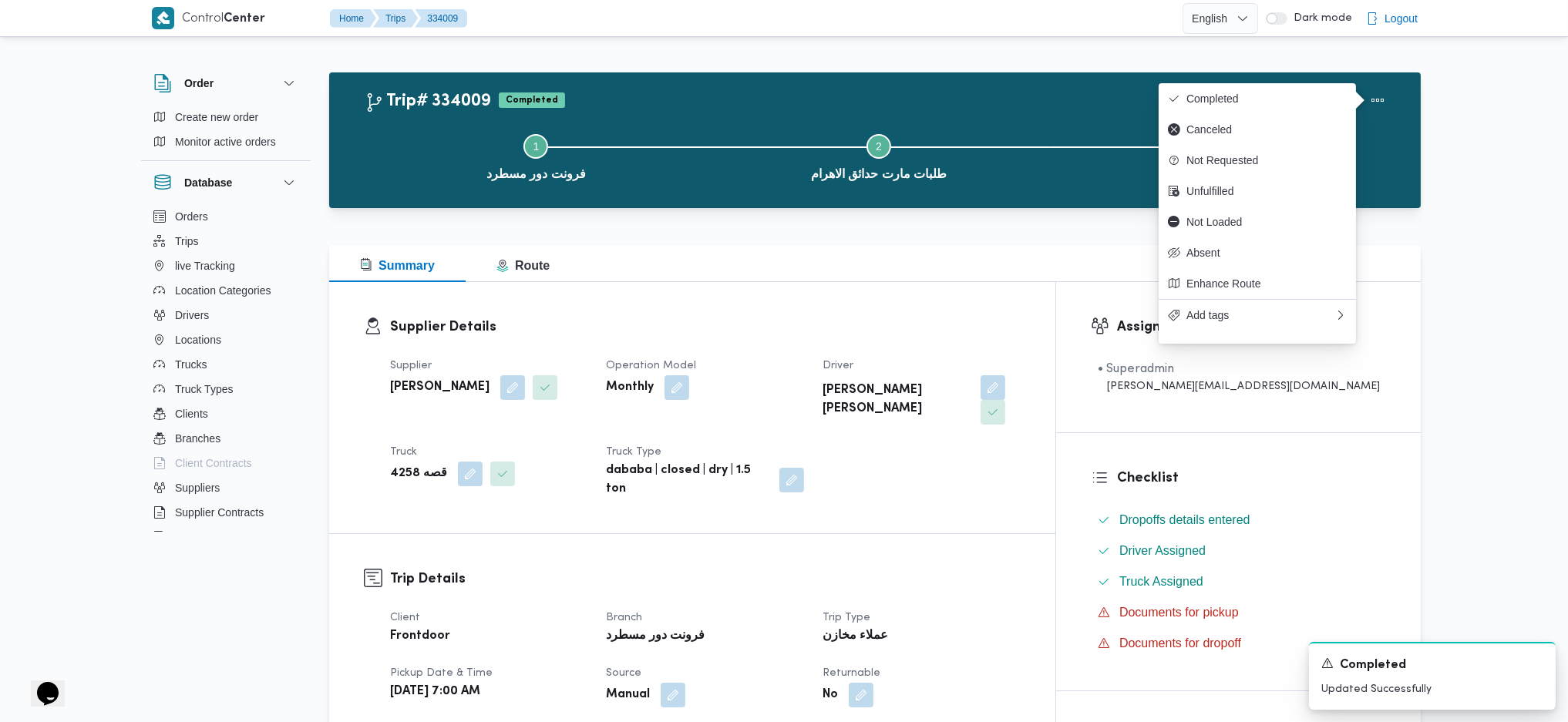
click at [1085, 103] on div "Trip# 334009 Completed Duplicate Trip" at bounding box center [878, 100] width 1029 height 31
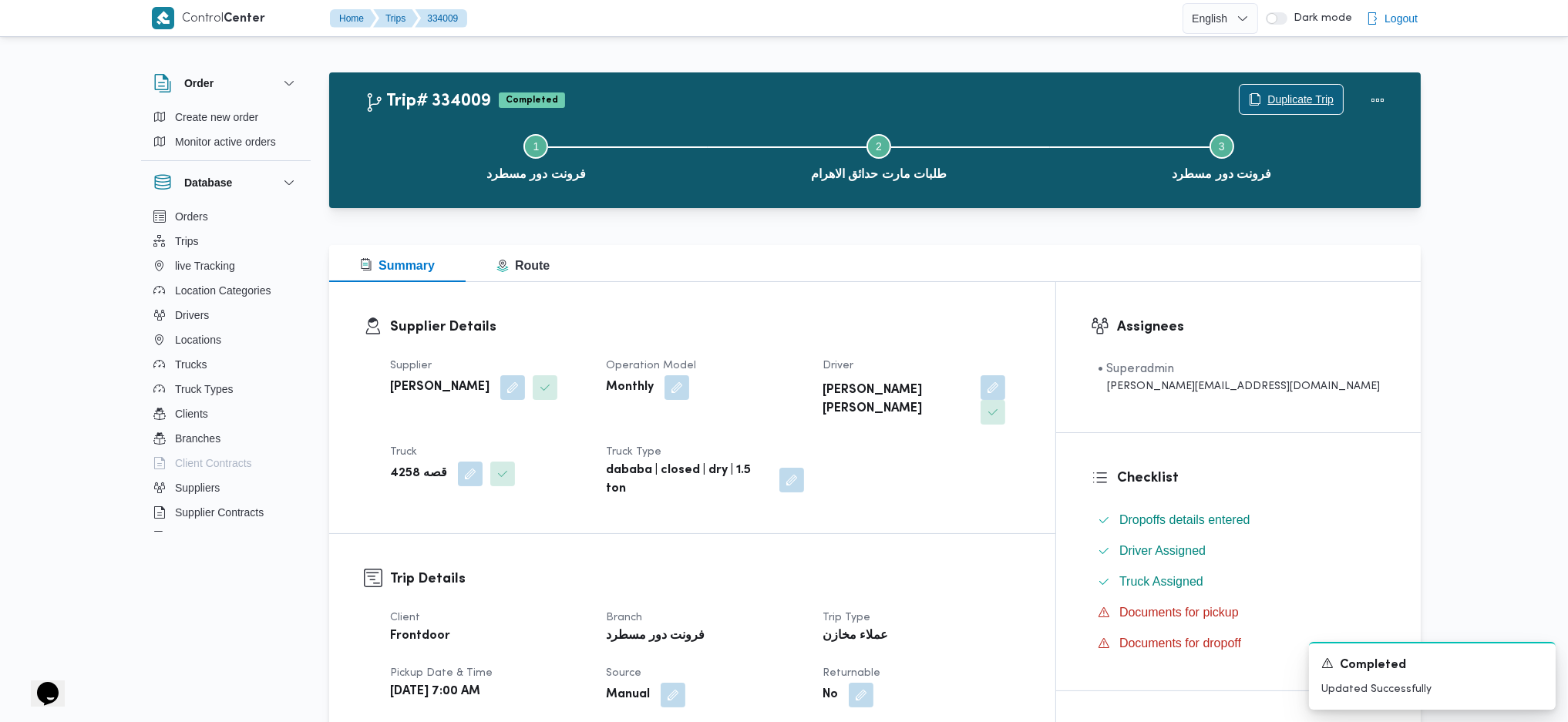
click at [1309, 103] on span "Duplicate Trip" at bounding box center [1300, 100] width 67 height 19
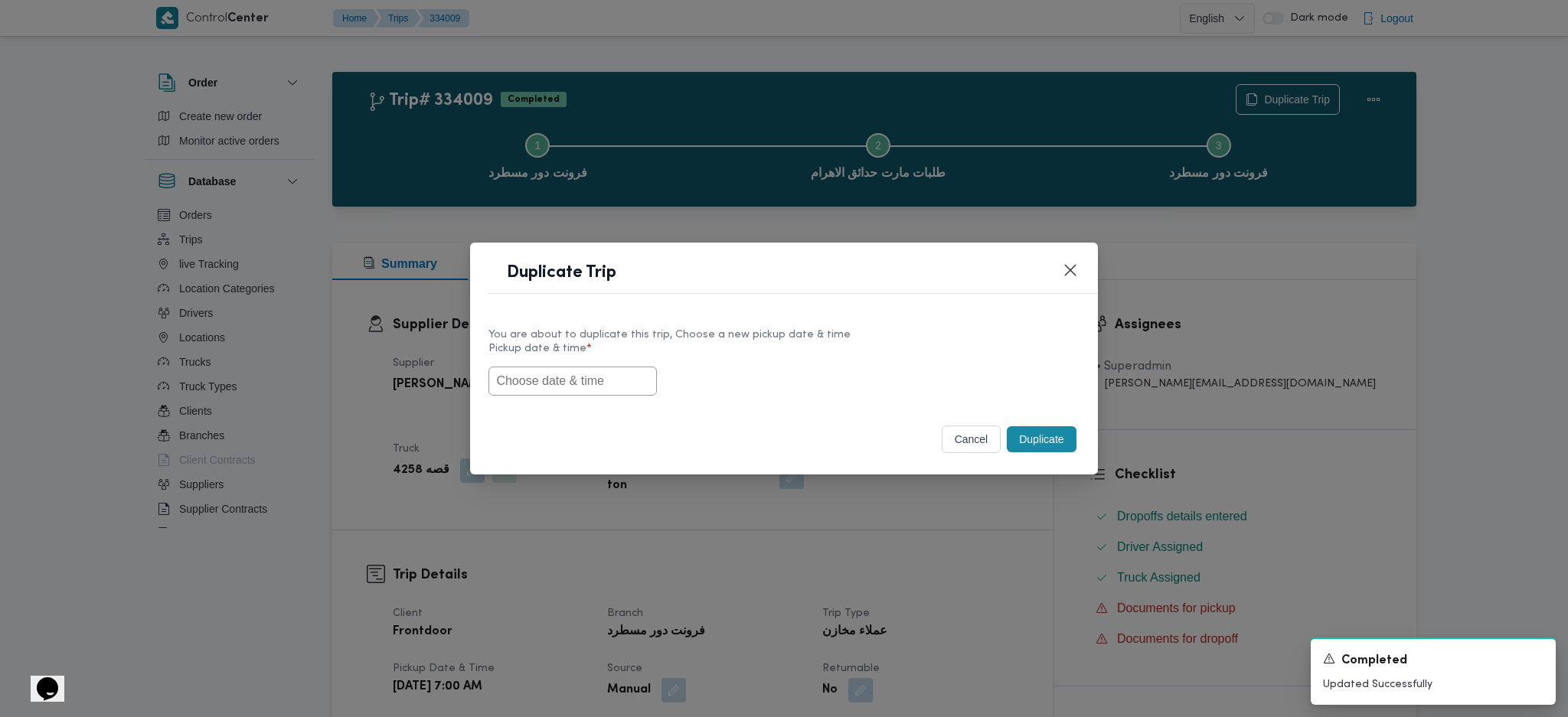
click at [582, 372] on input "text" at bounding box center [573, 380] width 169 height 29
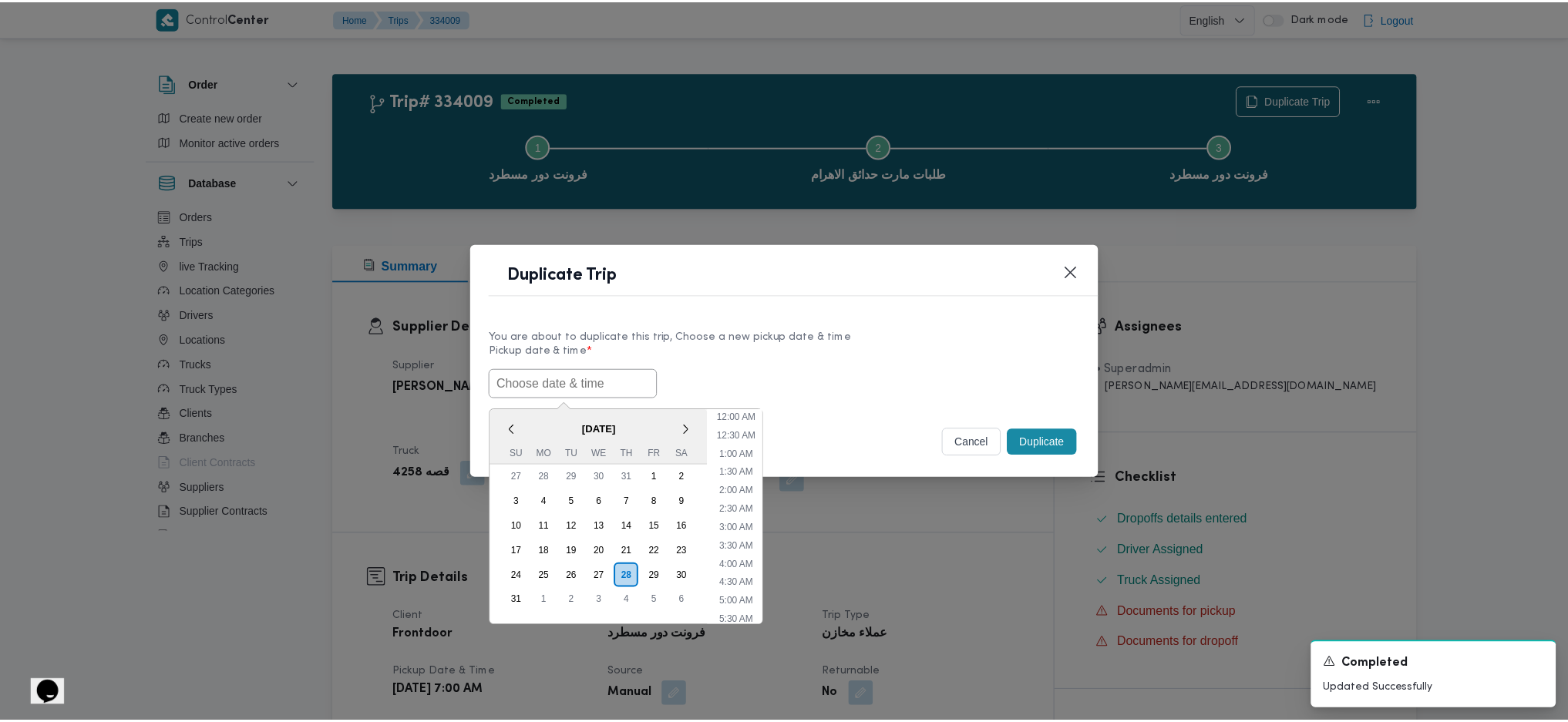
scroll to position [403, 0]
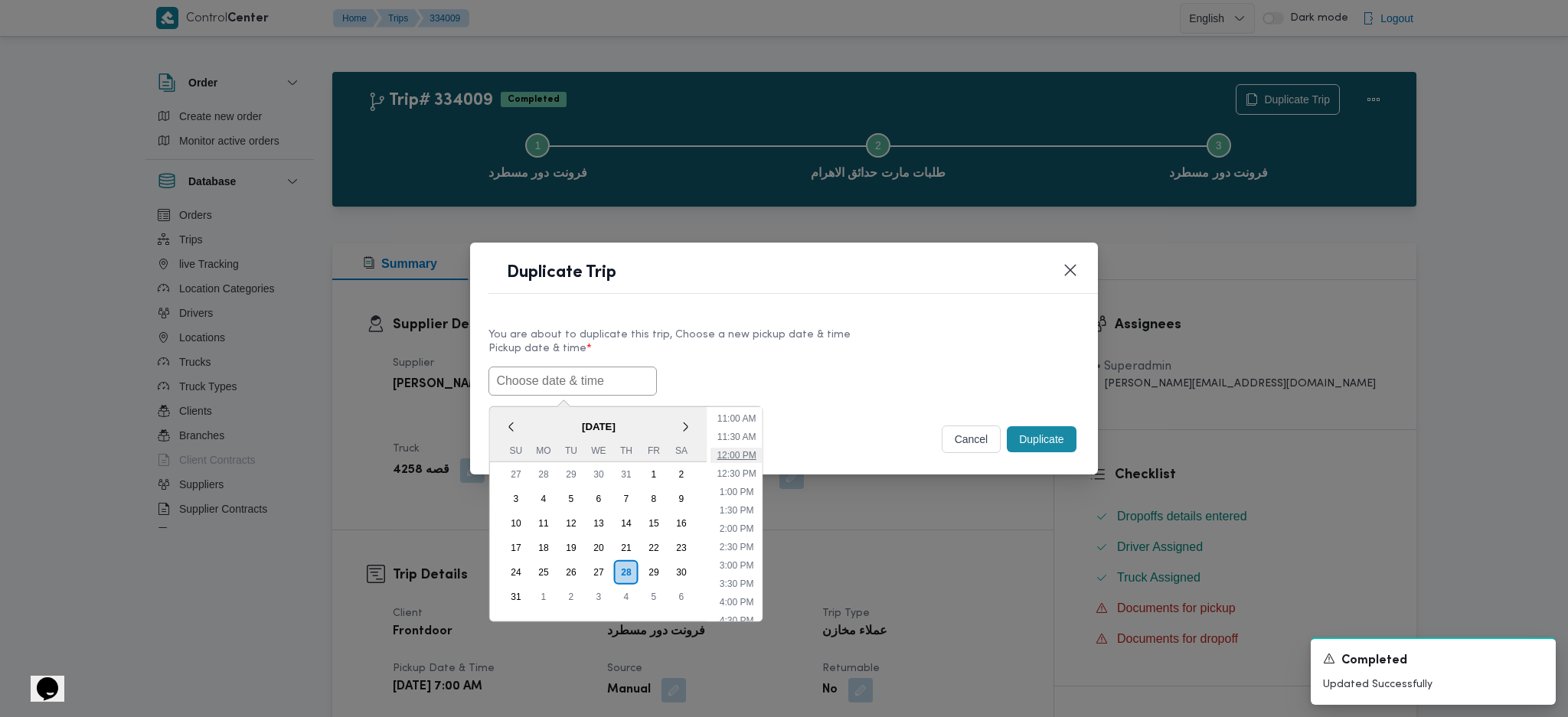
click at [745, 458] on li "12:00 PM" at bounding box center [736, 455] width 51 height 15
type input "[DATE] 12:00PM"
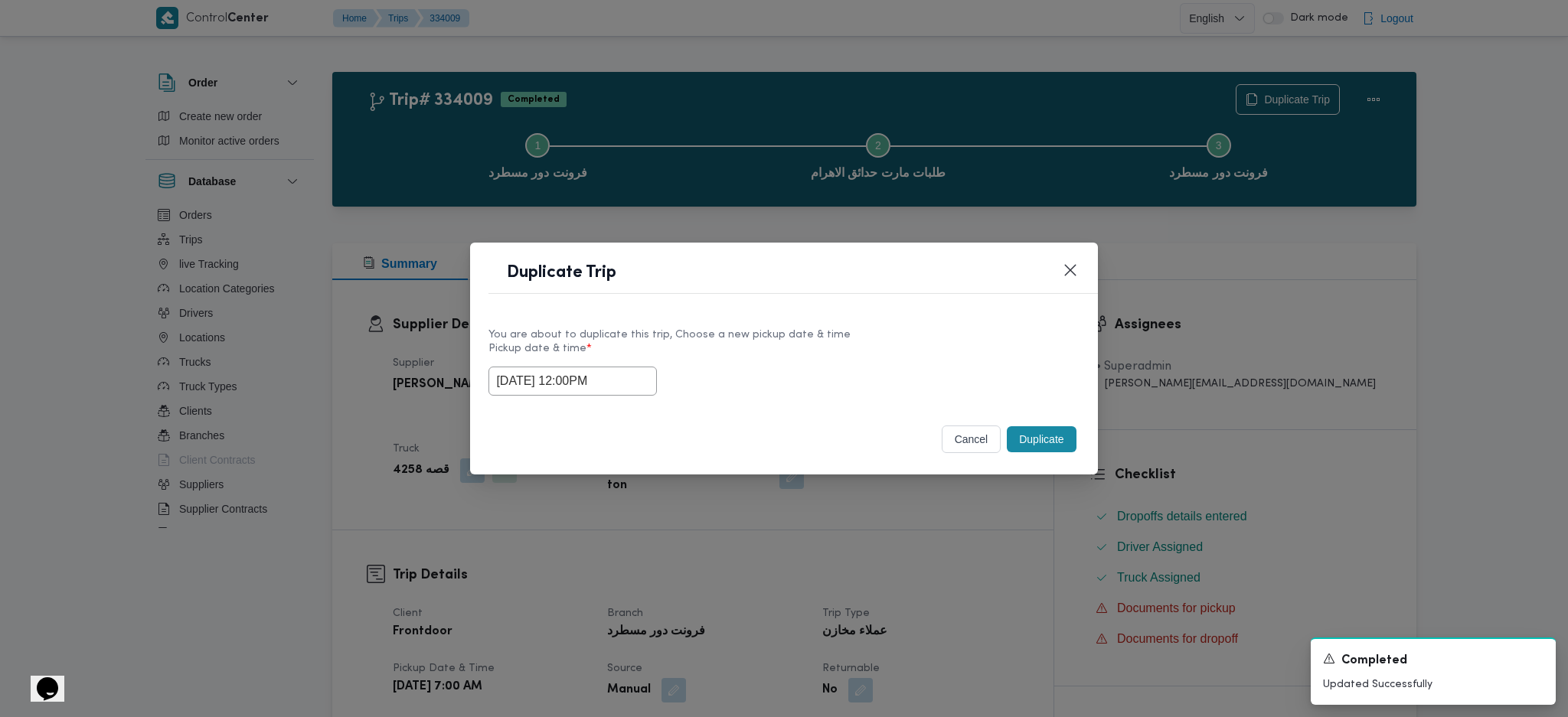
click at [1039, 441] on button "Duplicate" at bounding box center [1041, 439] width 69 height 26
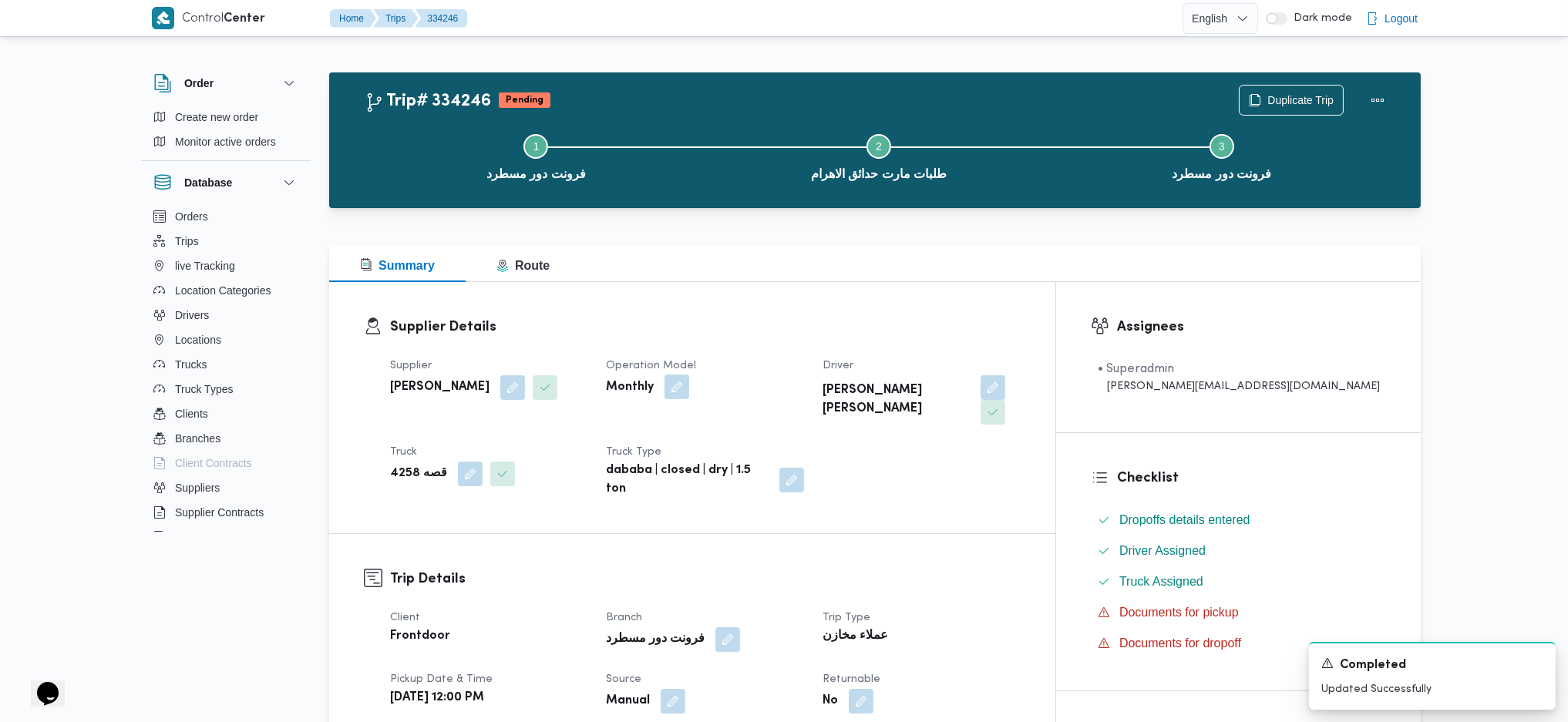
drag, startPoint x: 699, startPoint y: 410, endPoint x: 701, endPoint y: 399, distance: 11.2
click at [699, 410] on div "Supplier [PERSON_NAME] Operation Model Monthly Driver [PERSON_NAME] [PERSON_NAM…" at bounding box center [705, 427] width 649 height 161
click at [690, 397] on button "button" at bounding box center [676, 387] width 24 height 24
click at [651, 473] on div "You are in a dialog. To close this dialog, hit escape. Contract type Monthly Sa…" at bounding box center [703, 440] width 230 height 70
click at [647, 444] on span "Monthly" at bounding box center [629, 449] width 38 height 17
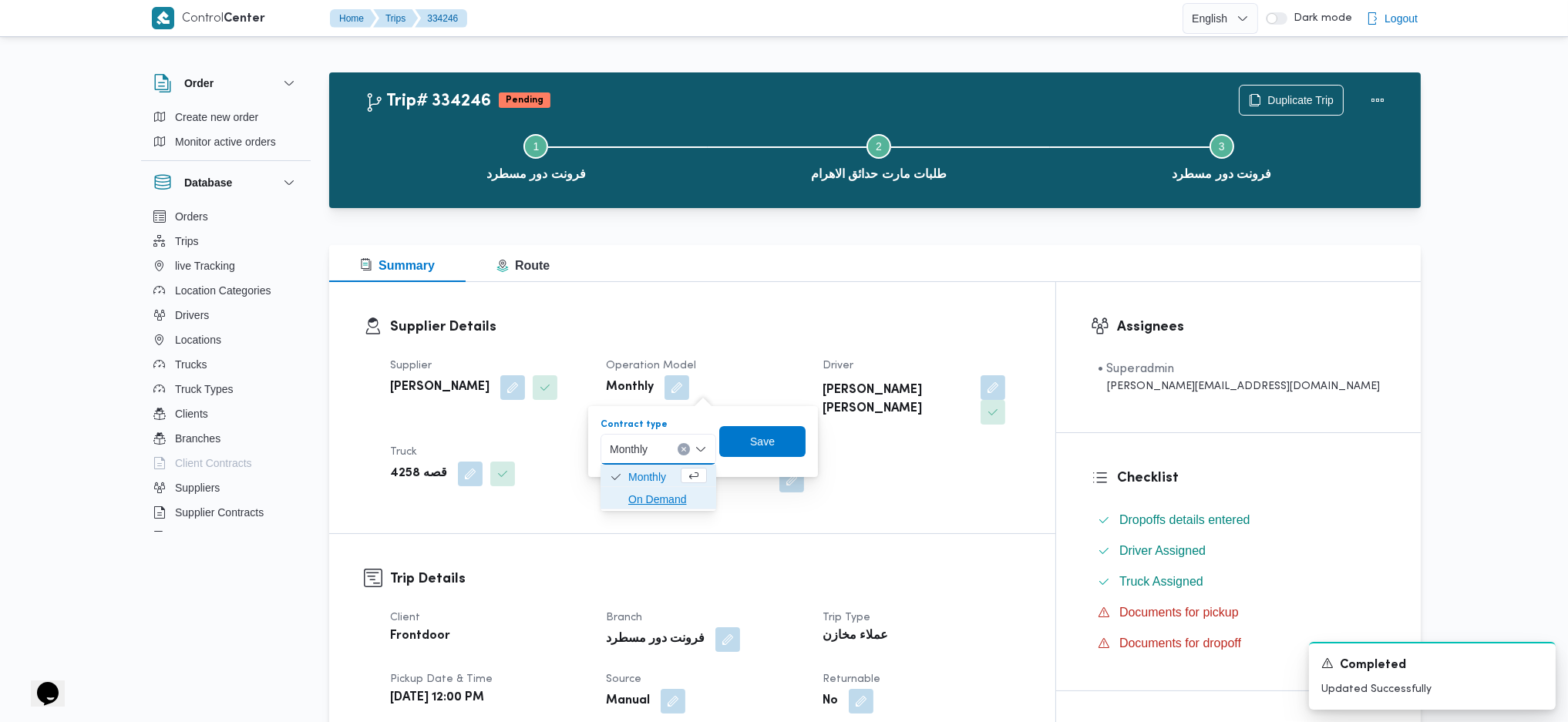
click at [632, 504] on span "On Demand" at bounding box center [668, 499] width 79 height 19
click at [763, 435] on span "Save" at bounding box center [768, 441] width 24 height 19
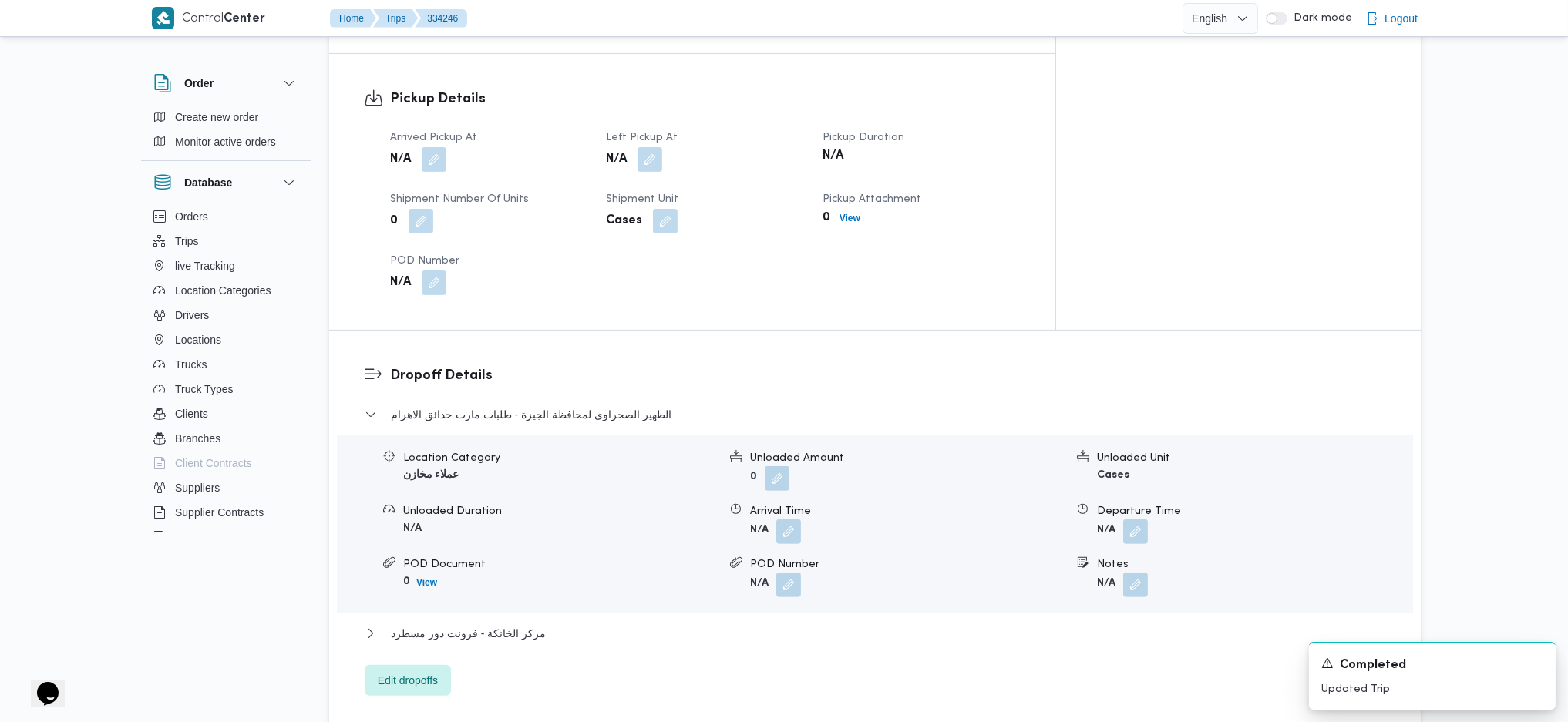
scroll to position [1233, 0]
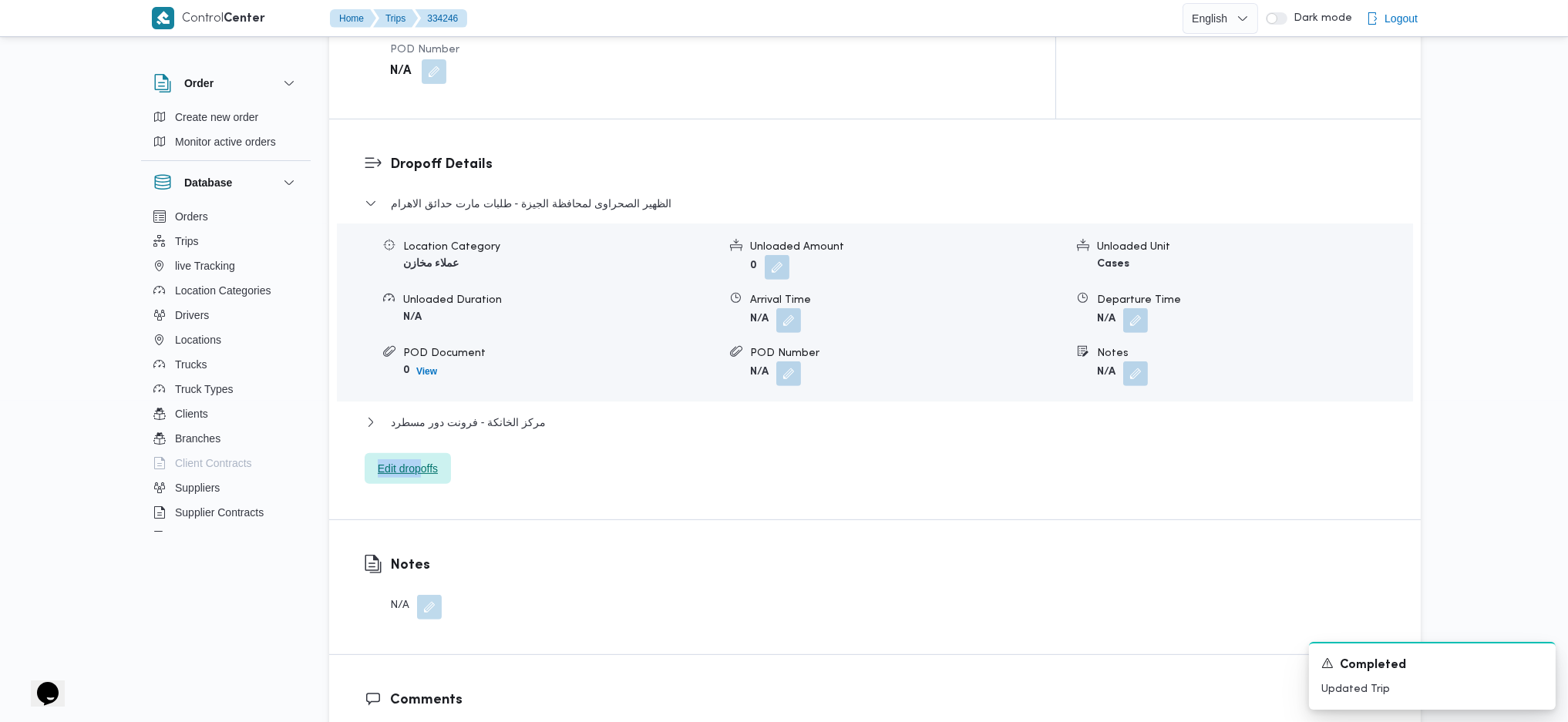
drag, startPoint x: 423, startPoint y: 394, endPoint x: 433, endPoint y: 421, distance: 28.8
click at [424, 406] on div "الظهير الصحراوى ل[GEOGRAPHIC_DATA] - طلبات مارت حدائق الاهرام Location Category…" at bounding box center [875, 339] width 1021 height 290
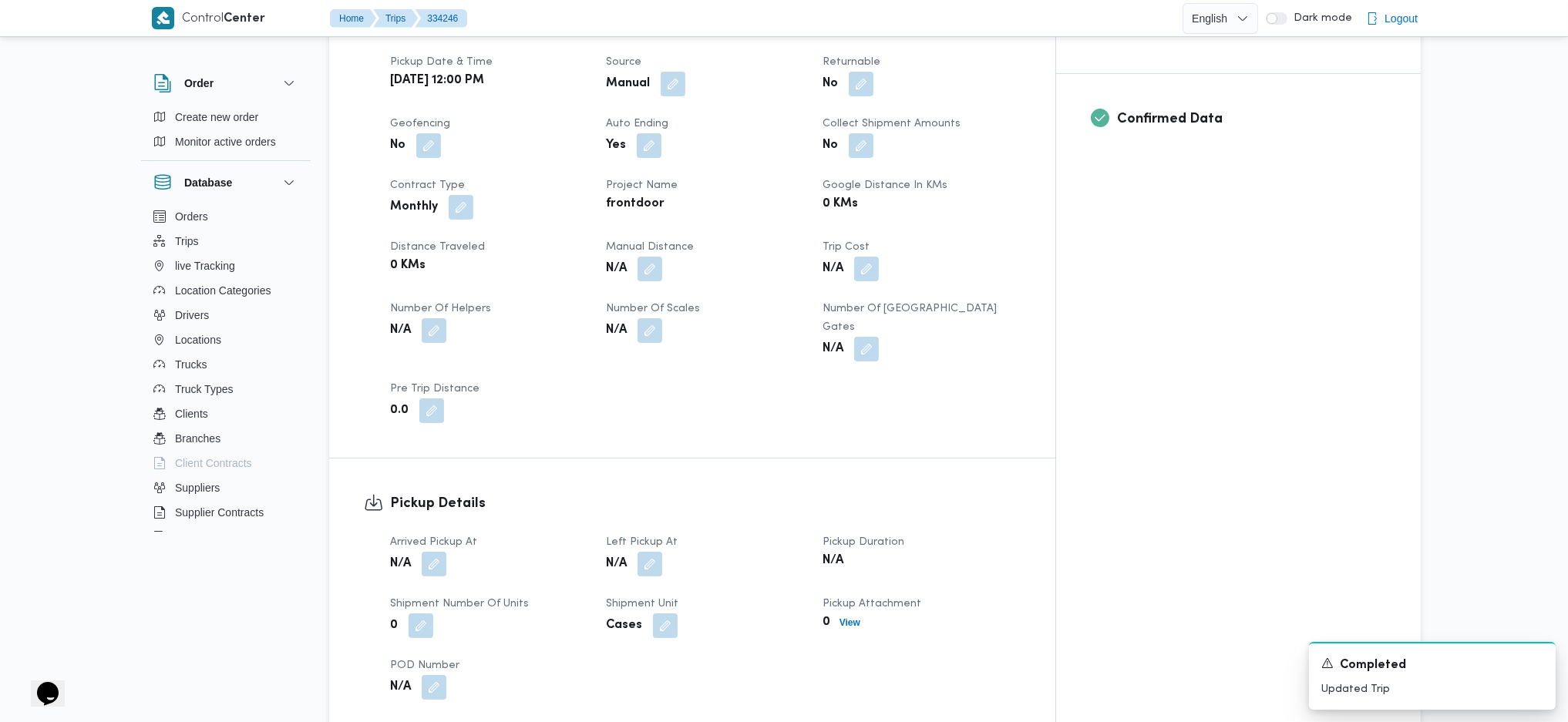
scroll to position [514, 0]
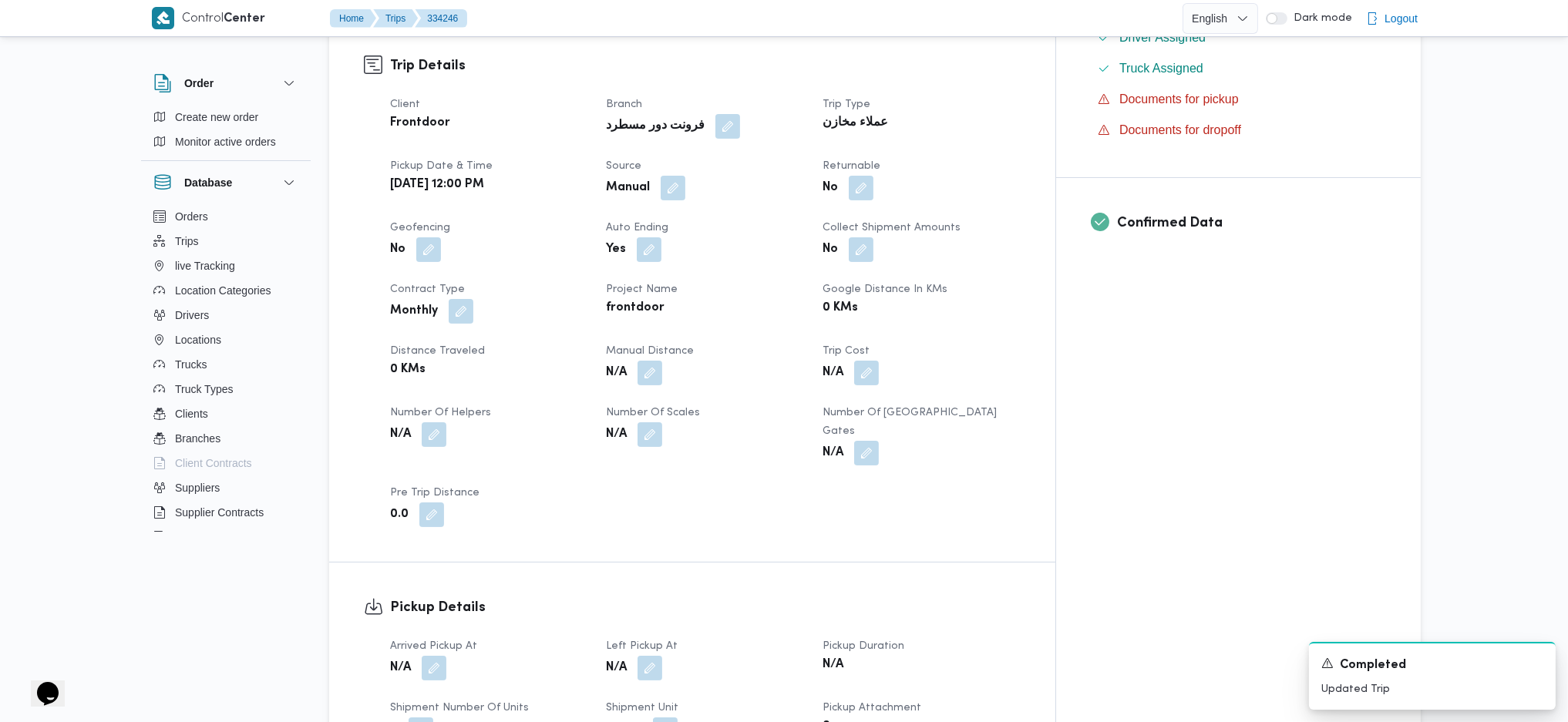
click at [462, 298] on div "Monthly" at bounding box center [489, 312] width 200 height 28
click at [459, 299] on button "button" at bounding box center [461, 311] width 24 height 24
click at [421, 330] on select "Monthly On-Demand Daily Rental" at bounding box center [412, 335] width 100 height 31
click at [363, 320] on select "Monthly On-Demand Daily Rental" at bounding box center [412, 335] width 100 height 31
drag, startPoint x: 420, startPoint y: 338, endPoint x: 424, endPoint y: 350, distance: 12.6
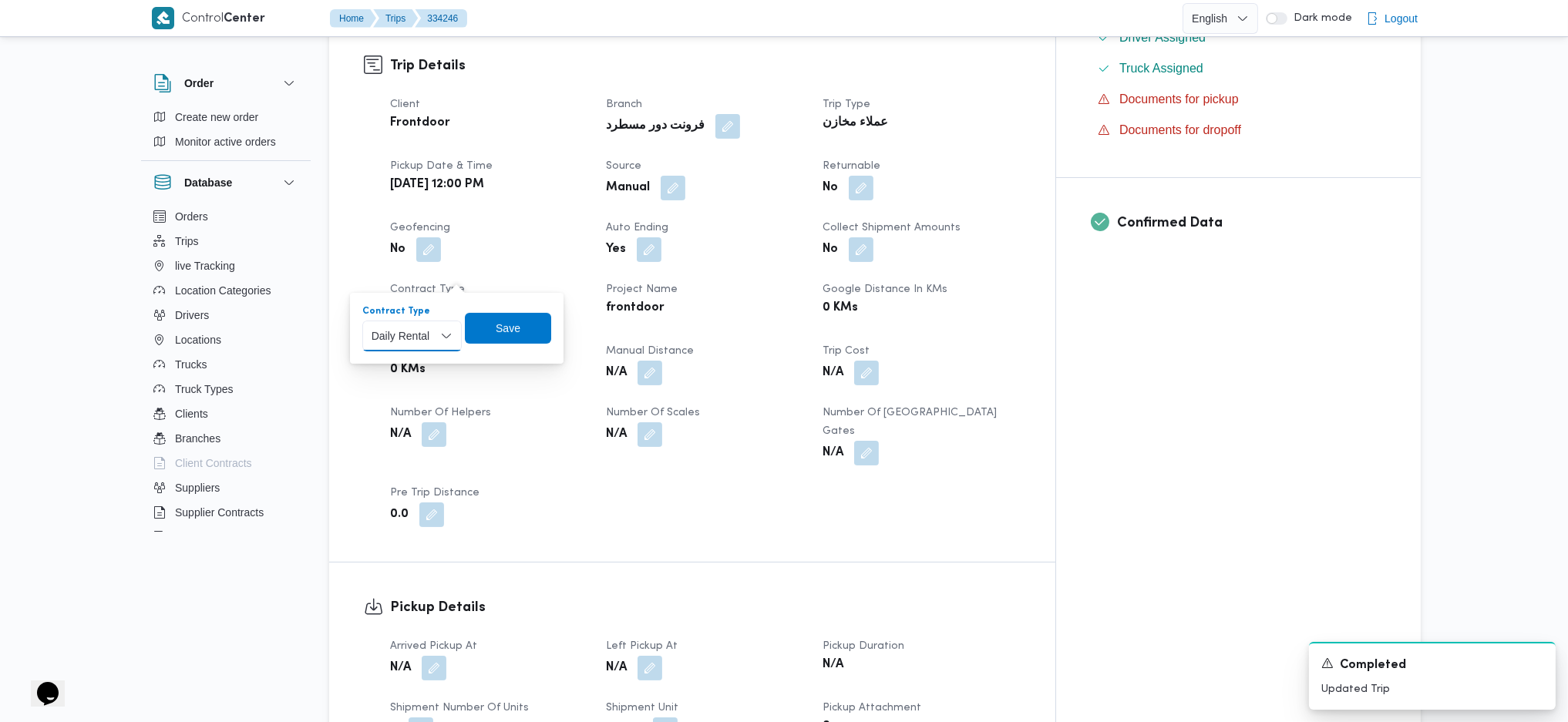
click at [420, 338] on select "Monthly On-Demand Daily Rental" at bounding box center [412, 335] width 100 height 31
select select "on_demand"
click at [363, 320] on select "Monthly On-Demand Daily Rental" at bounding box center [412, 335] width 100 height 31
drag, startPoint x: 499, startPoint y: 322, endPoint x: 596, endPoint y: 367, distance: 106.9
click at [499, 321] on span "Save" at bounding box center [508, 329] width 24 height 19
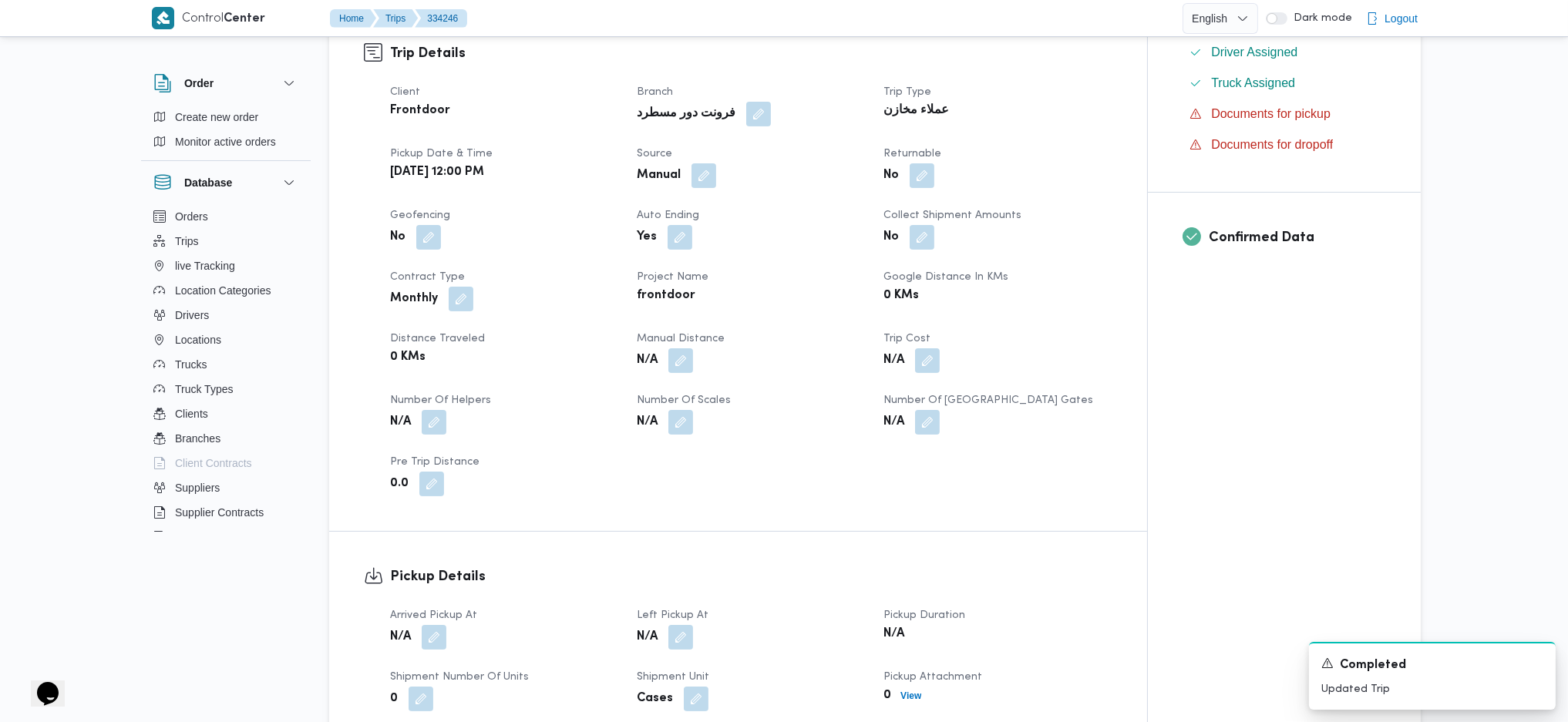
scroll to position [925, 0]
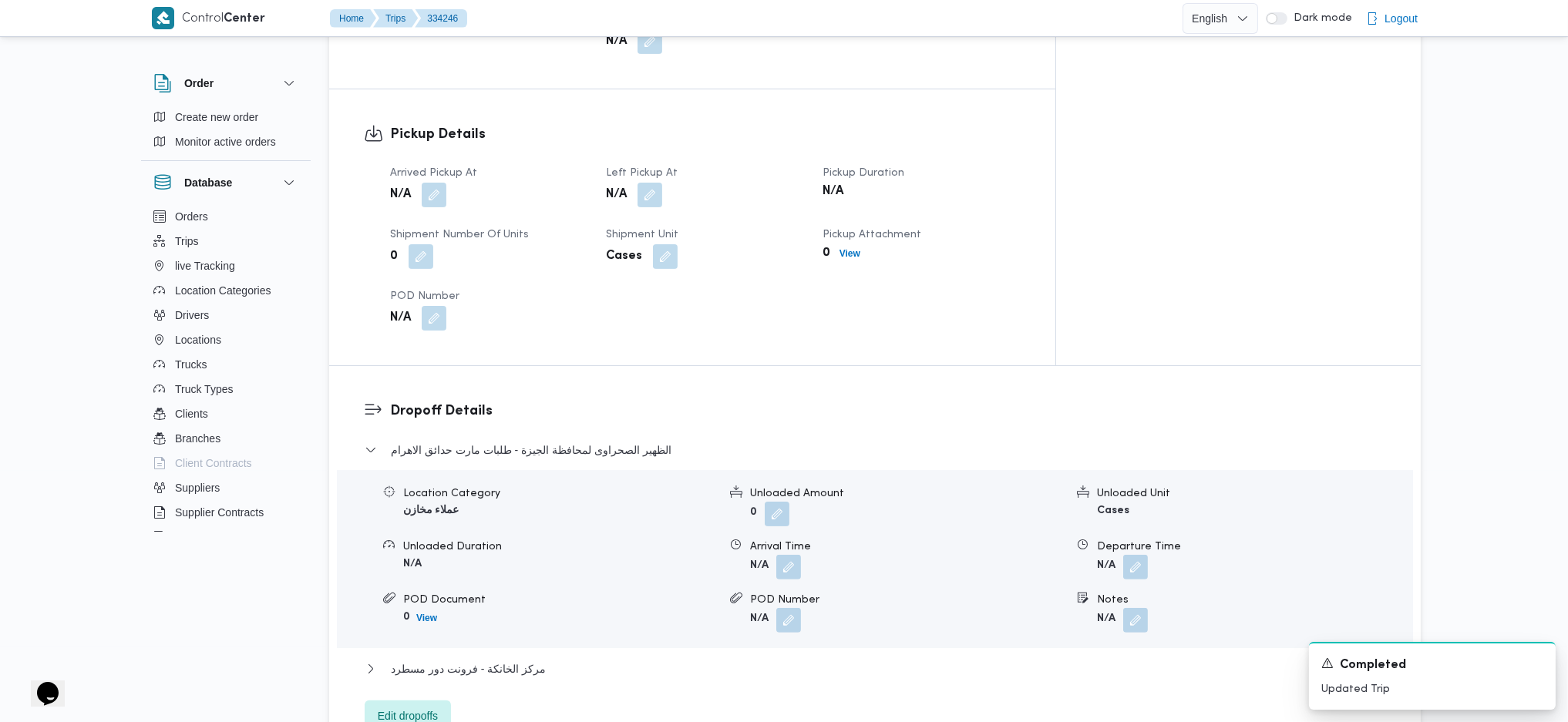
click at [433, 242] on div "0" at bounding box center [489, 256] width 200 height 28
click at [435, 182] on button "button" at bounding box center [434, 194] width 24 height 24
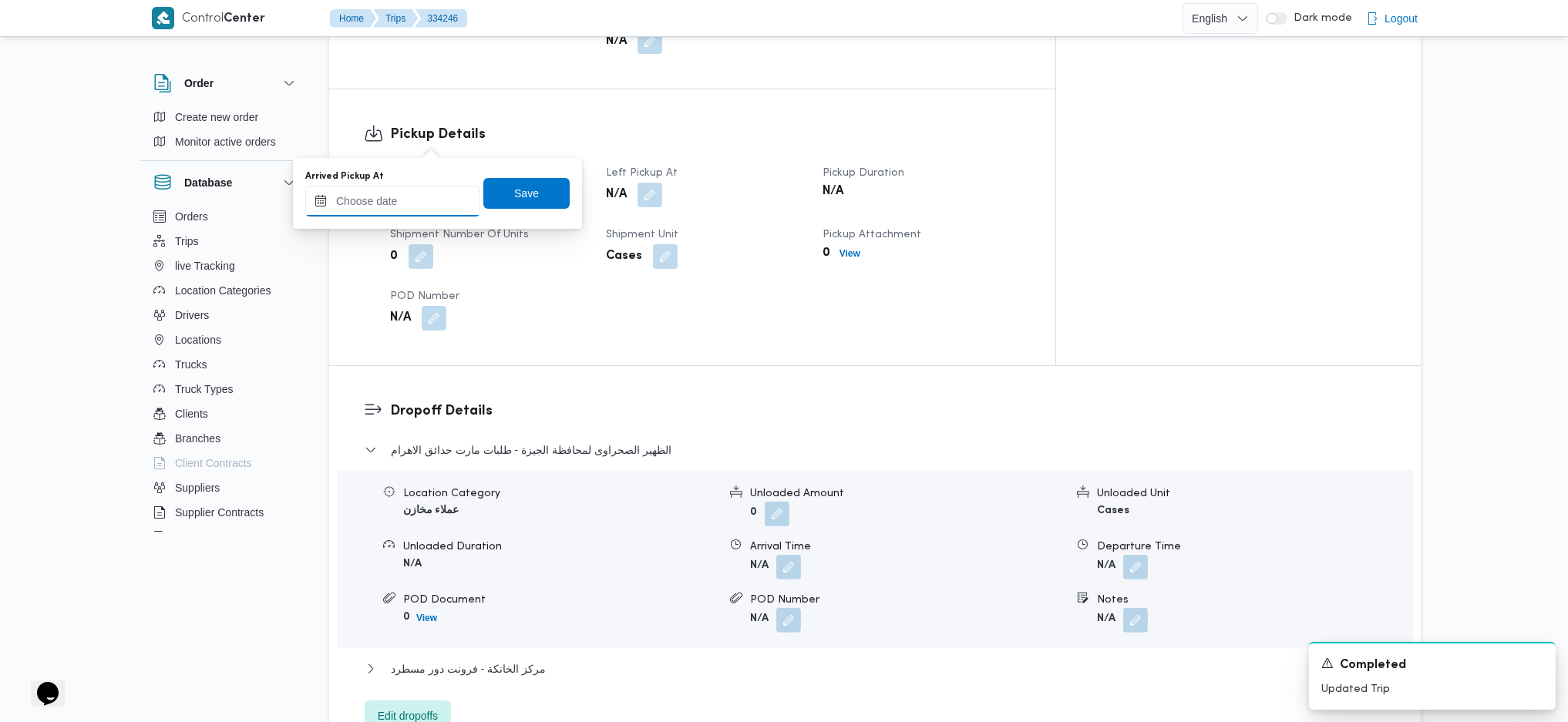
click at [424, 206] on input "Arrived Pickup At" at bounding box center [393, 201] width 175 height 31
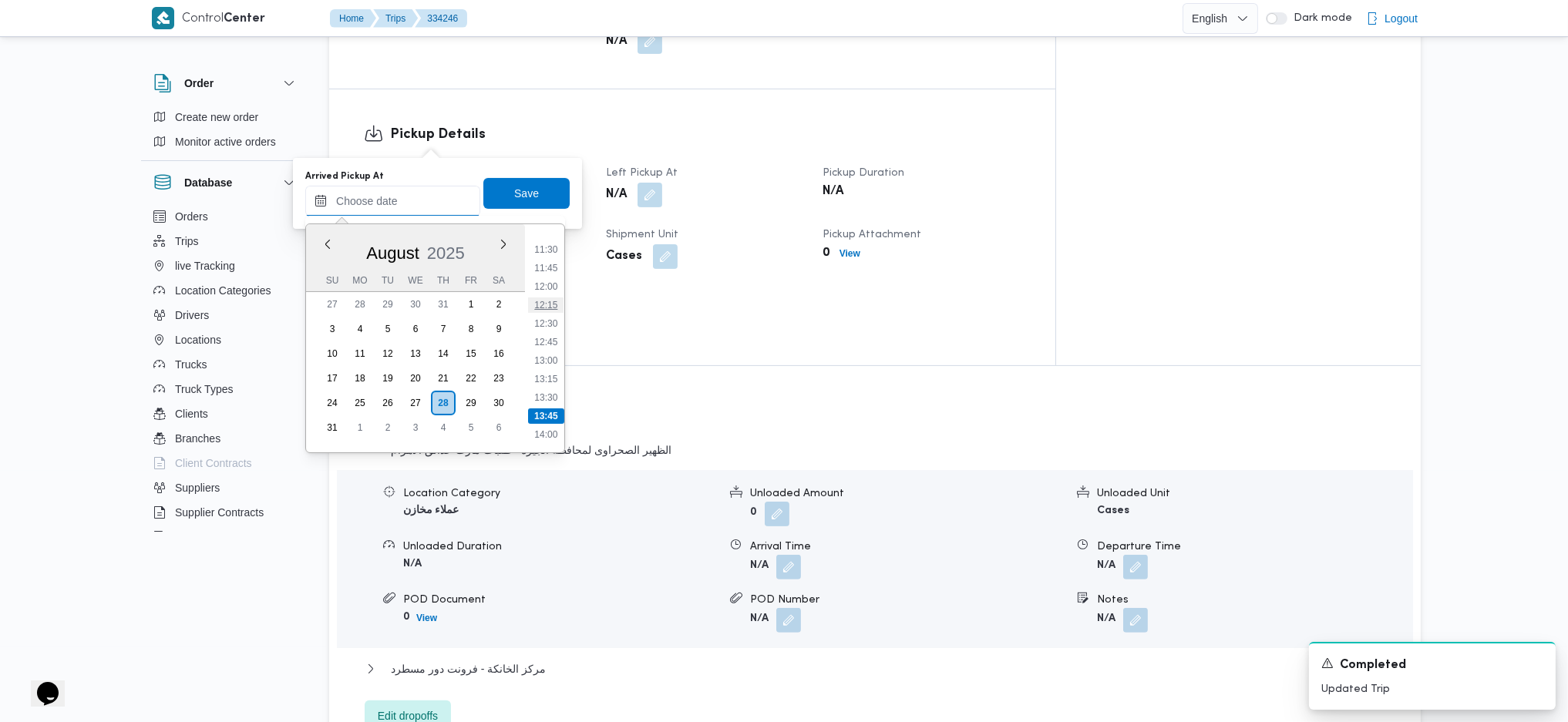
scroll to position [811, 0]
click at [553, 317] on li "12:00" at bounding box center [546, 320] width 36 height 15
type input "[DATE] 12:00"
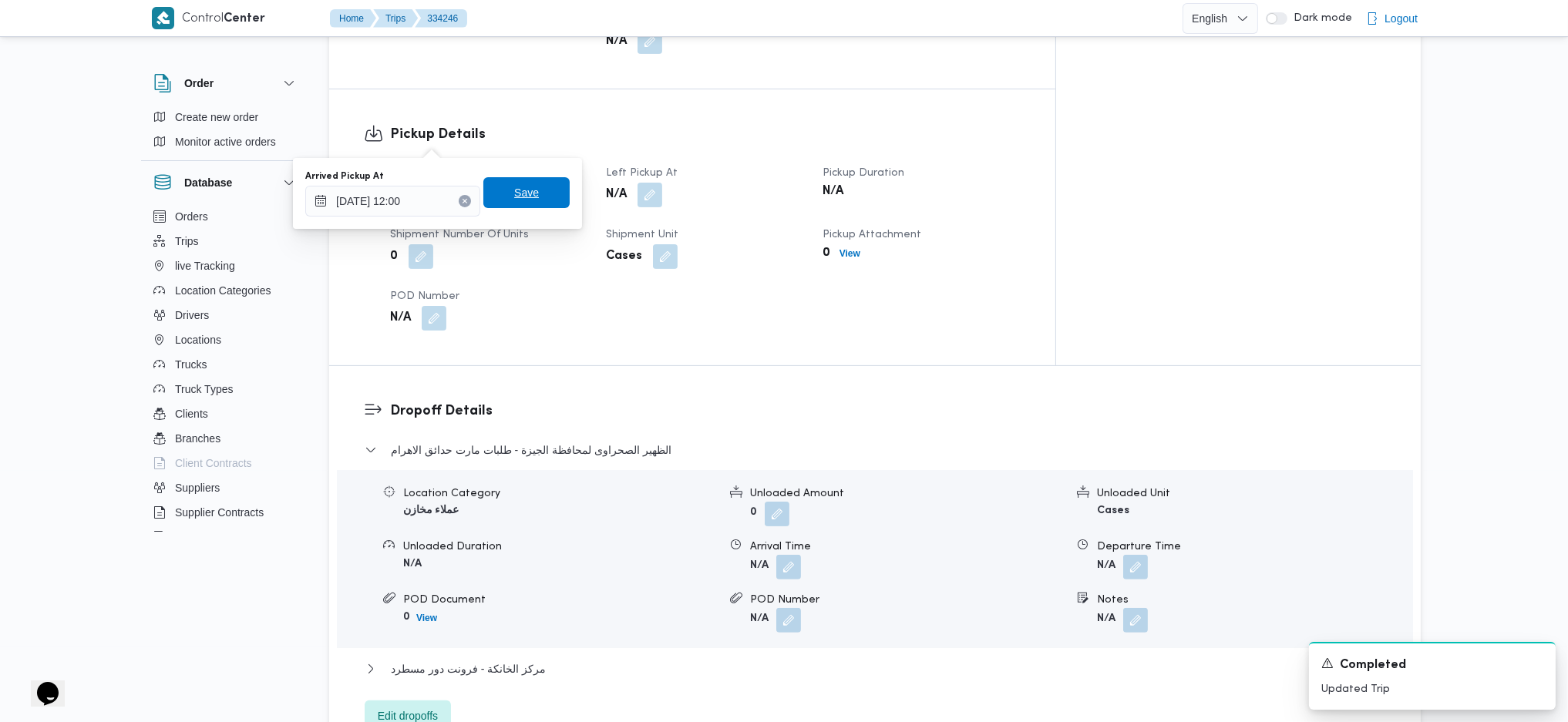
drag, startPoint x: 511, startPoint y: 171, endPoint x: 523, endPoint y: 185, distance: 18.4
click at [513, 173] on div "Arrived Pickup At [DATE] 12:00 Save" at bounding box center [437, 193] width 268 height 50
click at [525, 190] on span "Save" at bounding box center [526, 193] width 24 height 19
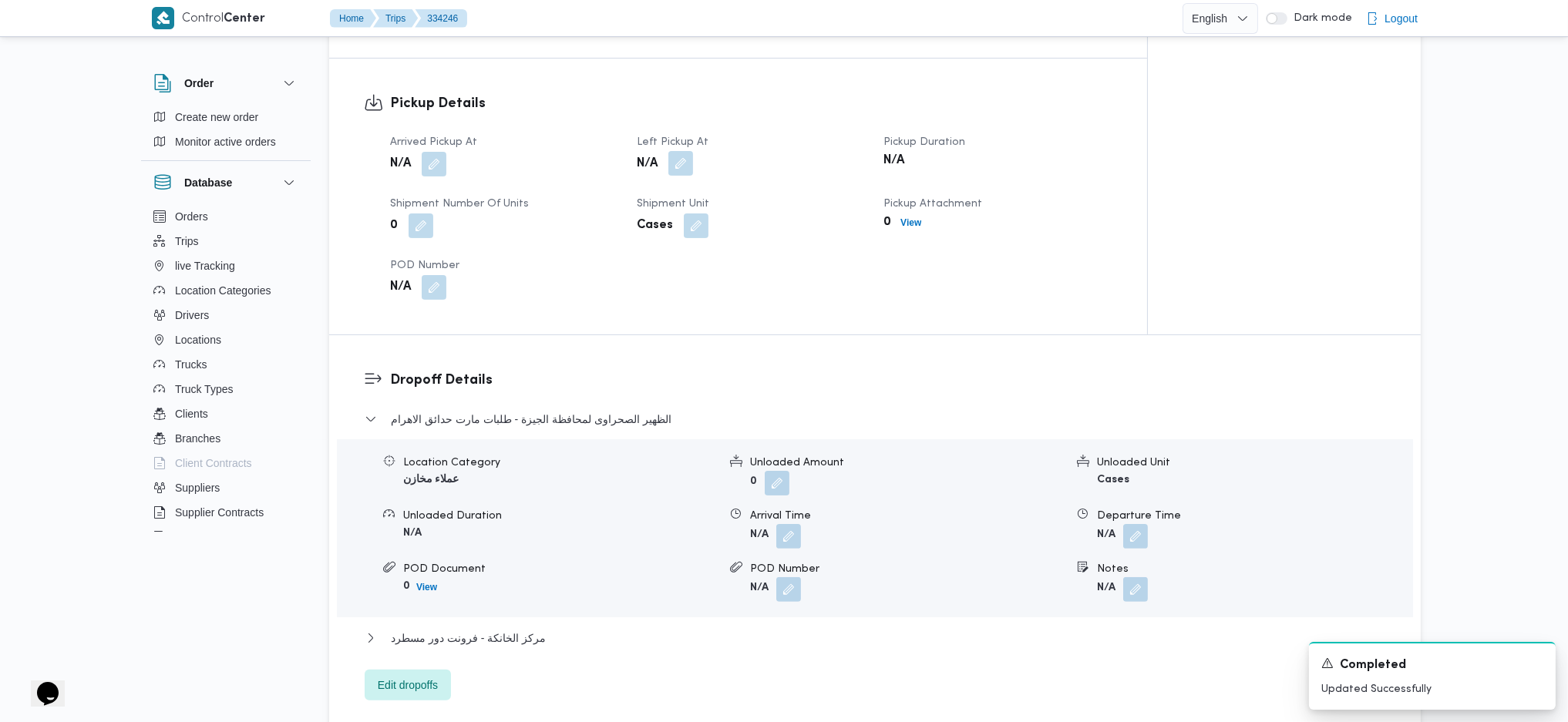
click at [693, 151] on button "button" at bounding box center [680, 163] width 24 height 24
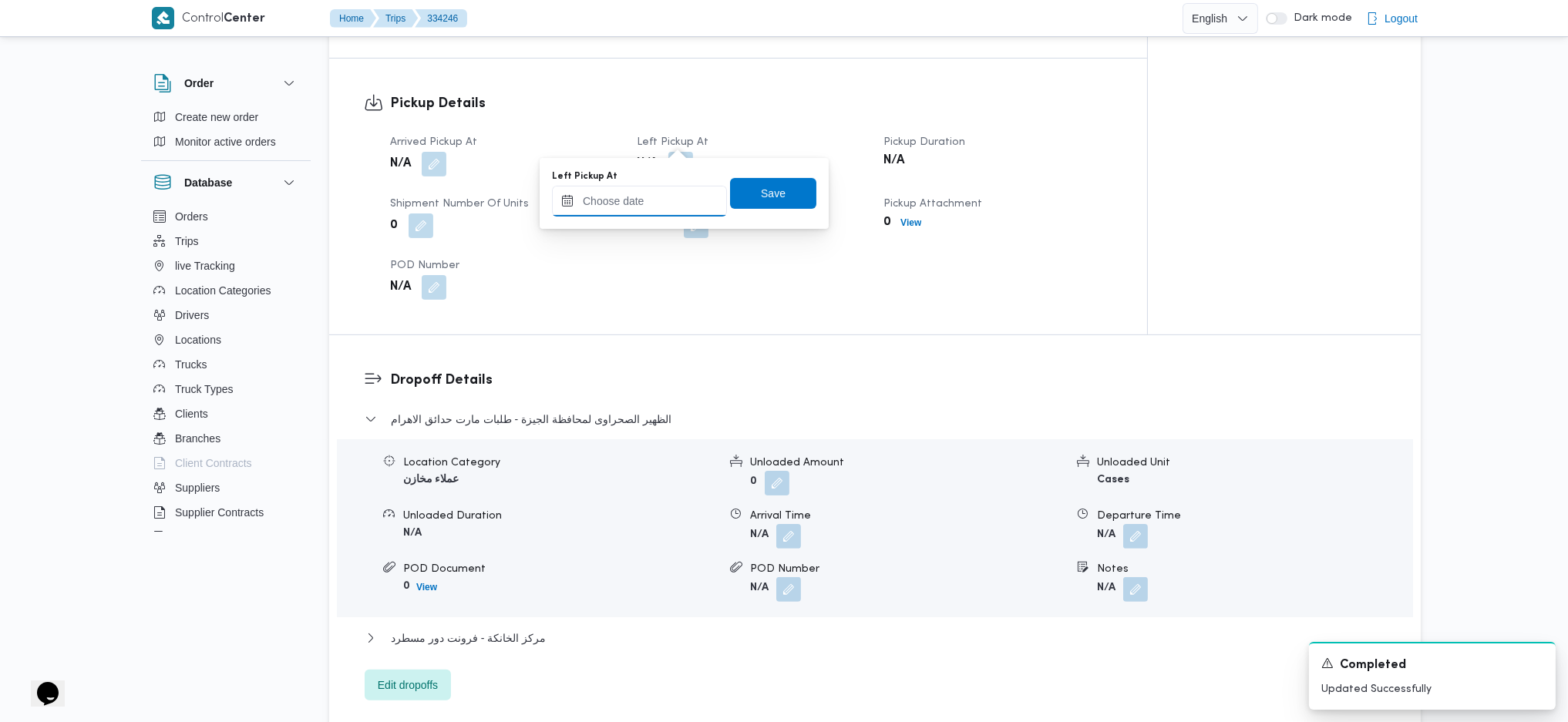
click at [663, 192] on input "Left Pickup At" at bounding box center [640, 201] width 175 height 31
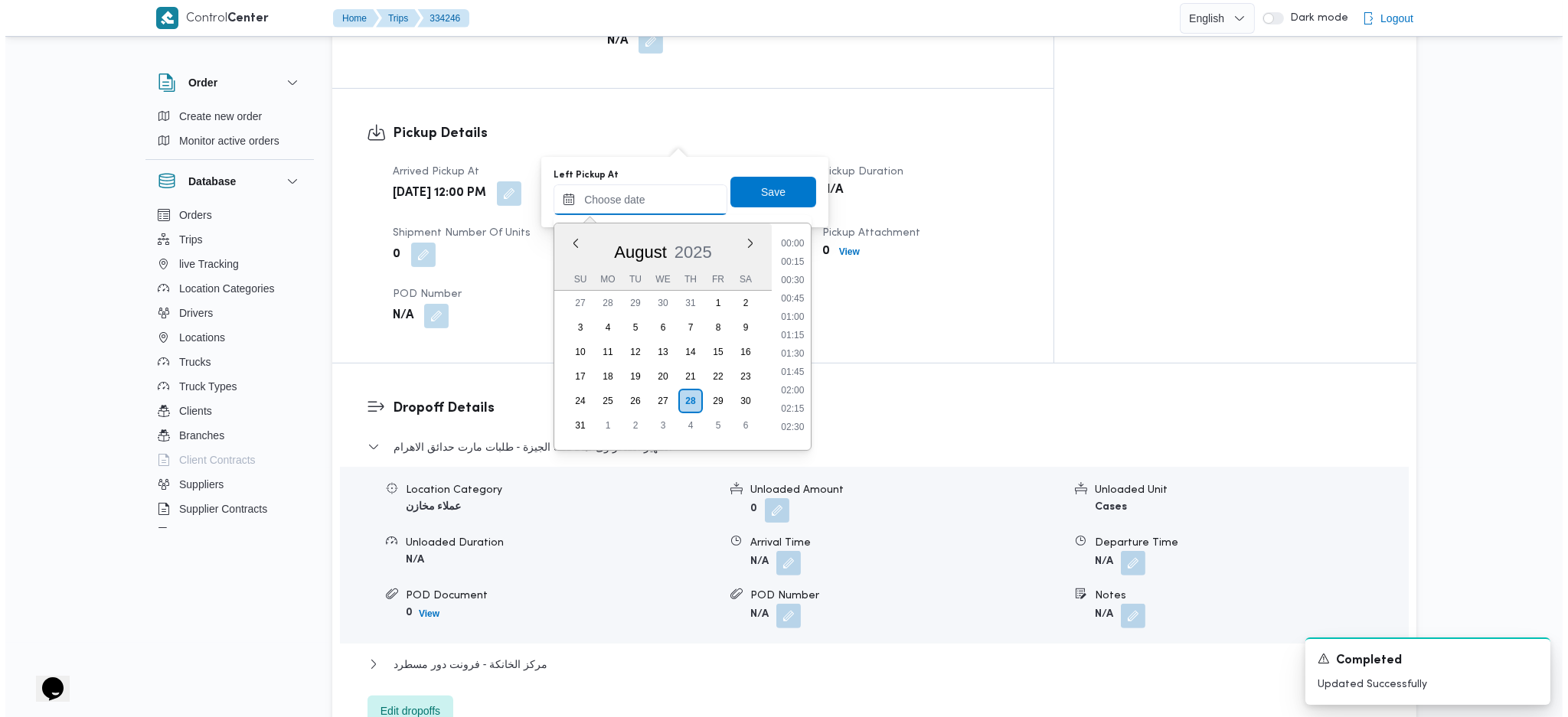
scroll to position [908, 0]
click at [792, 256] on li "12:30" at bounding box center [787, 253] width 35 height 15
type input "[DATE] 12:30"
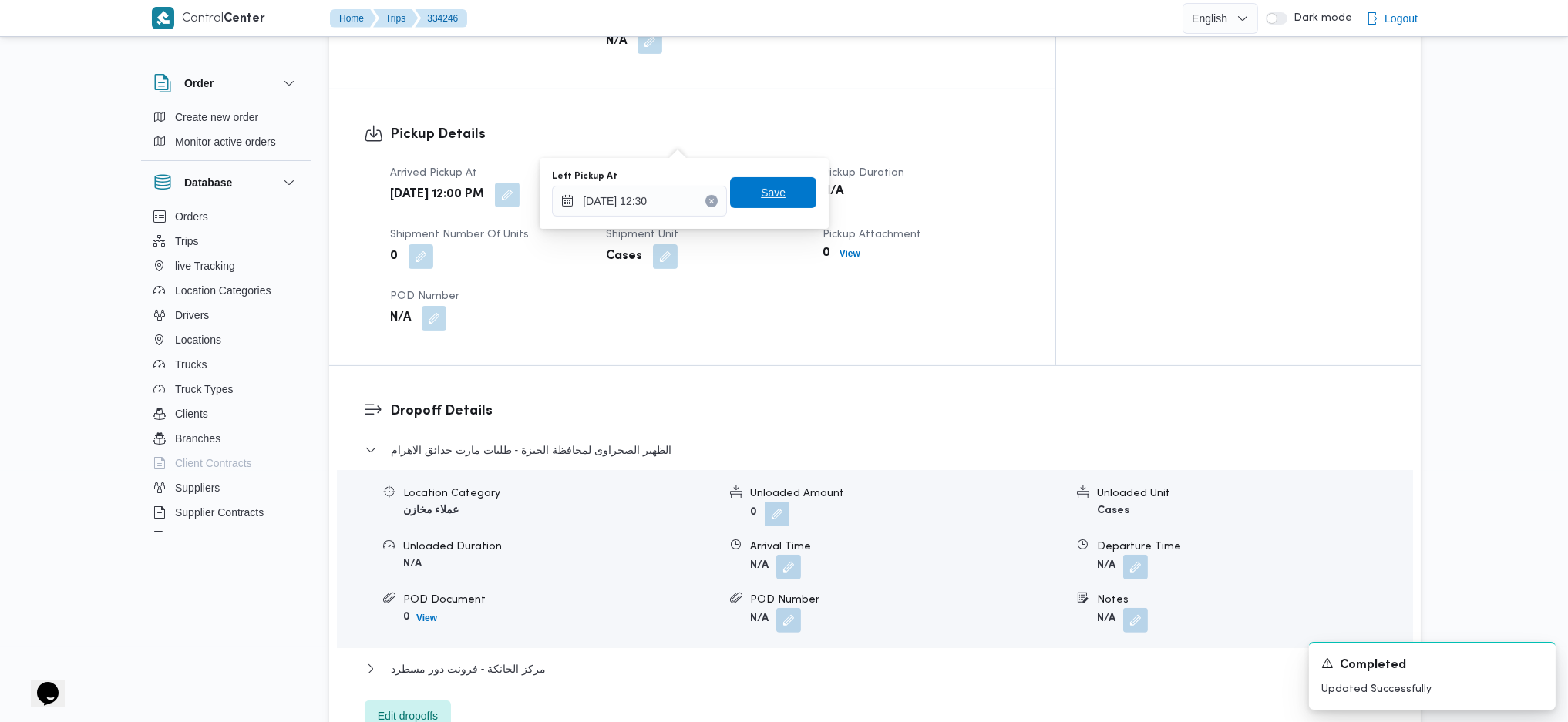
click at [772, 195] on span "Save" at bounding box center [773, 192] width 86 height 31
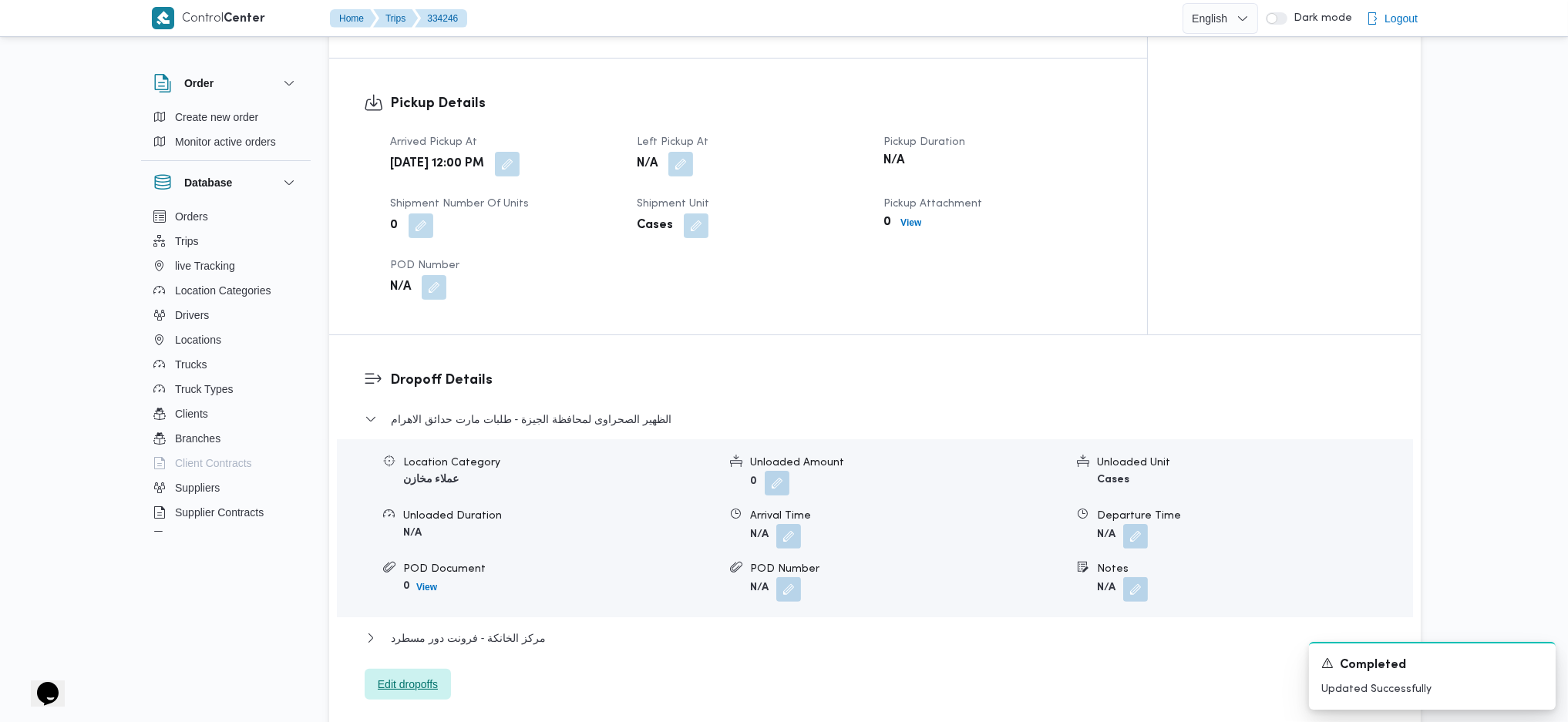
click at [423, 675] on span "Edit dropoffs" at bounding box center [408, 684] width 60 height 19
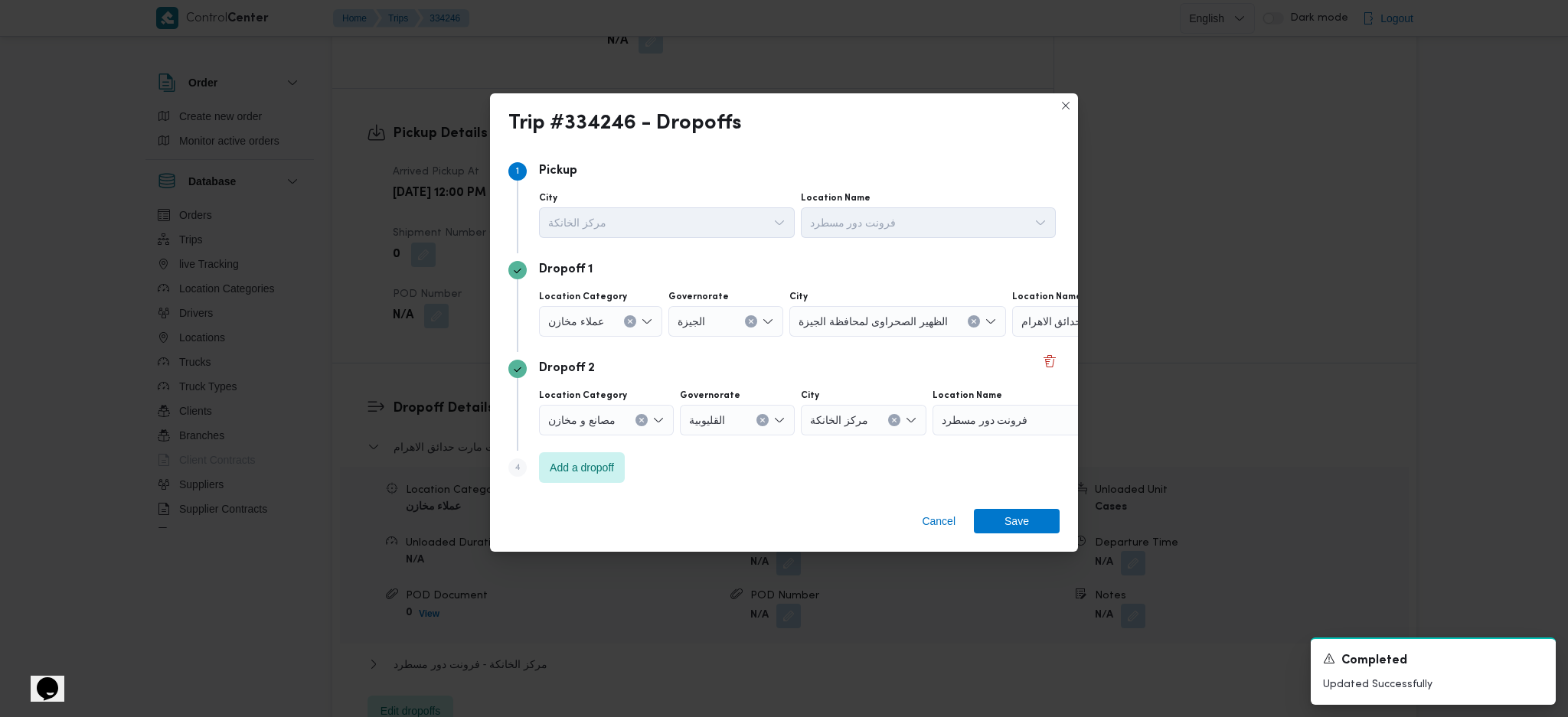
click at [1022, 332] on div "طلبات مارت حدائق الاهرام" at bounding box center [1107, 321] width 191 height 31
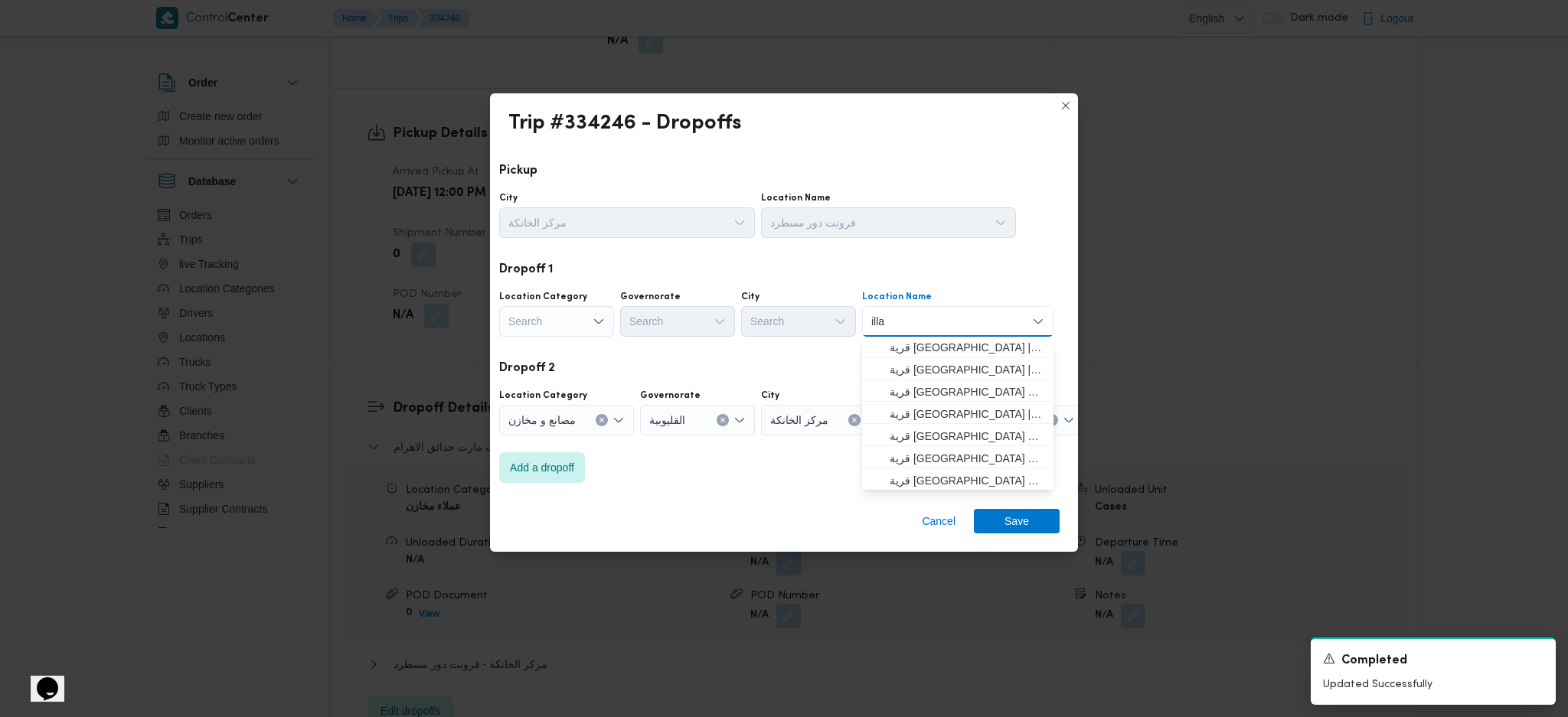
scroll to position [404, 0]
click at [571, 318] on div "Search" at bounding box center [556, 321] width 115 height 31
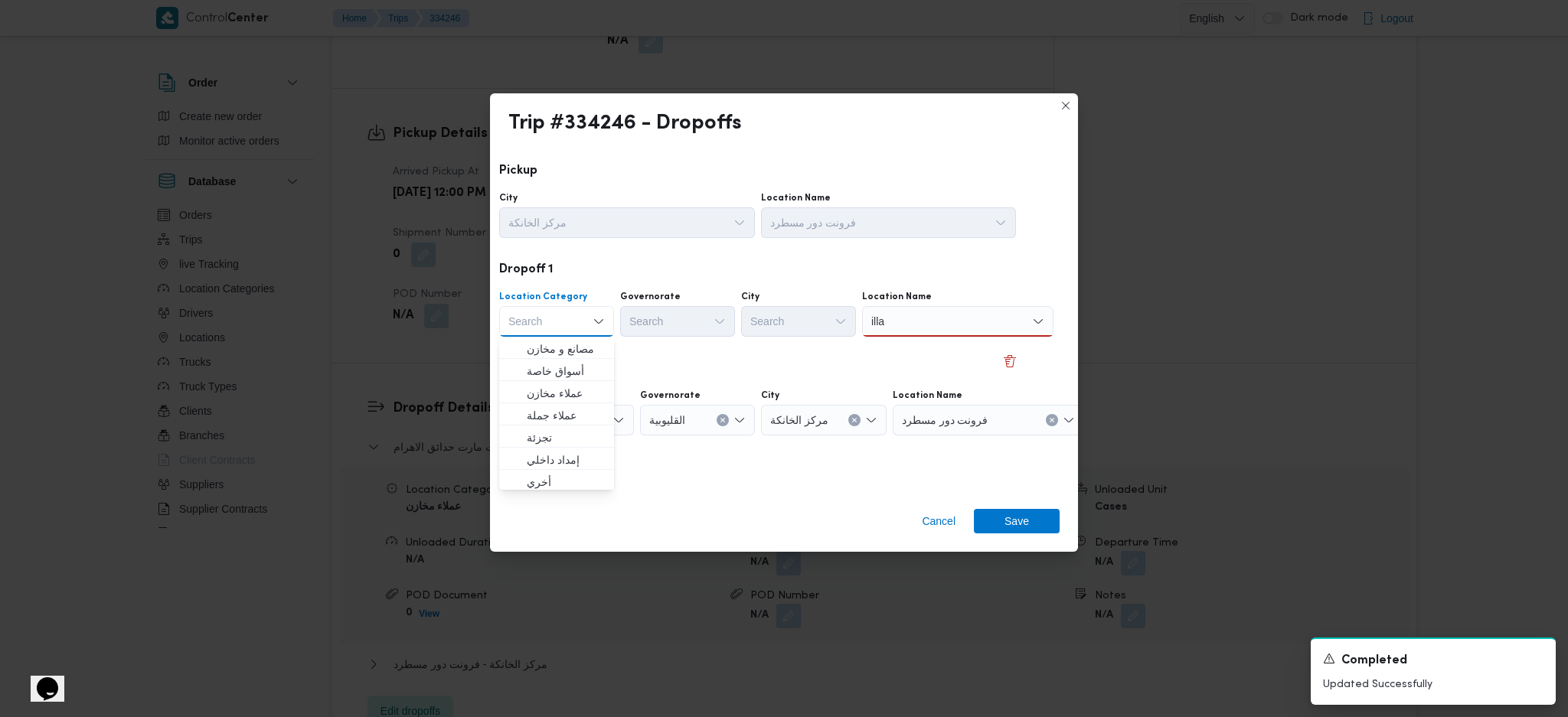
click at [998, 312] on div "illa illa" at bounding box center [957, 321] width 191 height 31
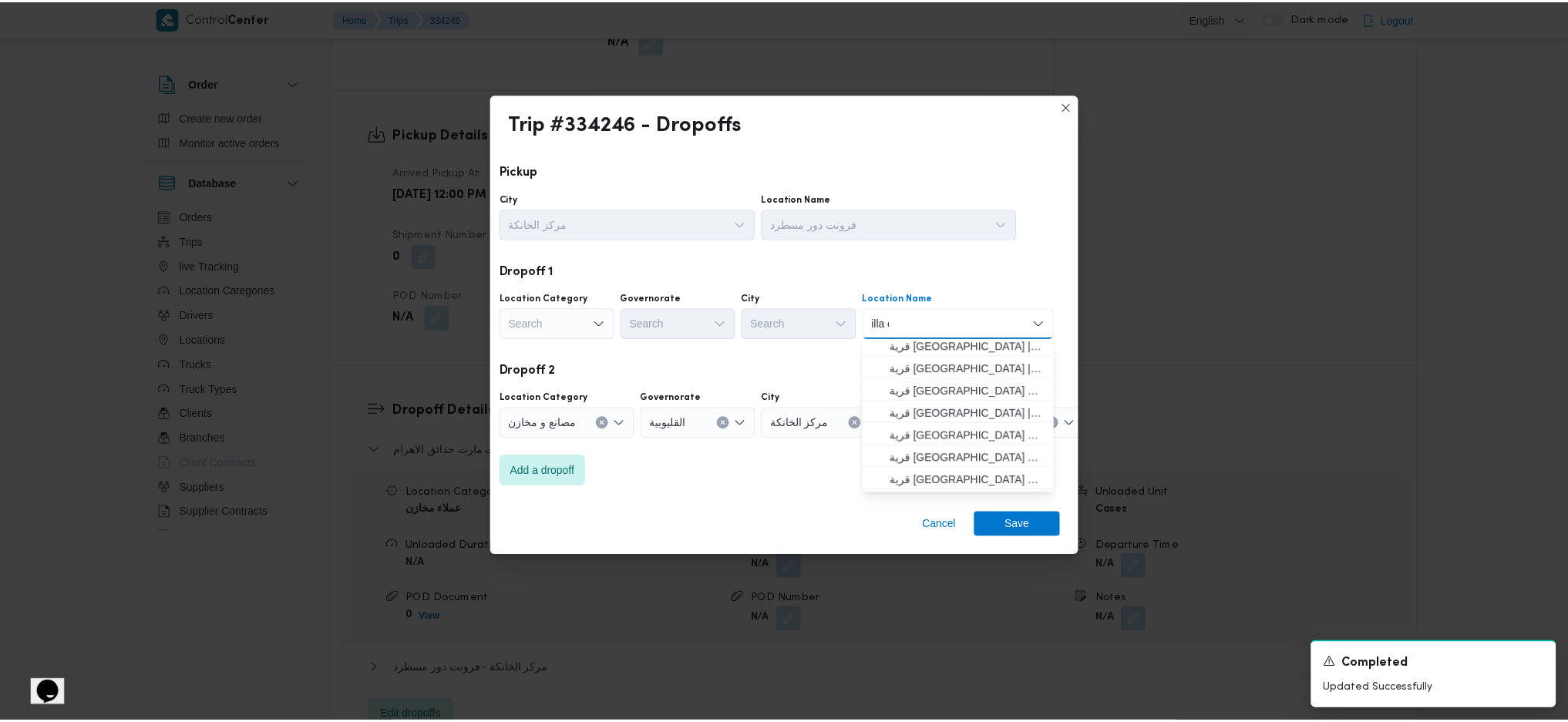
scroll to position [0, 0]
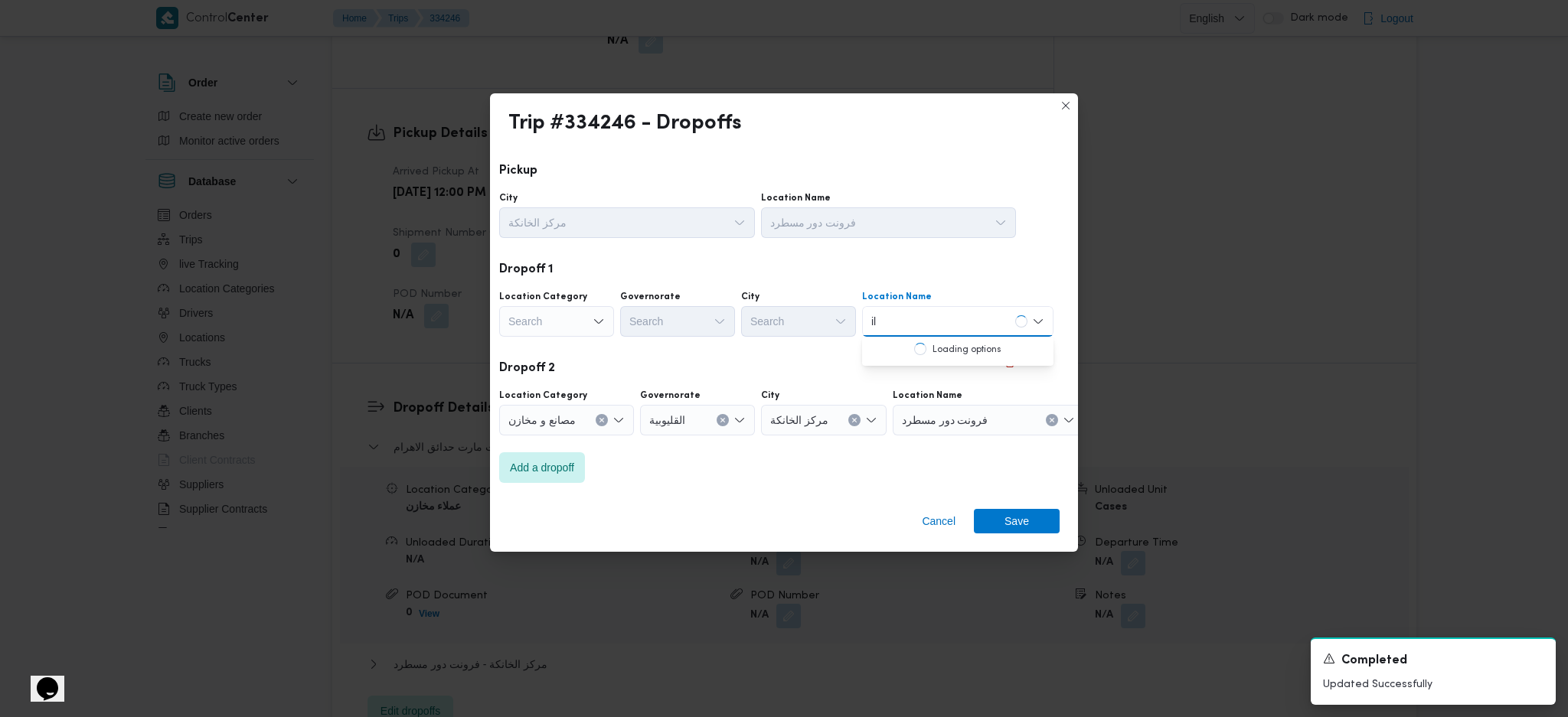
type input "i"
type input "h"
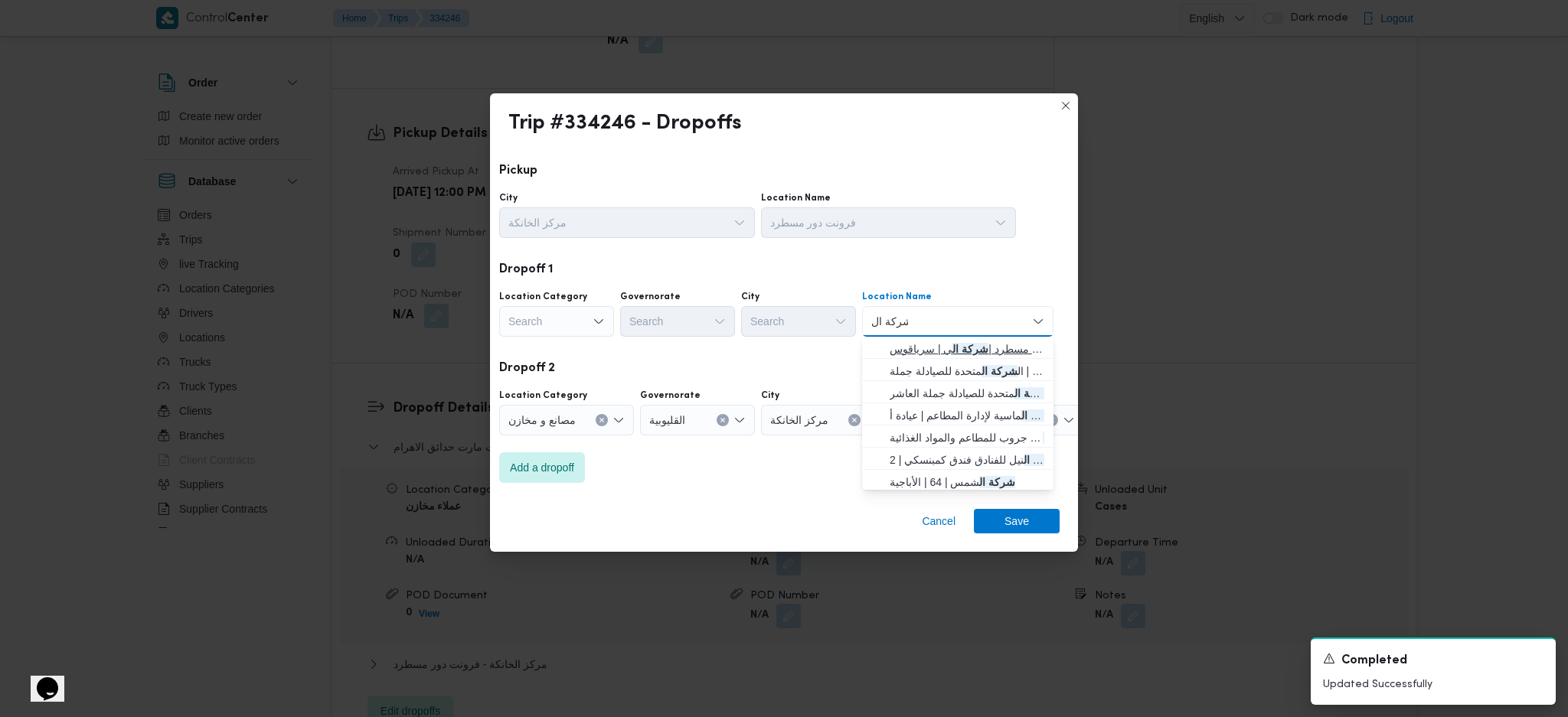
type input "شركة ال"
click at [1006, 340] on span "فرونت دور مسطرد | شركة ال ي | سرياقوس" at bounding box center [958, 349] width 179 height 24
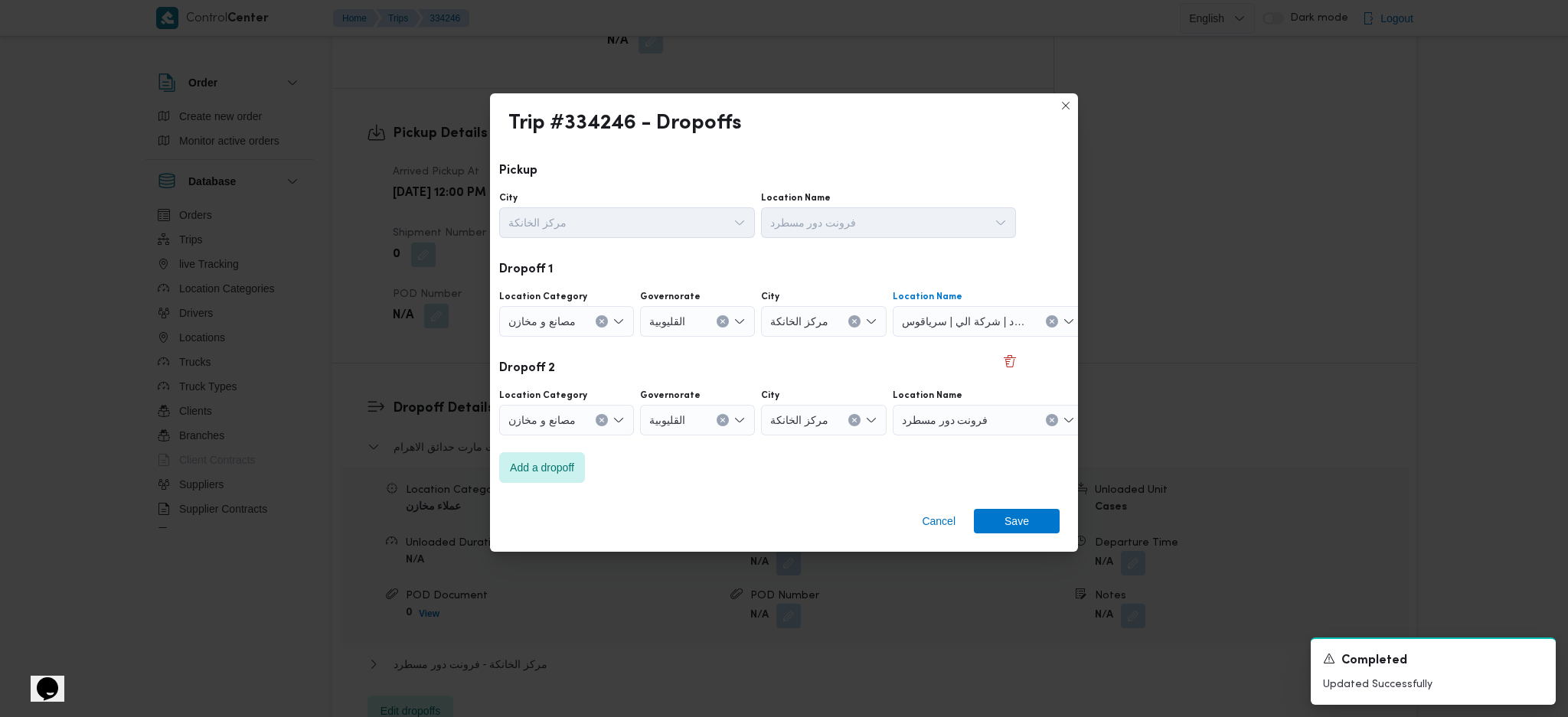
click at [1047, 316] on button "Clear input" at bounding box center [1051, 321] width 12 height 12
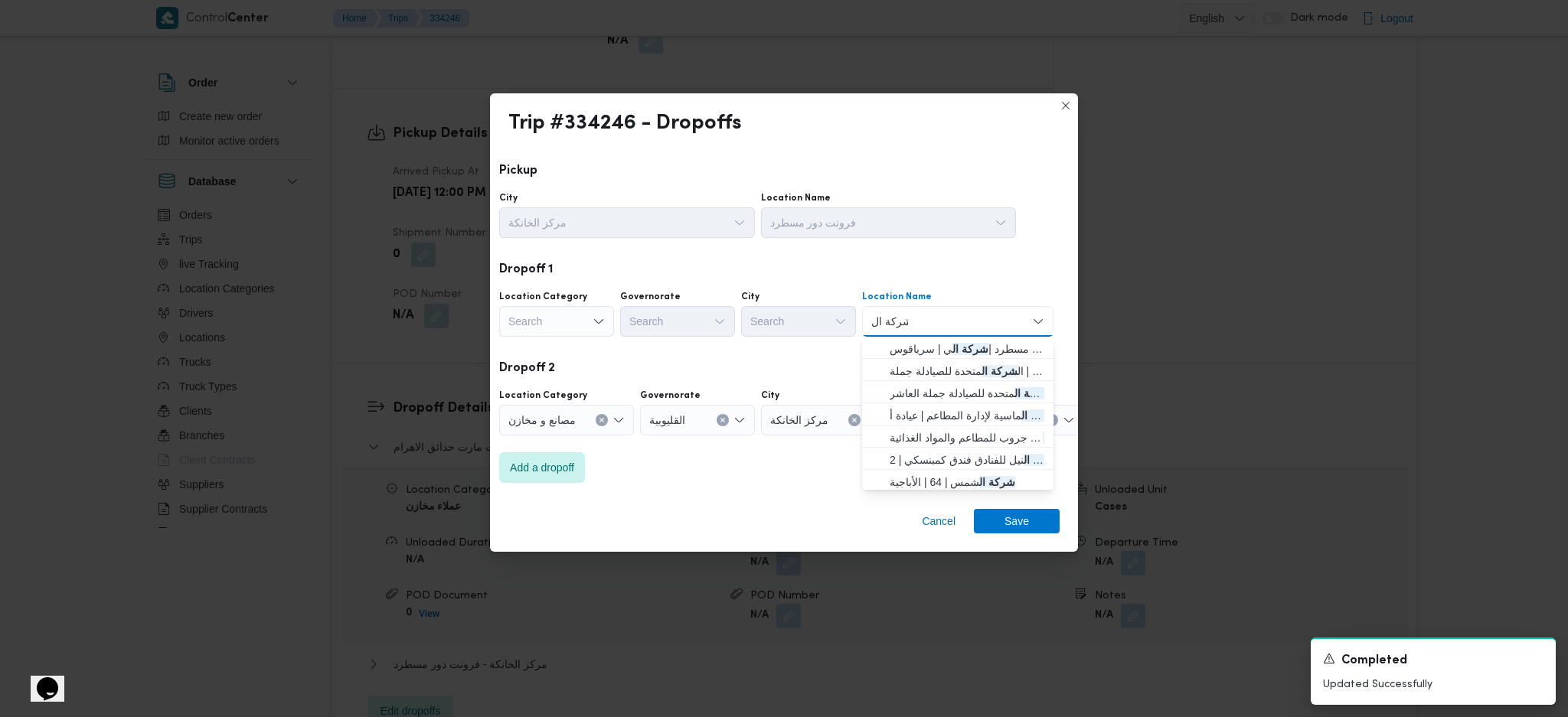
type input "شركة الي"
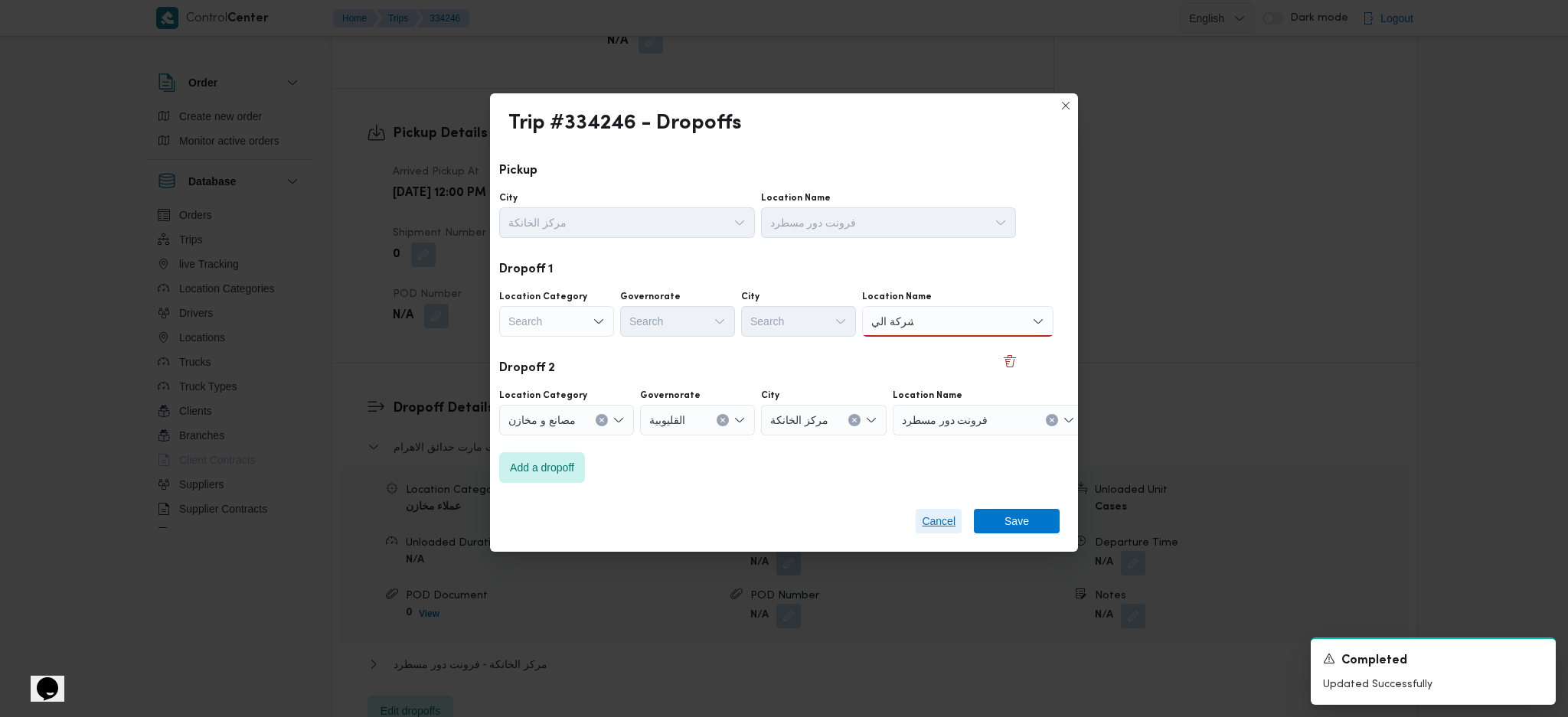
click at [958, 518] on span "Cancel" at bounding box center [937, 521] width 46 height 24
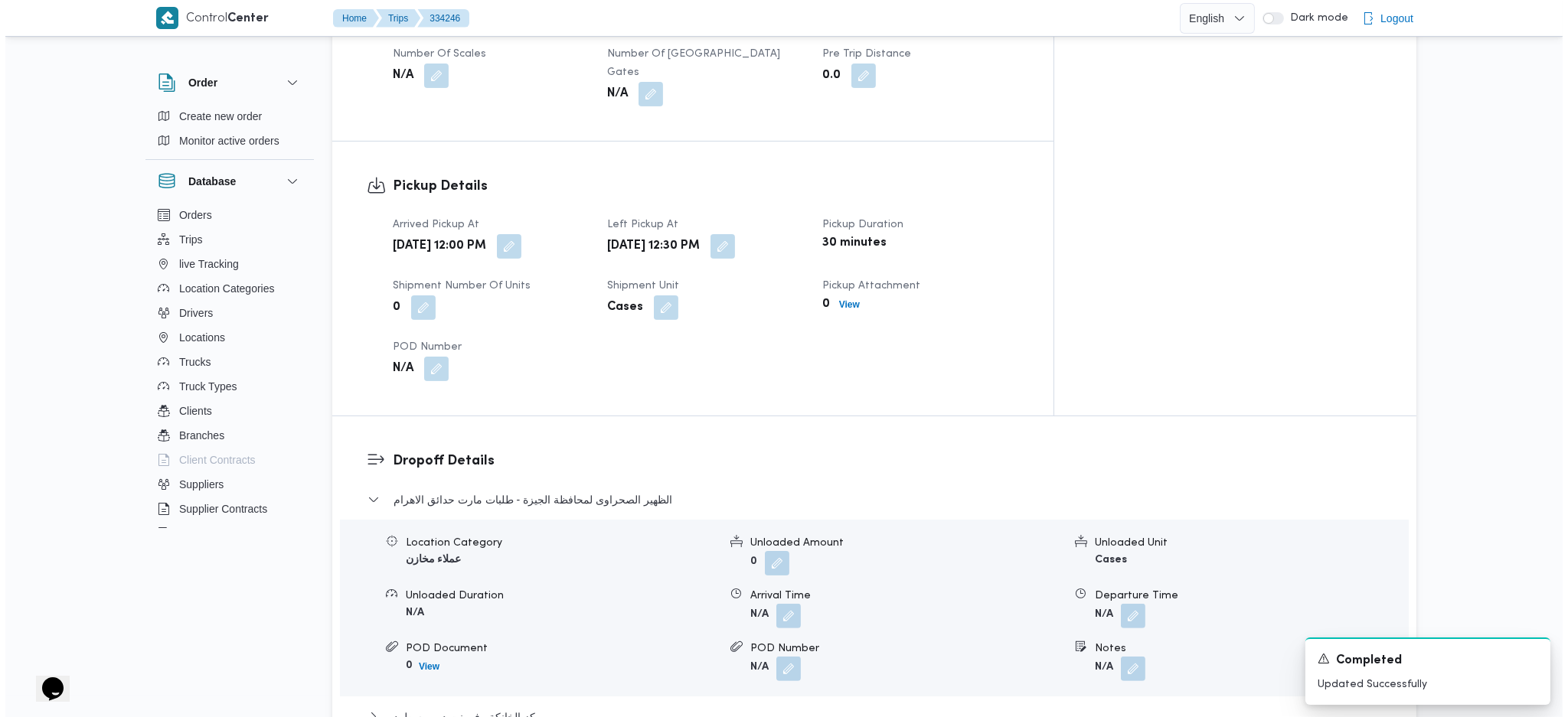
scroll to position [1020, 0]
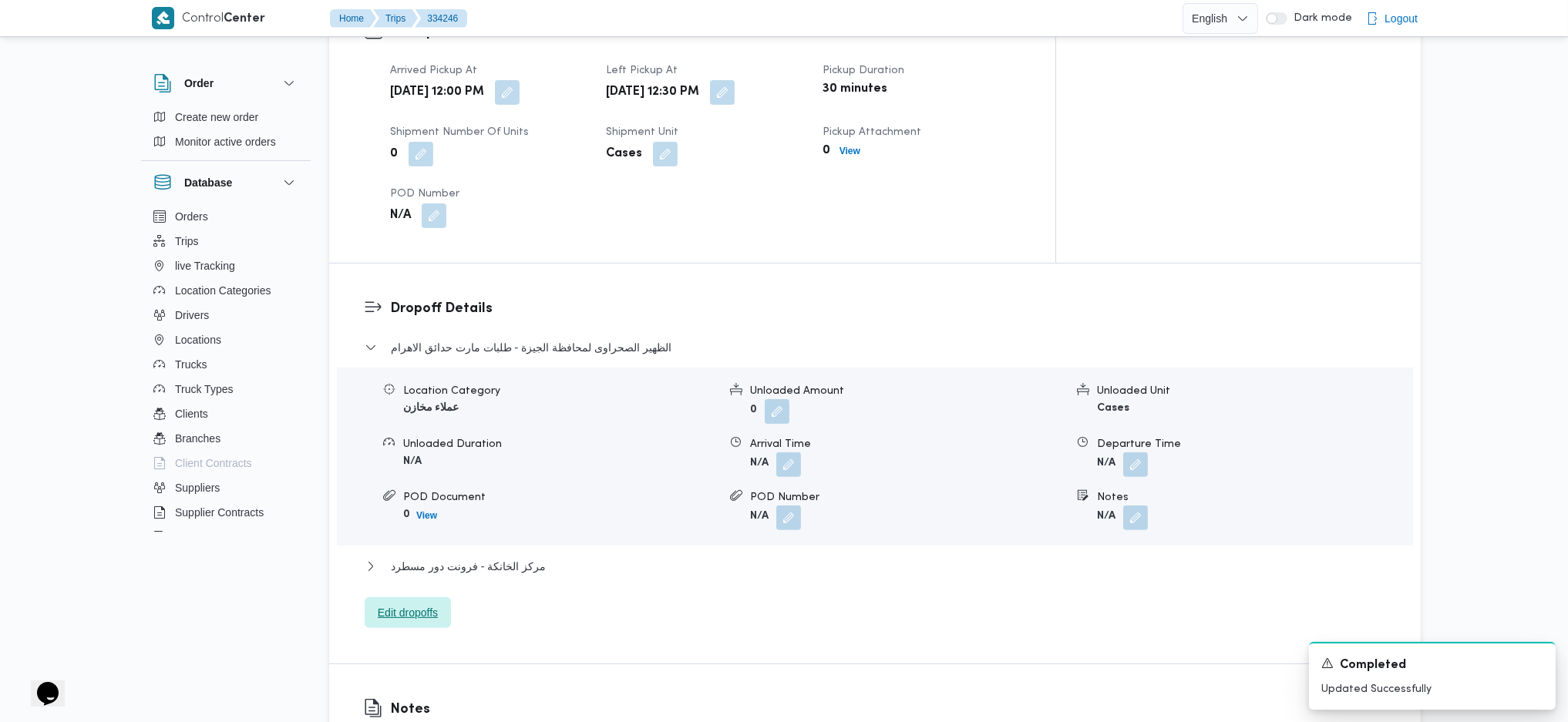
click at [411, 604] on span "Edit dropoffs" at bounding box center [408, 613] width 60 height 19
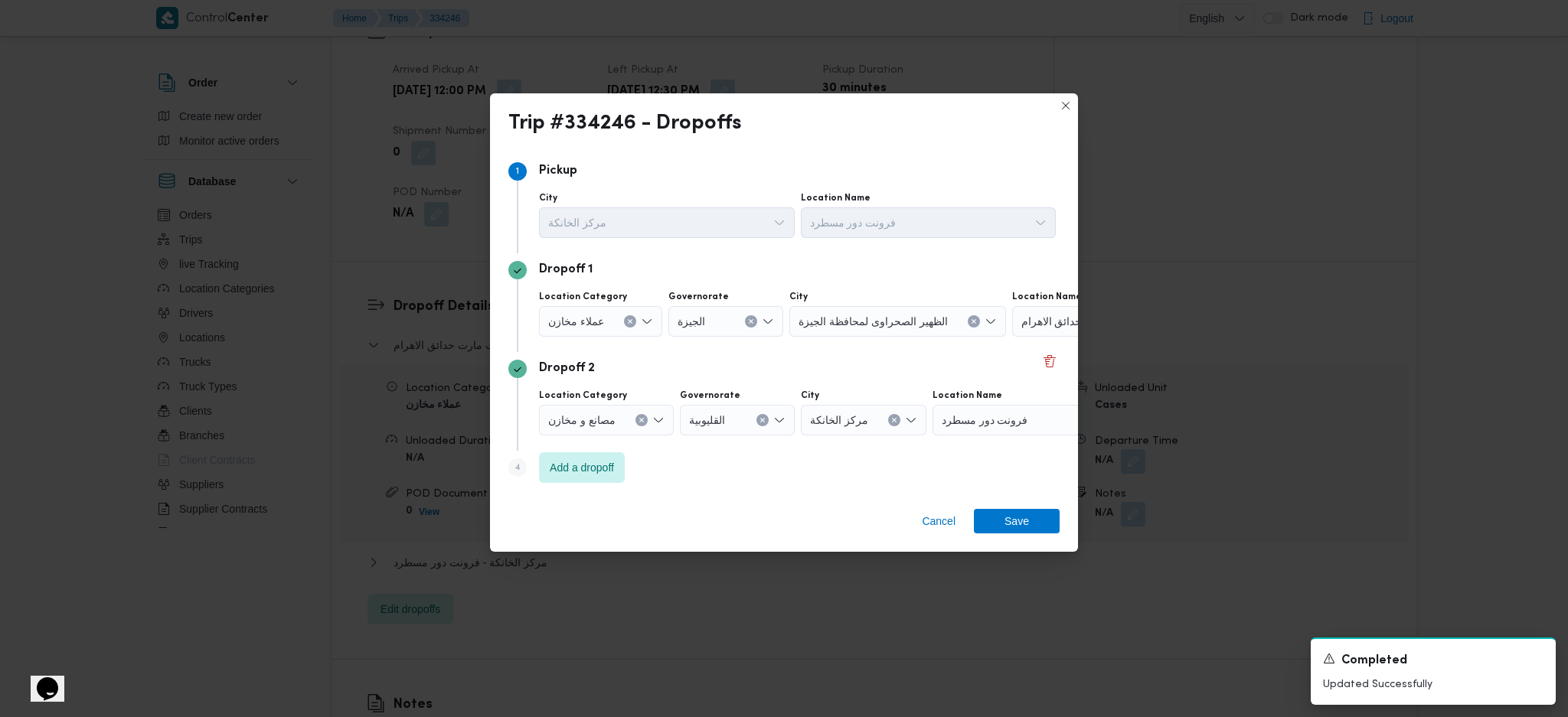
click at [1043, 334] on div "طلبات مارت حدائق الاهرام" at bounding box center [1107, 321] width 191 height 31
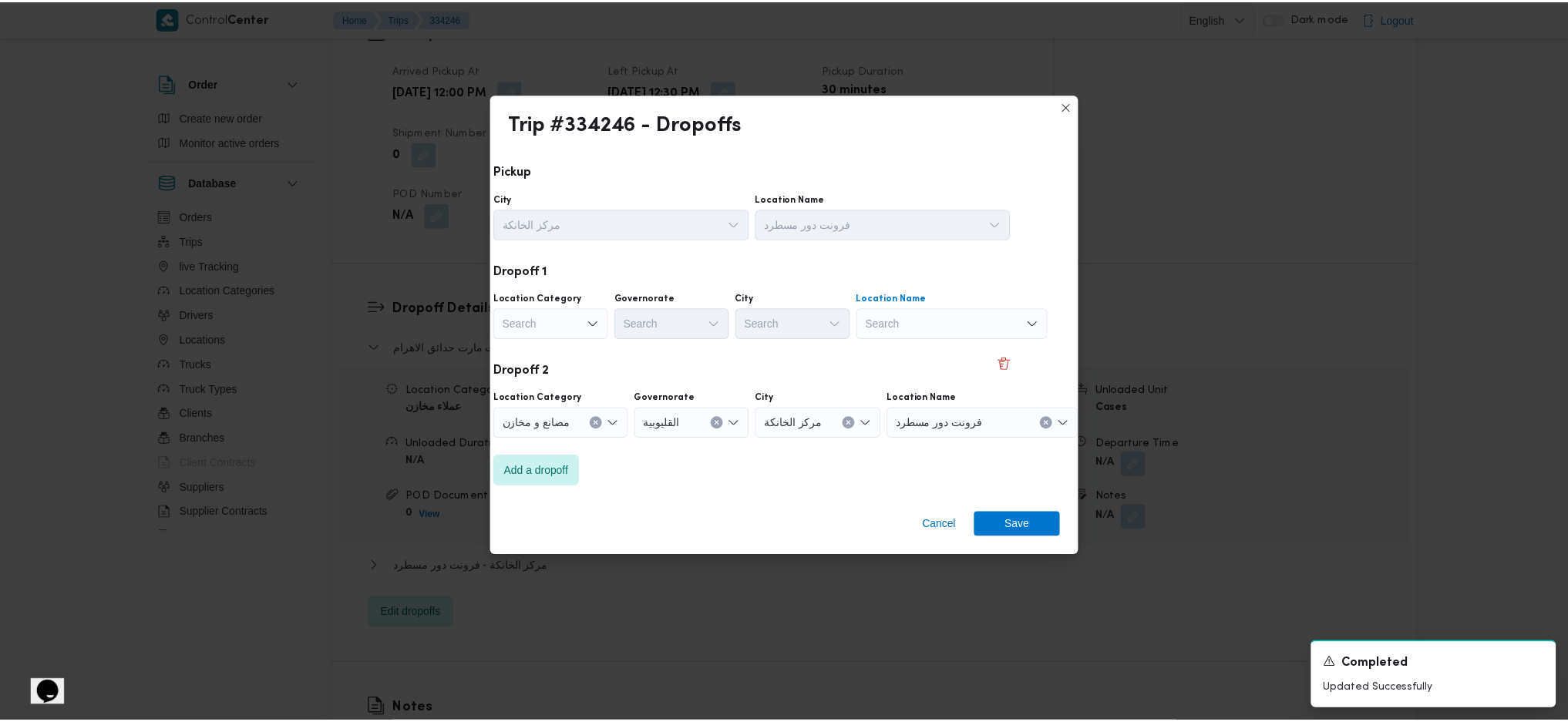
scroll to position [0, 40]
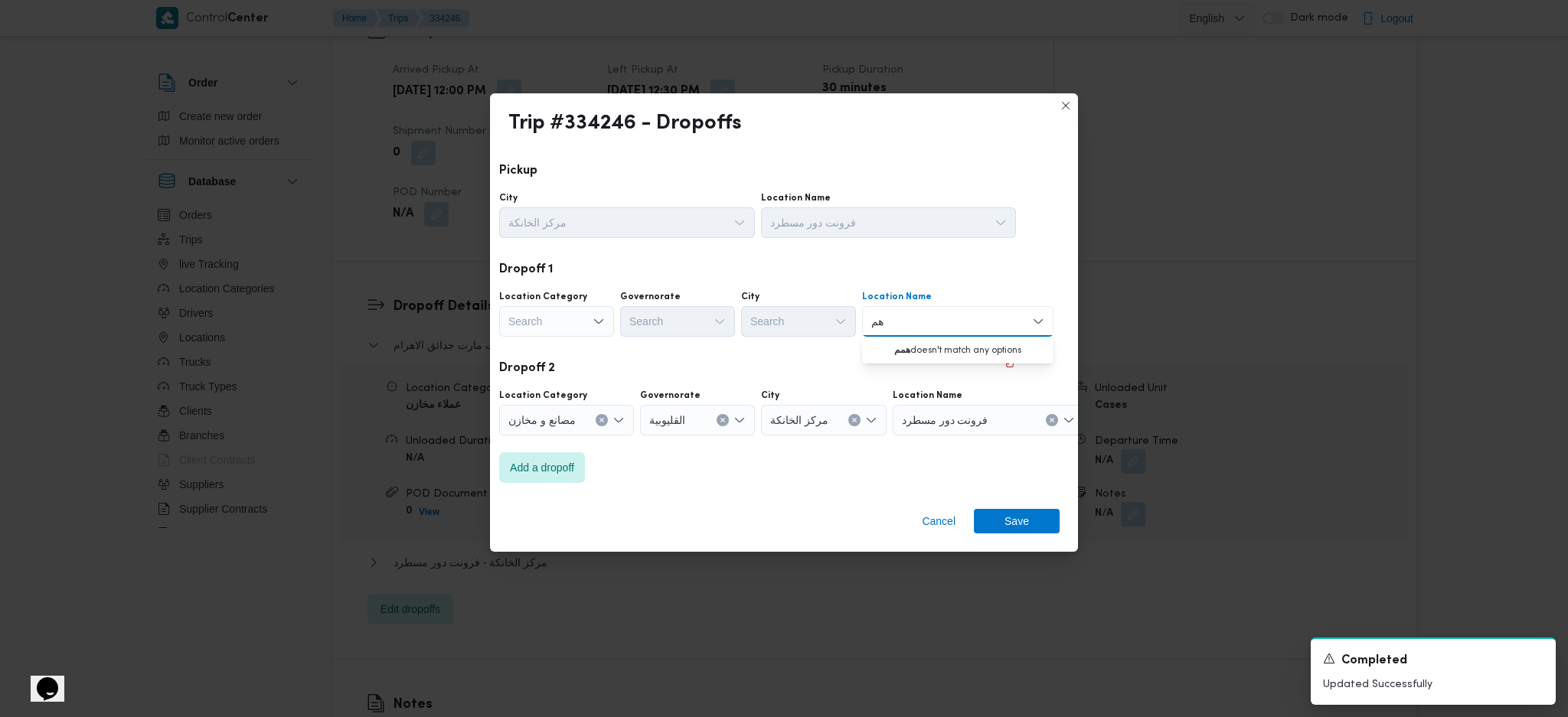
type input "ه"
type input "ا"
type input "ألي"
click at [945, 527] on span "Cancel" at bounding box center [938, 521] width 34 height 19
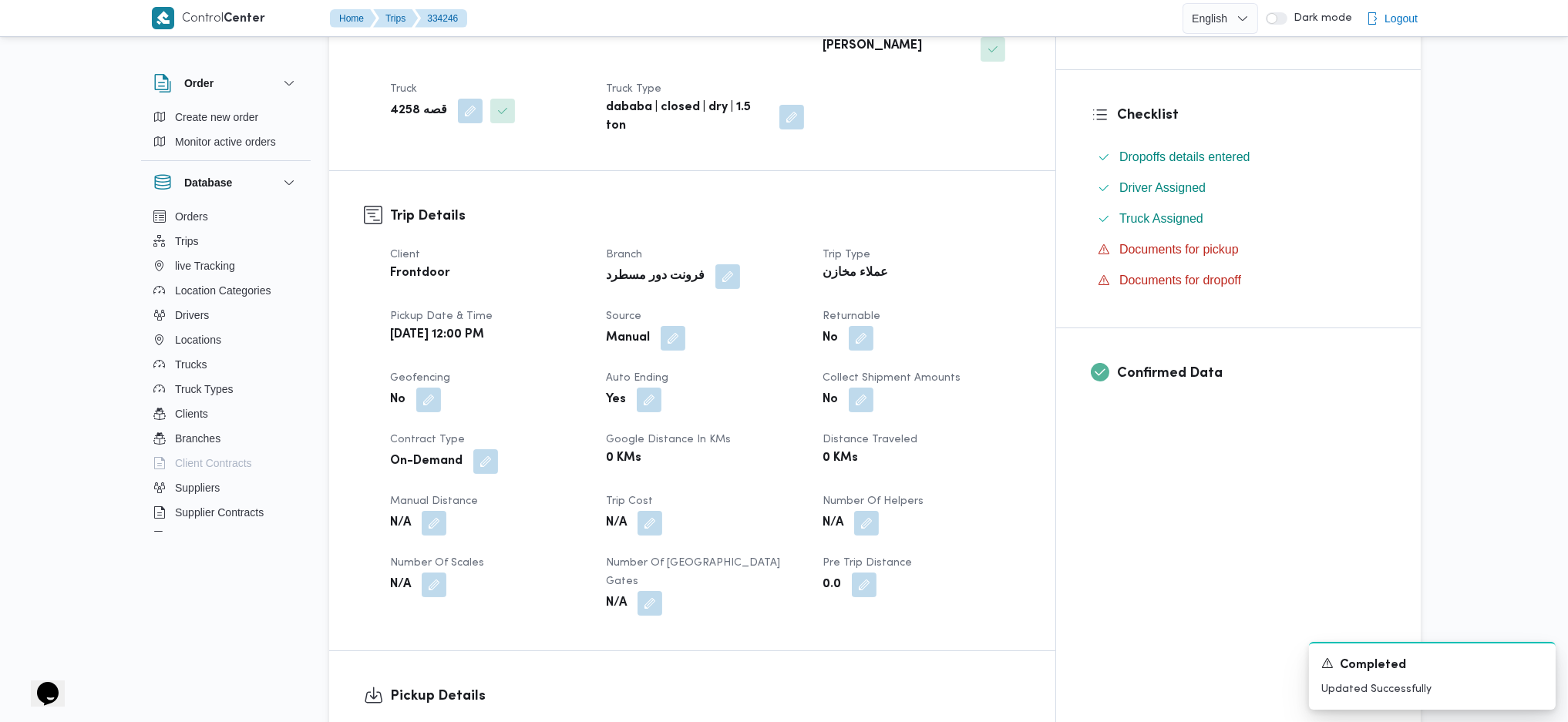
scroll to position [0, 0]
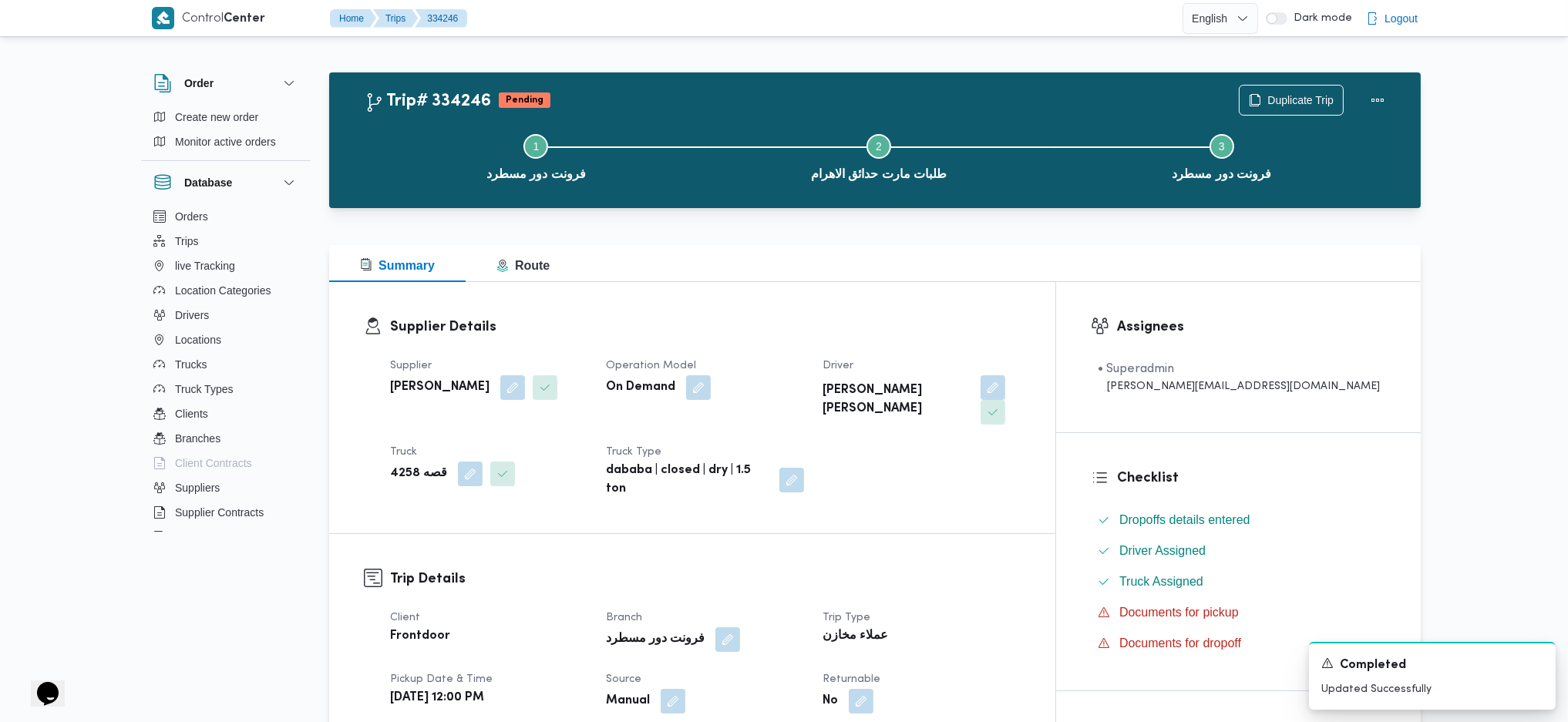
click at [627, 297] on div "Supplier Details Supplier [PERSON_NAME] Operation Model On Demand Driver [PERSO…" at bounding box center [691, 407] width 726 height 252
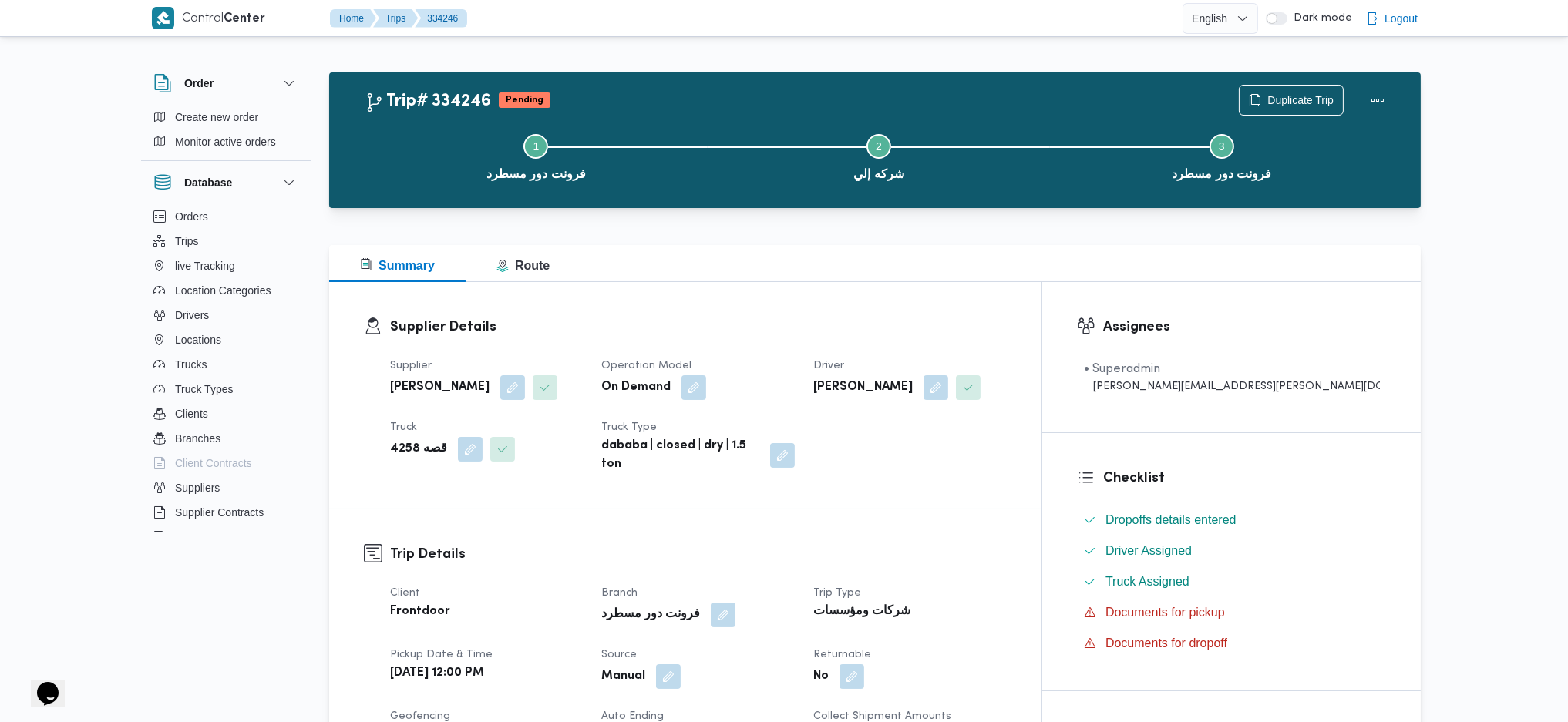
click at [930, 214] on div at bounding box center [875, 218] width 1092 height 19
